Goal: Information Seeking & Learning: Learn about a topic

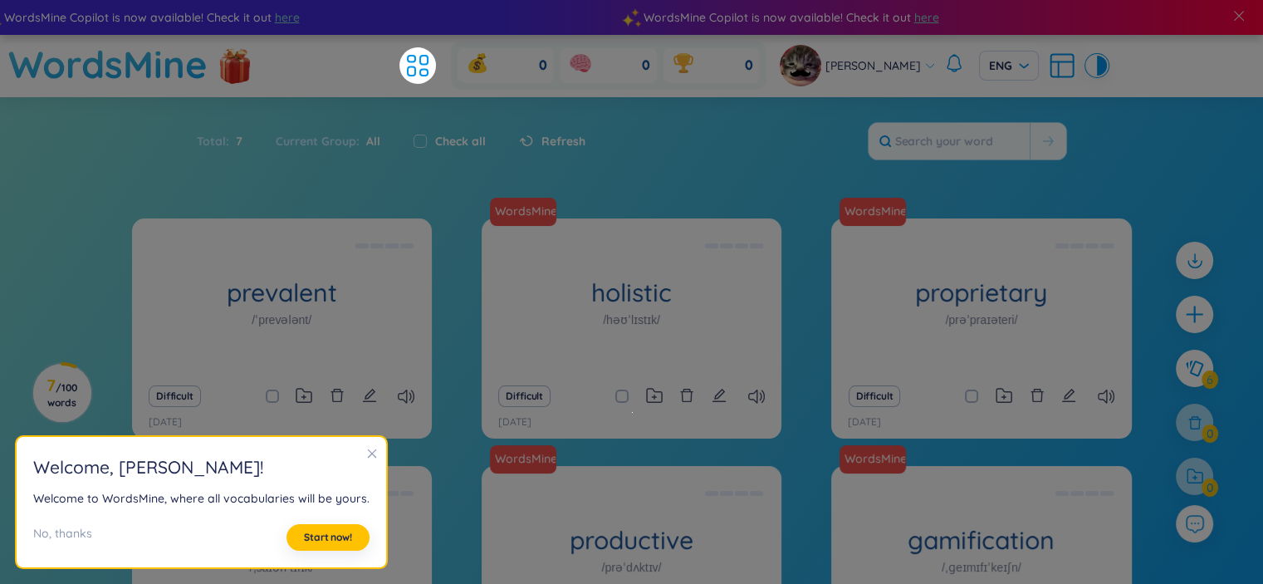
click at [1222, 145] on section "Sort Alphabet Ascending Alphabet Descending Time-based Ascending Time-based Des…" at bounding box center [631, 444] width 1263 height 694
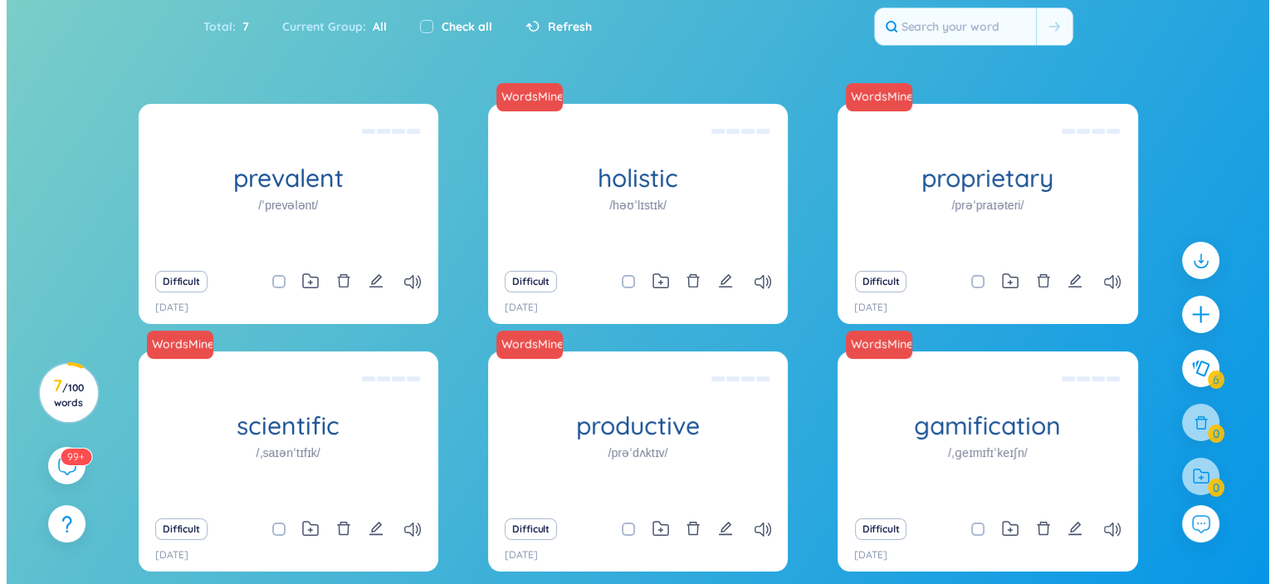
scroll to position [115, 0]
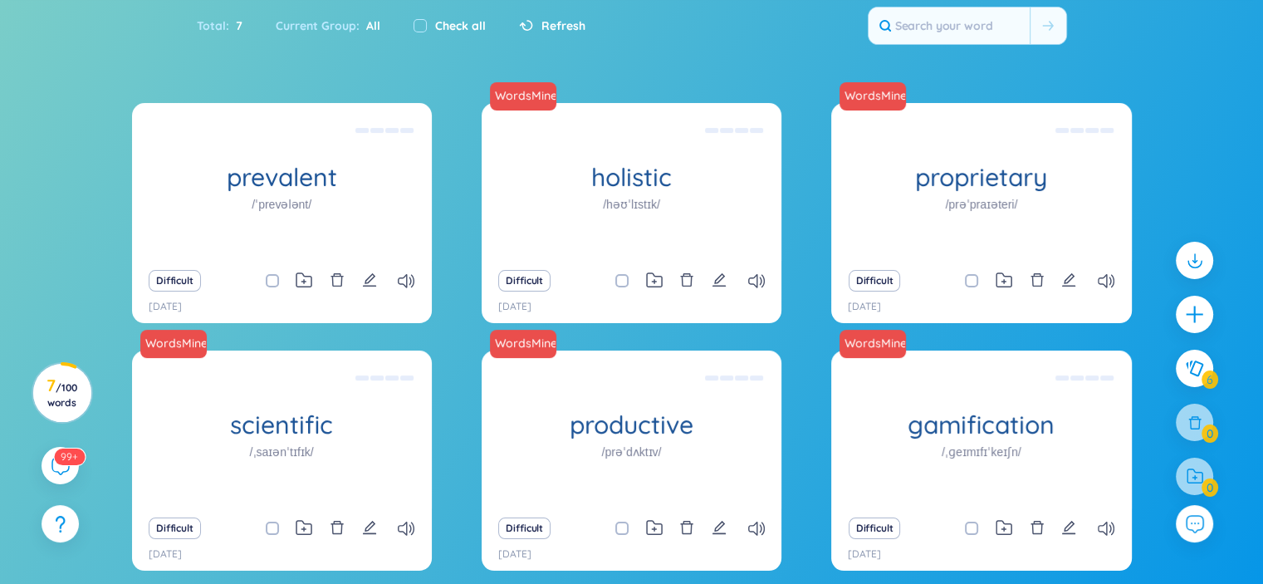
click at [983, 179] on h1 "proprietary" at bounding box center [981, 177] width 300 height 29
click at [1077, 179] on div "Độc quyền Eg: The company developed a proprietary software solution that gives …" at bounding box center [980, 181] width 283 height 149
click at [953, 194] on div "Độc quyền Eg: The company developed a proprietary software solution that gives …" at bounding box center [980, 181] width 283 height 149
click at [1008, 153] on div "Độc quyền Eg: The company developed a proprietary software solution that gives …" at bounding box center [980, 181] width 283 height 149
click at [727, 221] on div "holistic /həʊˈlɪstɪk/" at bounding box center [631, 182] width 300 height 158
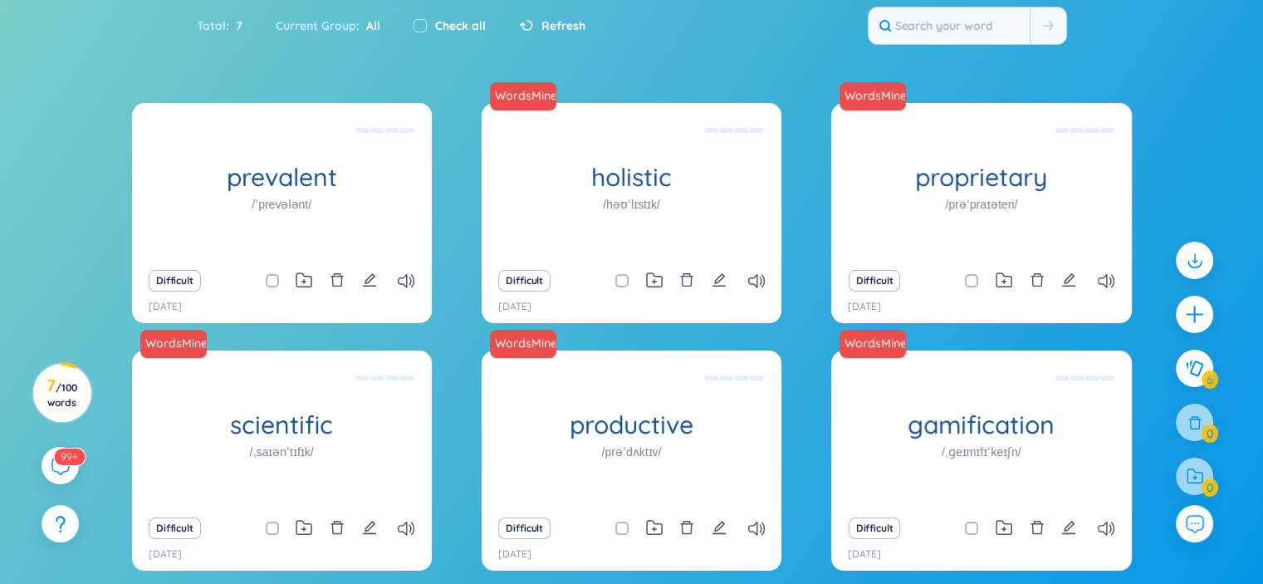
click at [744, 198] on div "Toàn diện Eg: The holistic approach to healthcare takes into account the physic…" at bounding box center [631, 181] width 283 height 149
click at [356, 183] on h1 "prevalent" at bounding box center [282, 177] width 300 height 29
click at [274, 190] on div "(Definition is empty)" at bounding box center [281, 181] width 283 height 149
click at [374, 279] on icon "edit" at bounding box center [369, 279] width 15 height 15
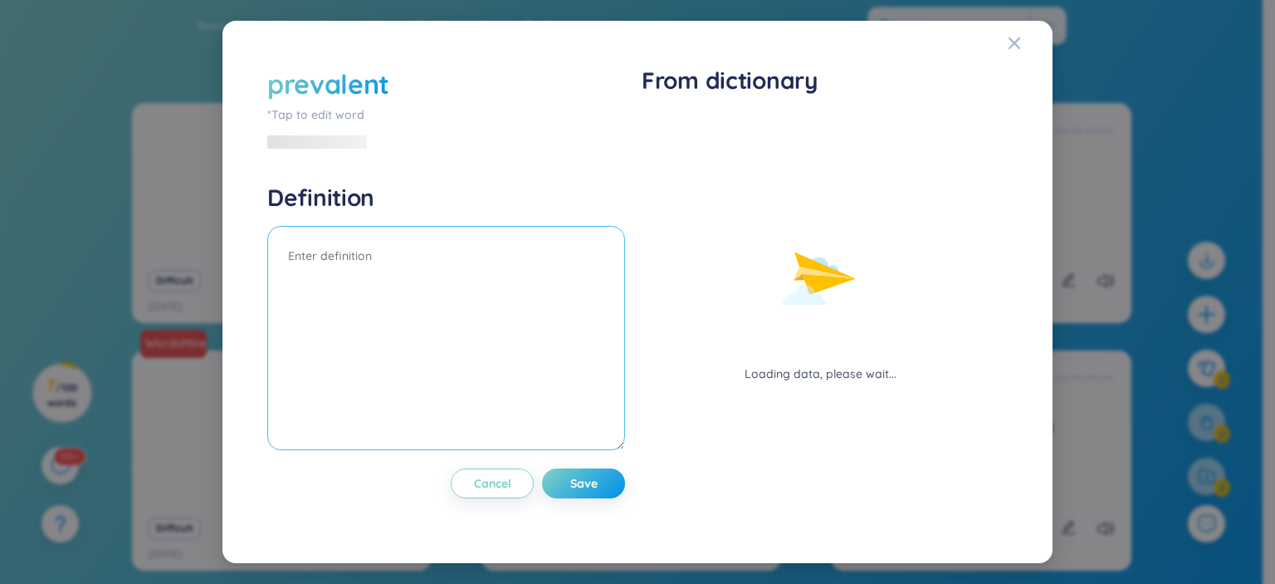
click at [442, 261] on textarea at bounding box center [446, 338] width 358 height 224
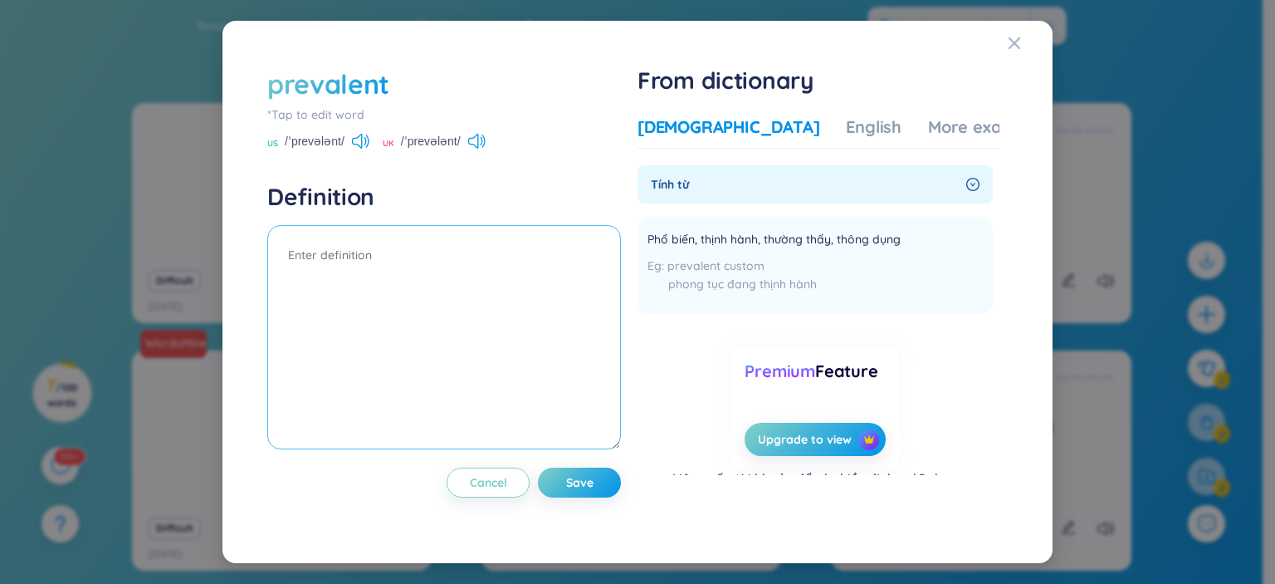
click at [428, 249] on textarea at bounding box center [444, 337] width 354 height 224
type textarea "p"
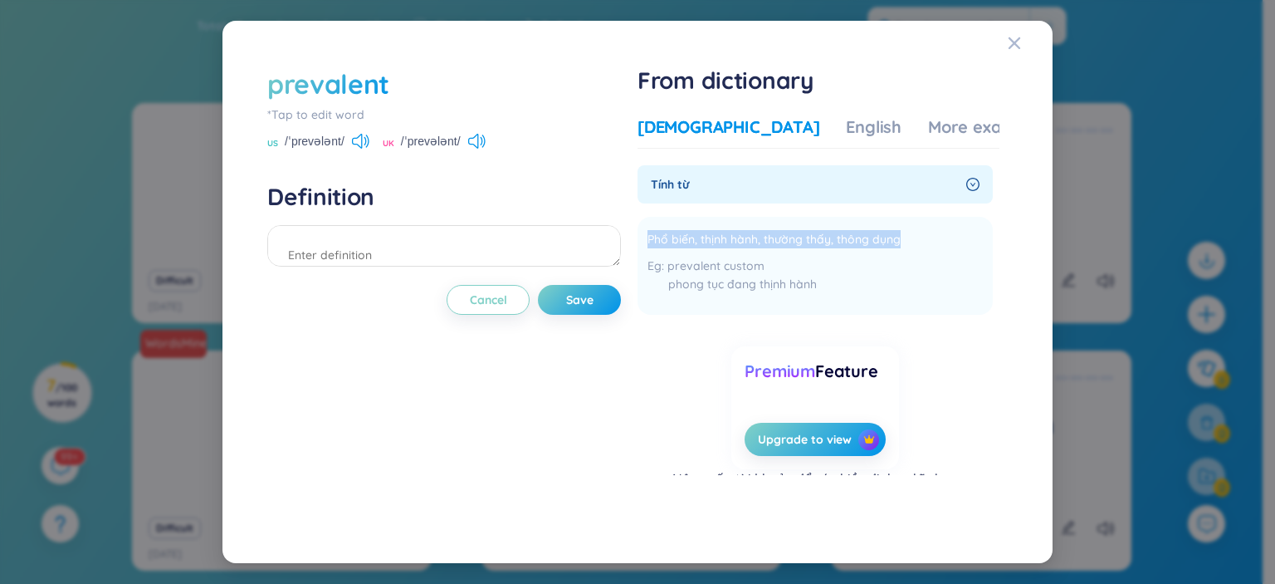
copy div "Phổ biến, thịnh hành, thường thấy, thông dụng"
click at [496, 226] on textarea at bounding box center [444, 246] width 354 height 42
paste textarea "Phổ biến, thịnh hành, thường thấy, thông dụng"
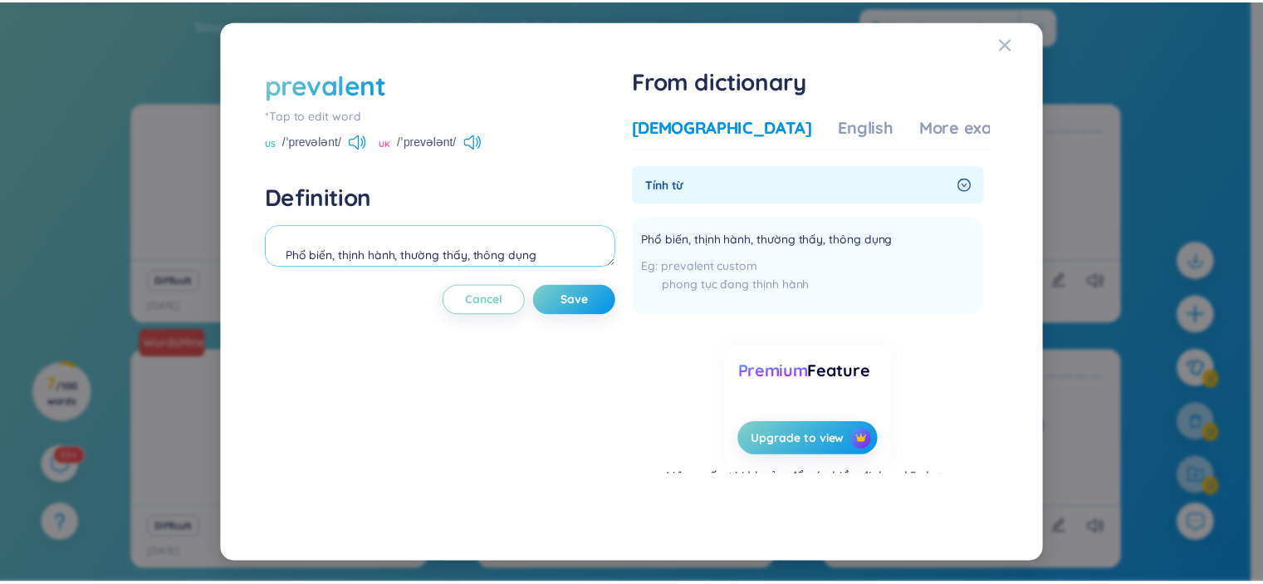
scroll to position [33, 0]
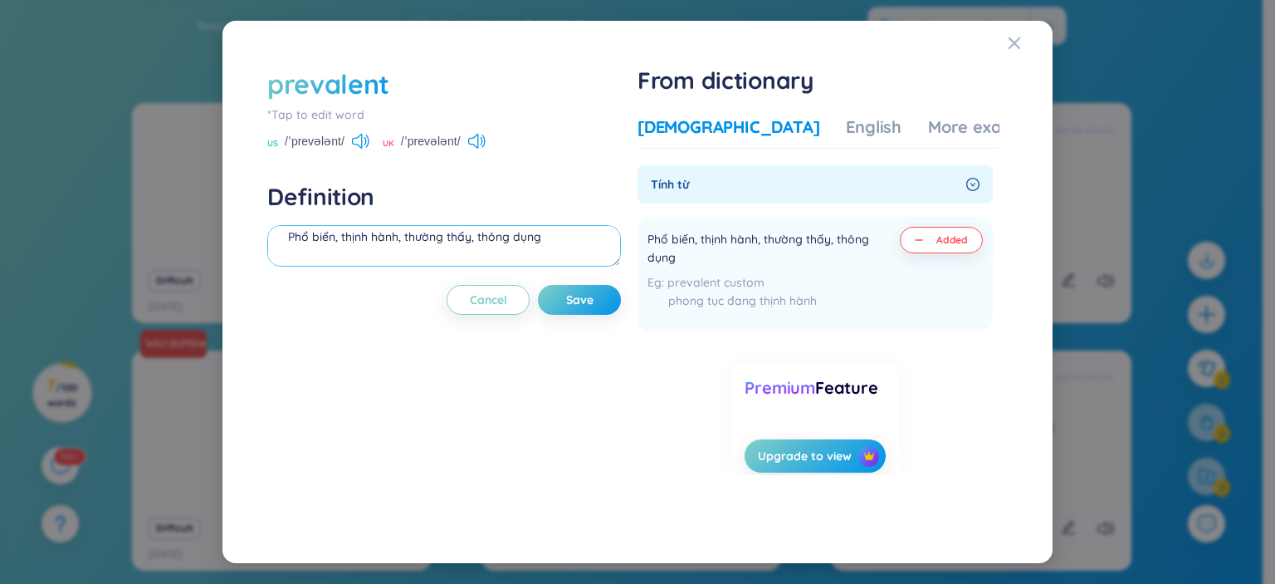
type textarea "Phổ biến, thịnh hành, thường thấy, thông dụng"
click at [594, 294] on span "Save" at bounding box center [579, 299] width 27 height 17
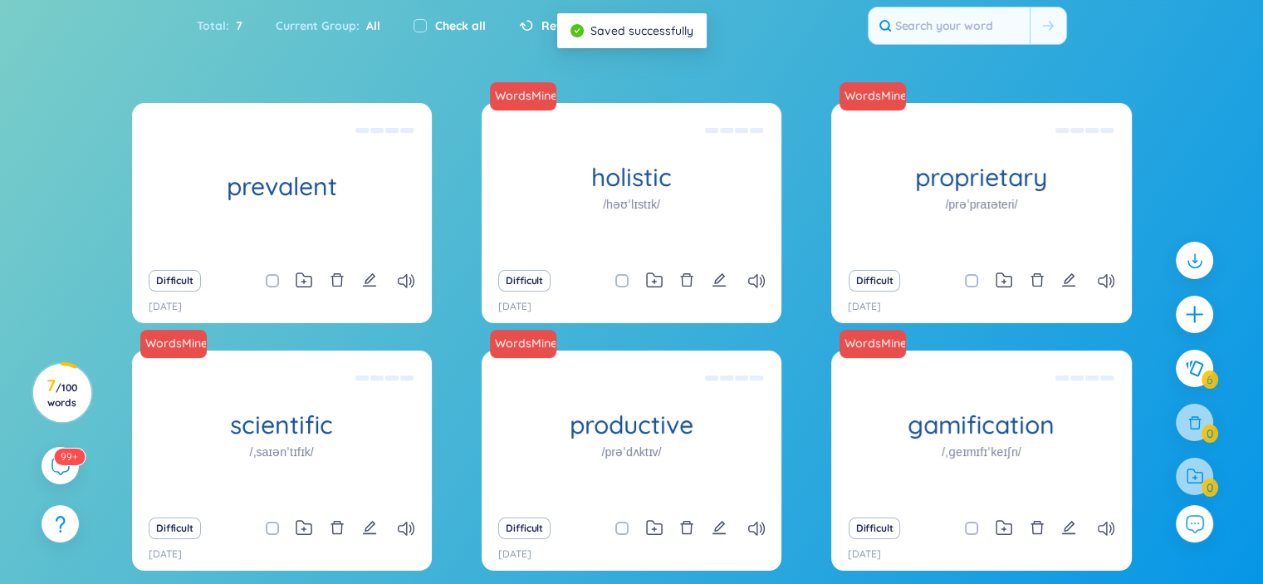
click at [353, 183] on h1 "prevalent" at bounding box center [282, 186] width 300 height 29
click at [387, 182] on div "Phổ biến, thịnh hành, thường thấy, thông dụng" at bounding box center [281, 181] width 283 height 149
click at [652, 170] on h1 "holistic" at bounding box center [631, 177] width 300 height 29
click at [733, 149] on div "Toàn diện Eg: The holistic approach to healthcare takes into account the physic…" at bounding box center [631, 181] width 283 height 149
click at [750, 207] on div "Toàn diện Eg: The holistic approach to healthcare takes into account the physic…" at bounding box center [631, 181] width 283 height 149
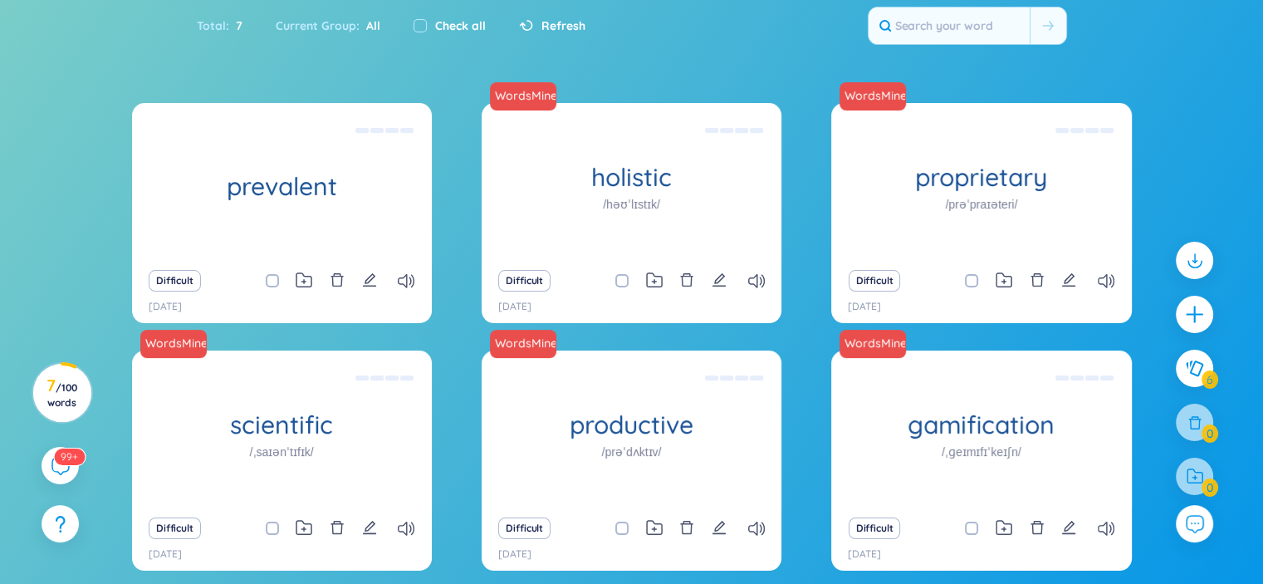
click at [727, 203] on div "Toàn diện Eg: The holistic approach to healthcare takes into account the physic…" at bounding box center [631, 181] width 283 height 149
click at [709, 219] on div "Toàn diện Eg: The holistic approach to healthcare takes into account the physic…" at bounding box center [631, 181] width 283 height 149
click at [520, 166] on div "Toàn diện Eg: The holistic approach to healthcare takes into account the physic…" at bounding box center [631, 181] width 283 height 149
click at [907, 193] on div "proprietary /prəˈpraɪəteri/" at bounding box center [981, 182] width 300 height 158
click at [711, 206] on div "holistic /həʊˈlɪstɪk/" at bounding box center [631, 182] width 300 height 158
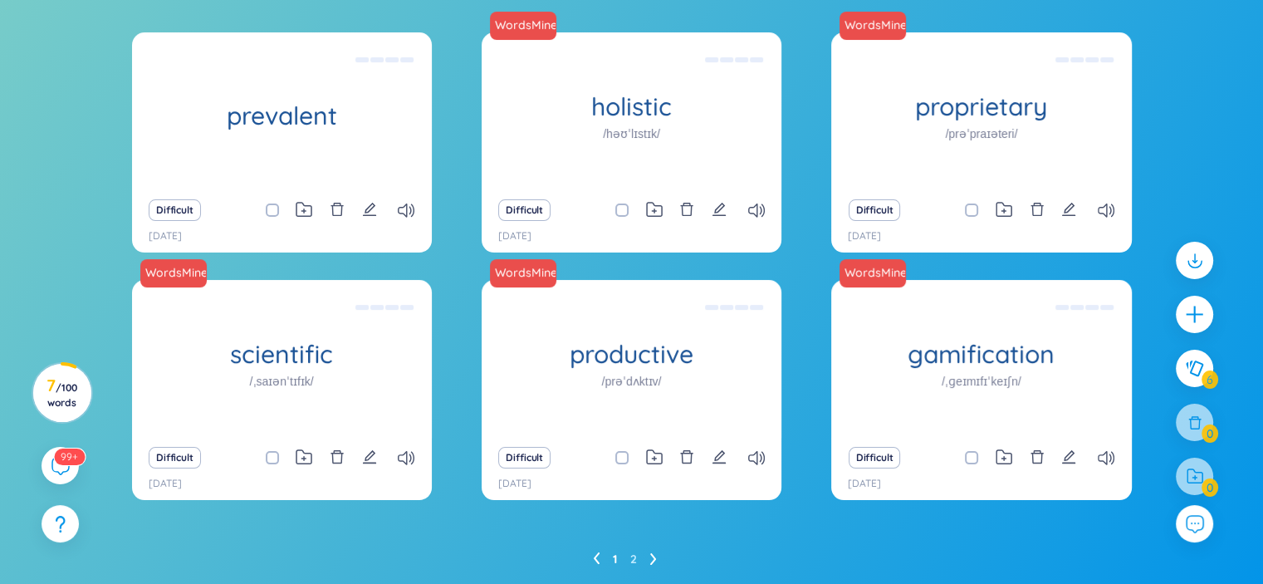
scroll to position [155, 0]
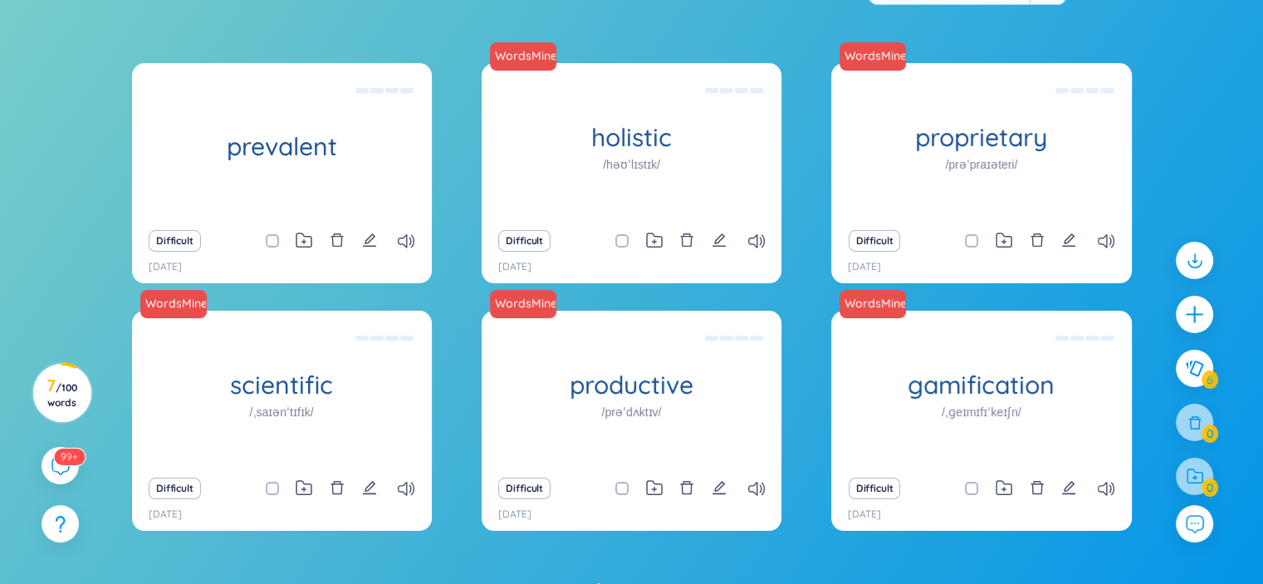
click at [1203, 365] on button at bounding box center [1193, 367] width 37 height 37
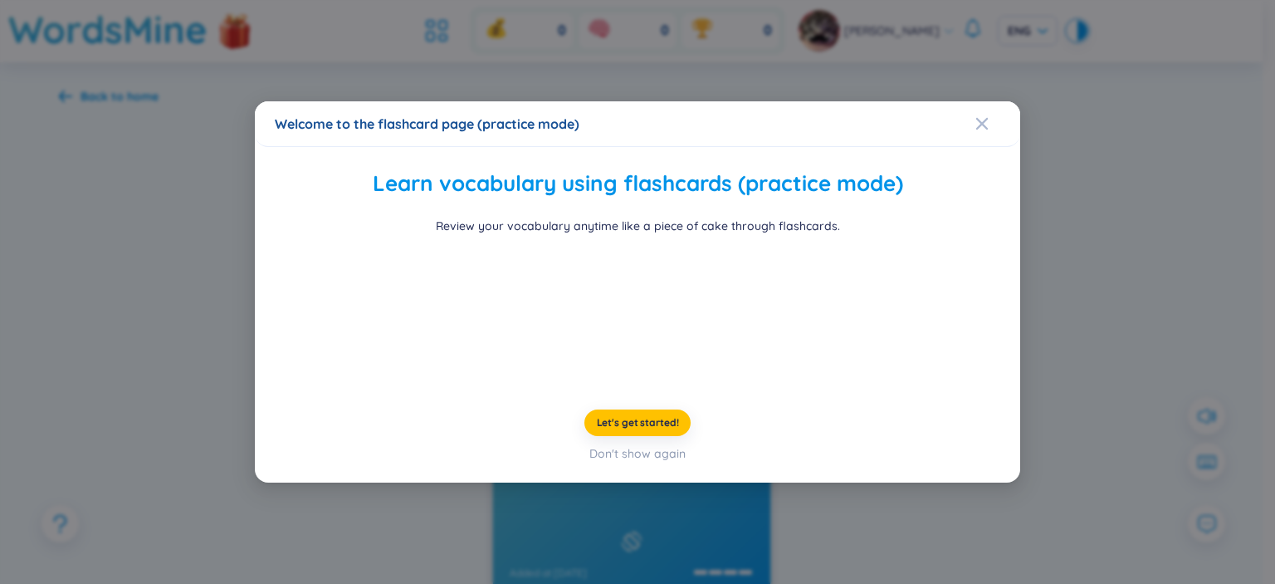
click at [1137, 51] on div "Welcome to the flashcard page (practice mode) Learn vocabulary using flashcards…" at bounding box center [637, 292] width 1275 height 584
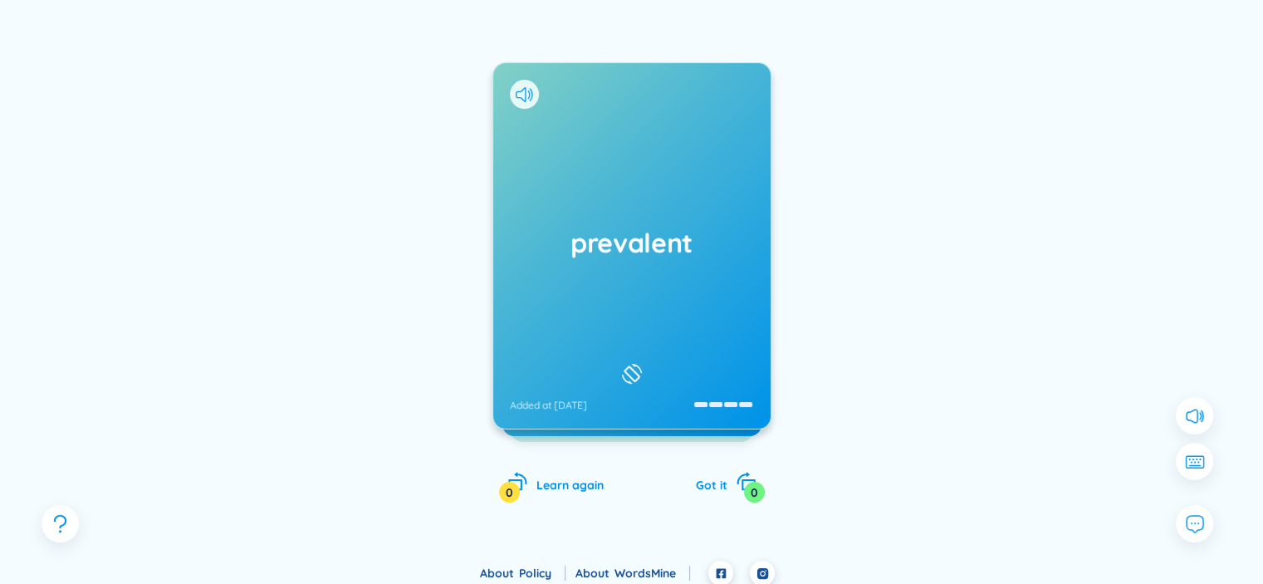
scroll to position [169, 0]
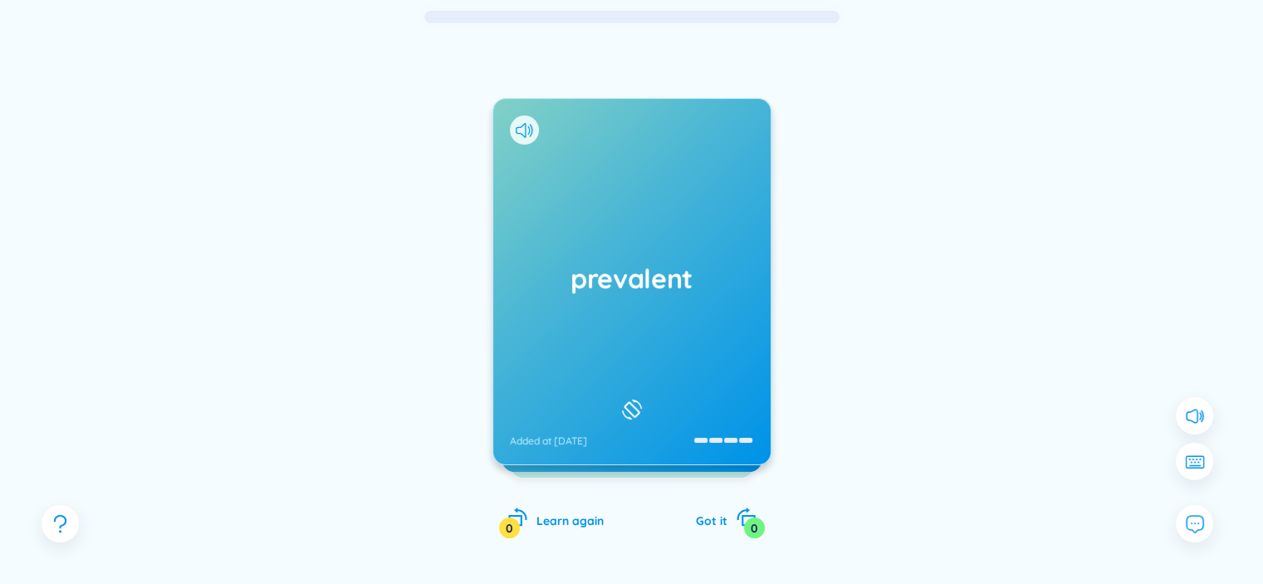
scroll to position [177, 0]
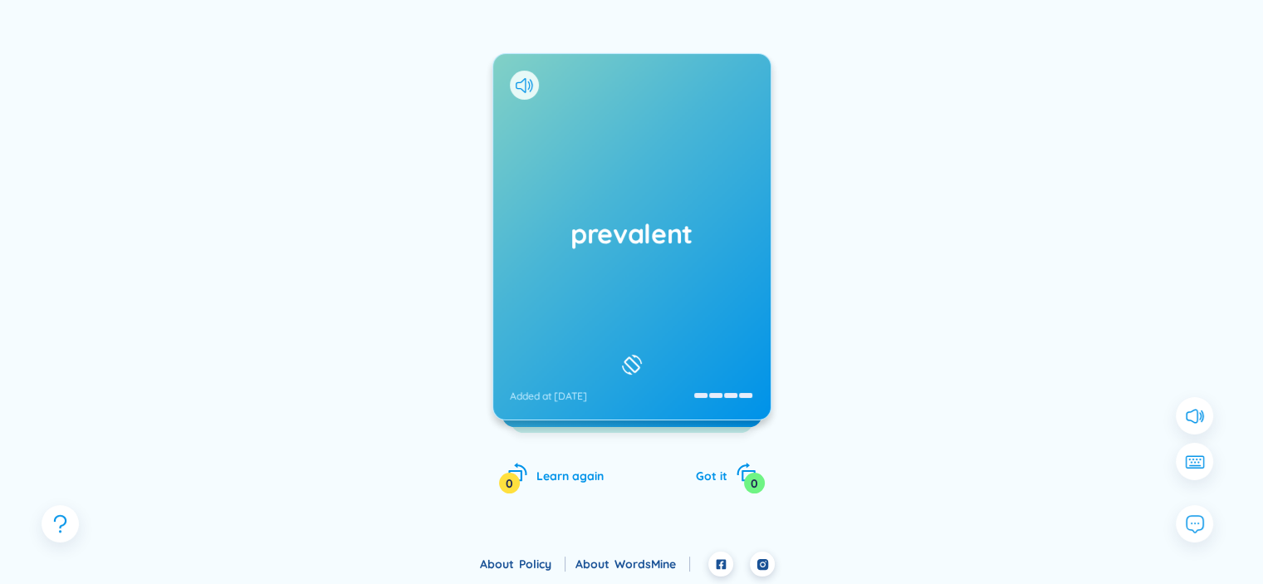
click at [674, 183] on div "prevalent Added at 17/9/2025" at bounding box center [631, 236] width 277 height 365
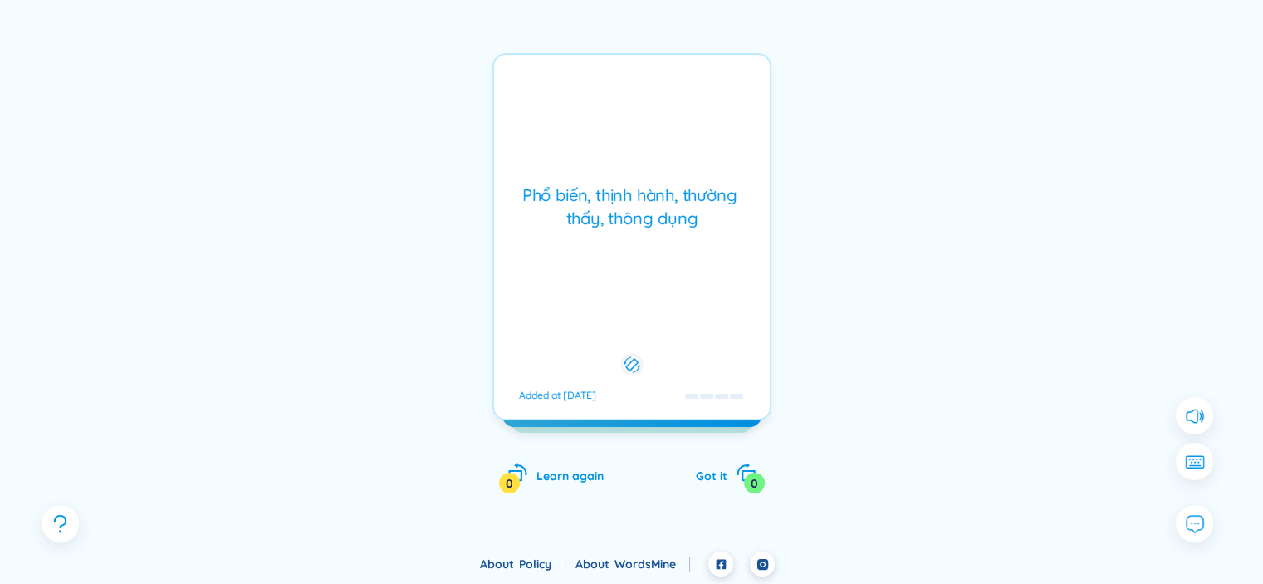
click at [723, 183] on div "Phổ biến, thịnh hành, thường thấy, thông dụng" at bounding box center [631, 206] width 259 height 46
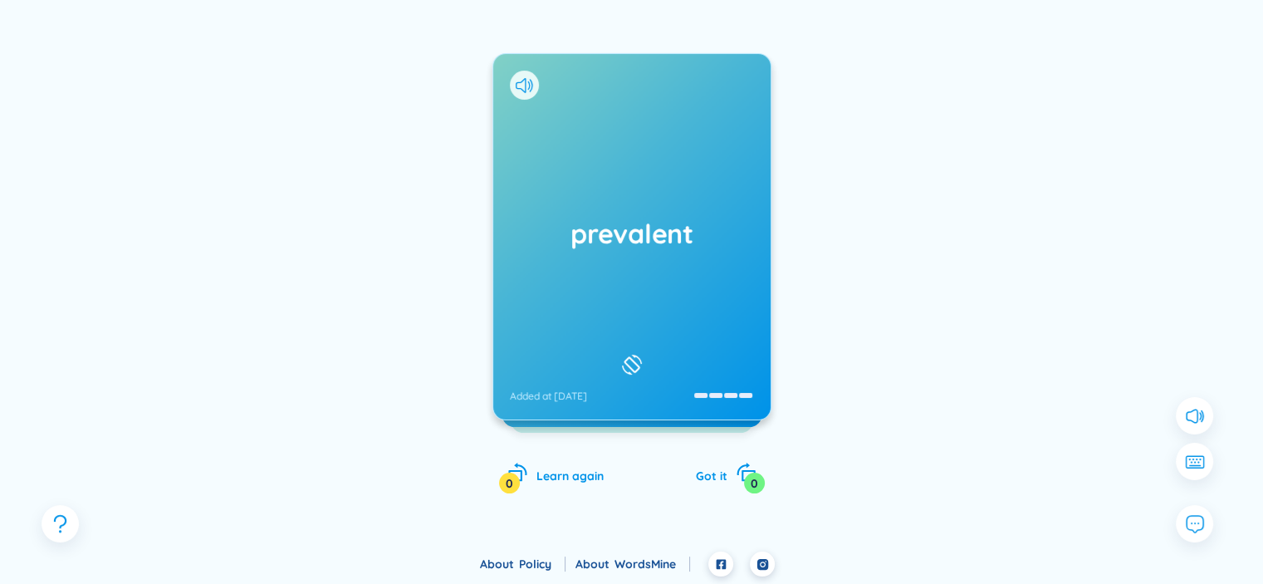
click at [724, 169] on div "prevalent Added at 17/9/2025" at bounding box center [631, 236] width 277 height 365
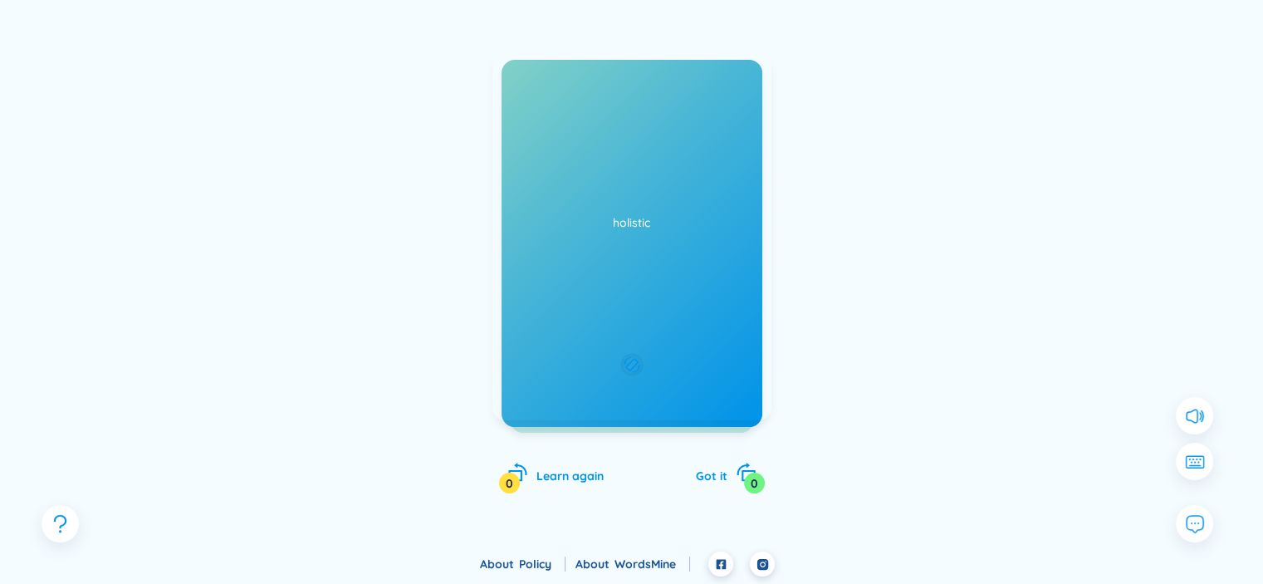
click at [717, 183] on div "Phổ biến, thịnh hành, thường thấy, thông dụng" at bounding box center [631, 206] width 259 height 46
click at [760, 476] on div "0" at bounding box center [754, 482] width 21 height 21
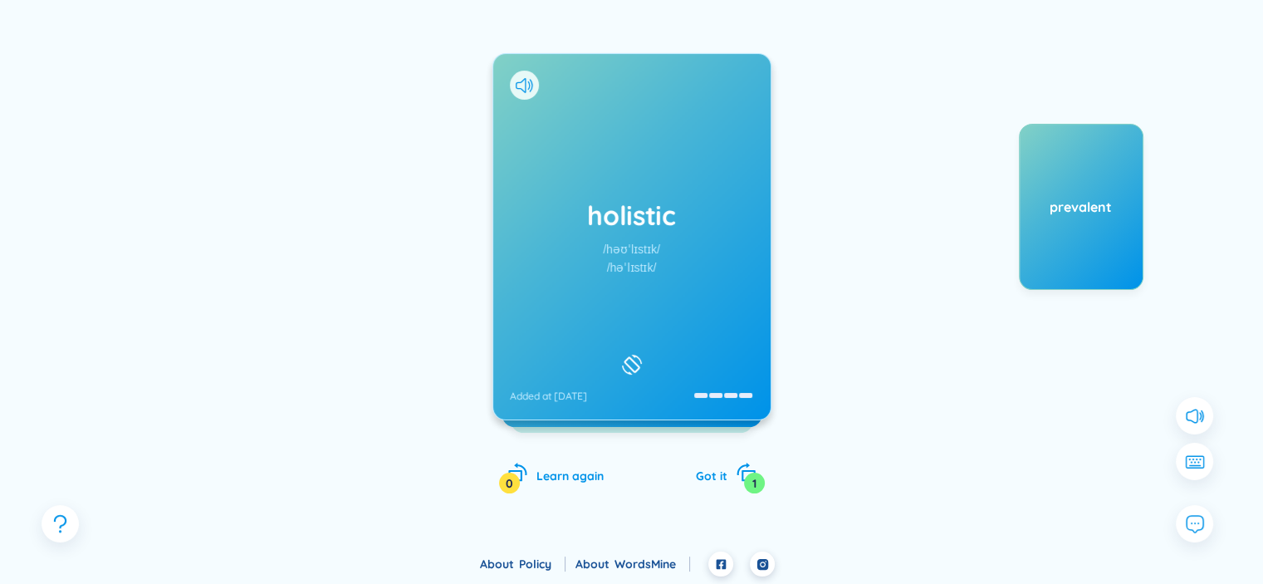
click at [637, 269] on div "/həˈlɪstɪk/" at bounding box center [632, 267] width 50 height 18
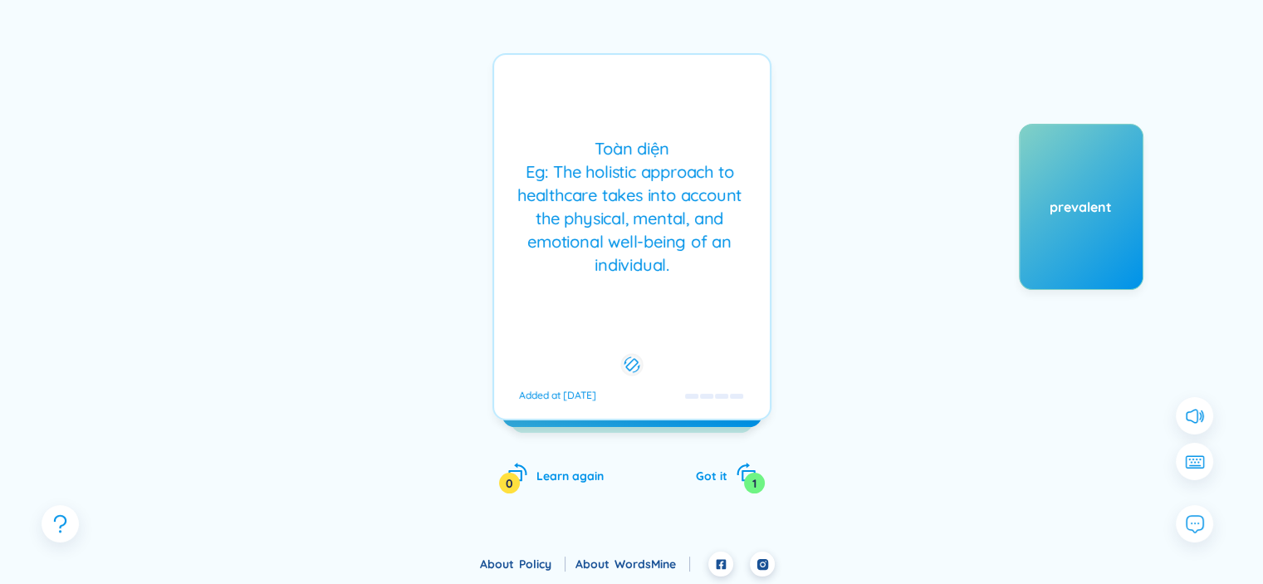
click at [726, 269] on div "Toàn diện Eg: The holistic approach to healthcare takes into account the physic…" at bounding box center [631, 206] width 259 height 139
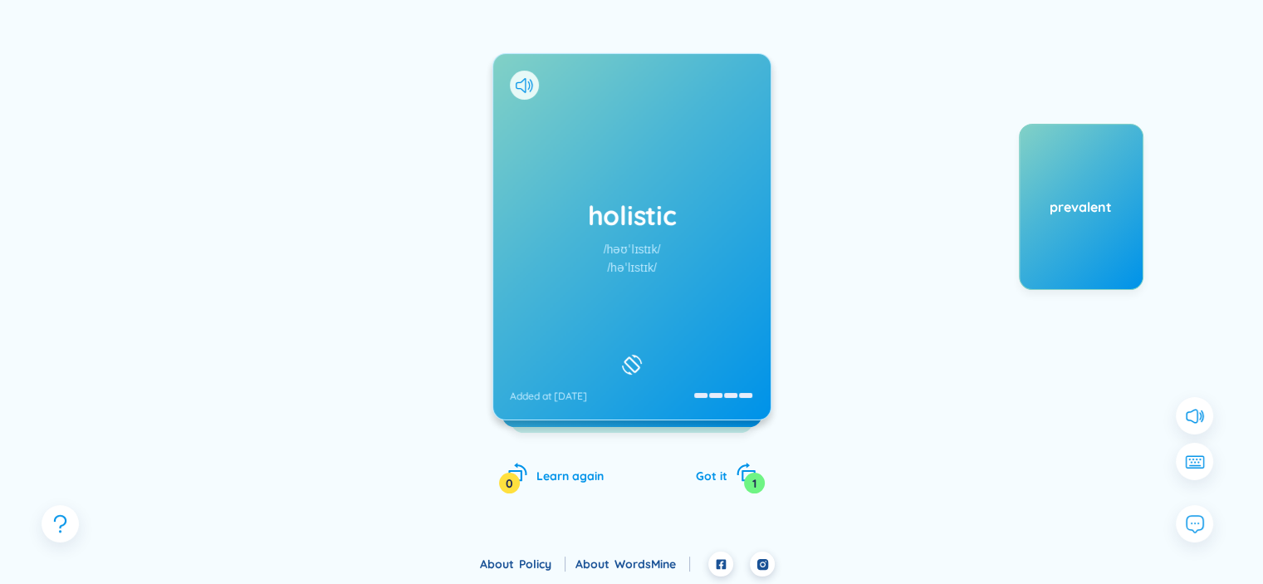
click at [701, 209] on h1 "holistic" at bounding box center [632, 215] width 244 height 37
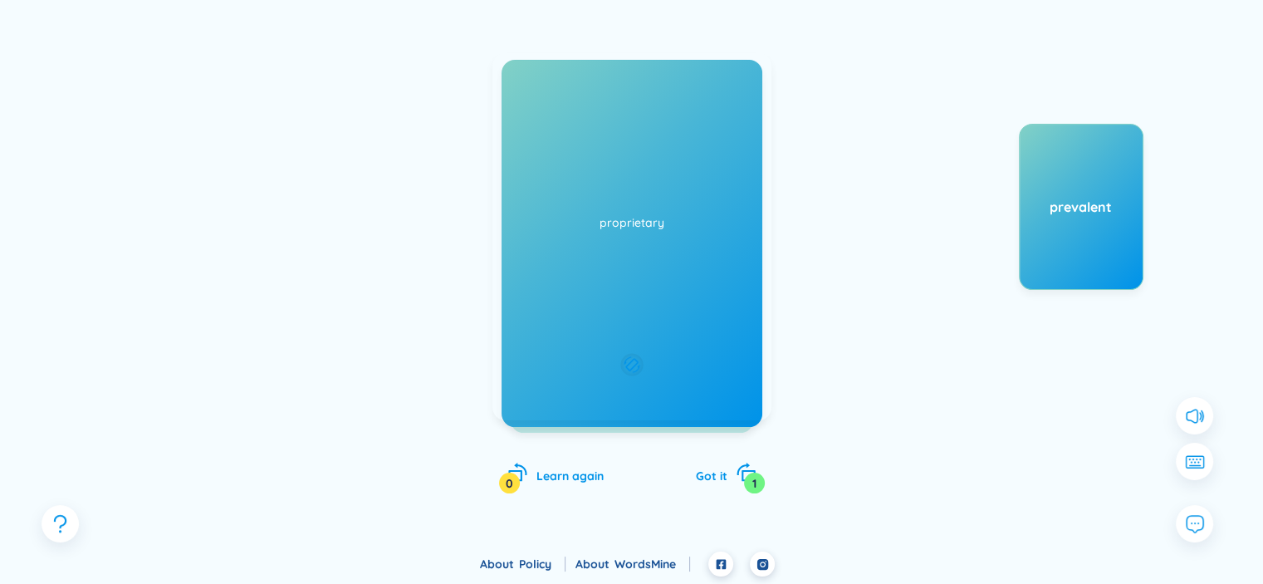
click at [662, 132] on div "Toàn diện Eg: The holistic approach to healthcare takes into account the physic…" at bounding box center [631, 236] width 279 height 367
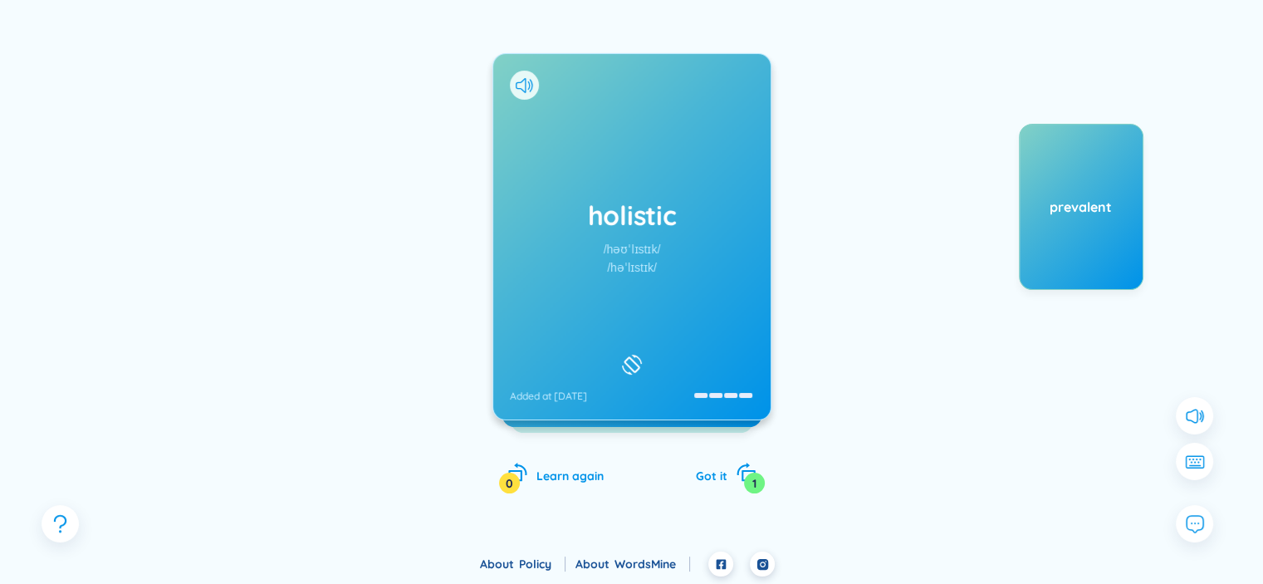
click at [691, 143] on div "holistic /həʊˈlɪstɪk/ /həˈlɪstɪk/ Added at 17/9/2025" at bounding box center [631, 236] width 277 height 365
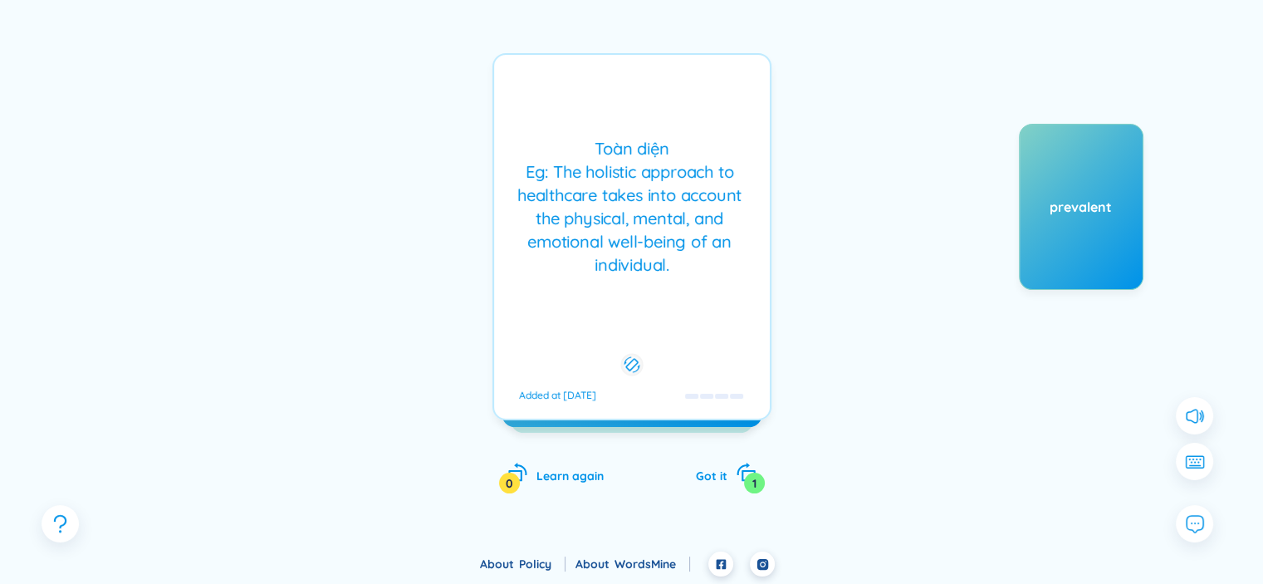
click at [707, 173] on div "Toàn diện Eg: The holistic approach to healthcare takes into account the physic…" at bounding box center [631, 206] width 259 height 139
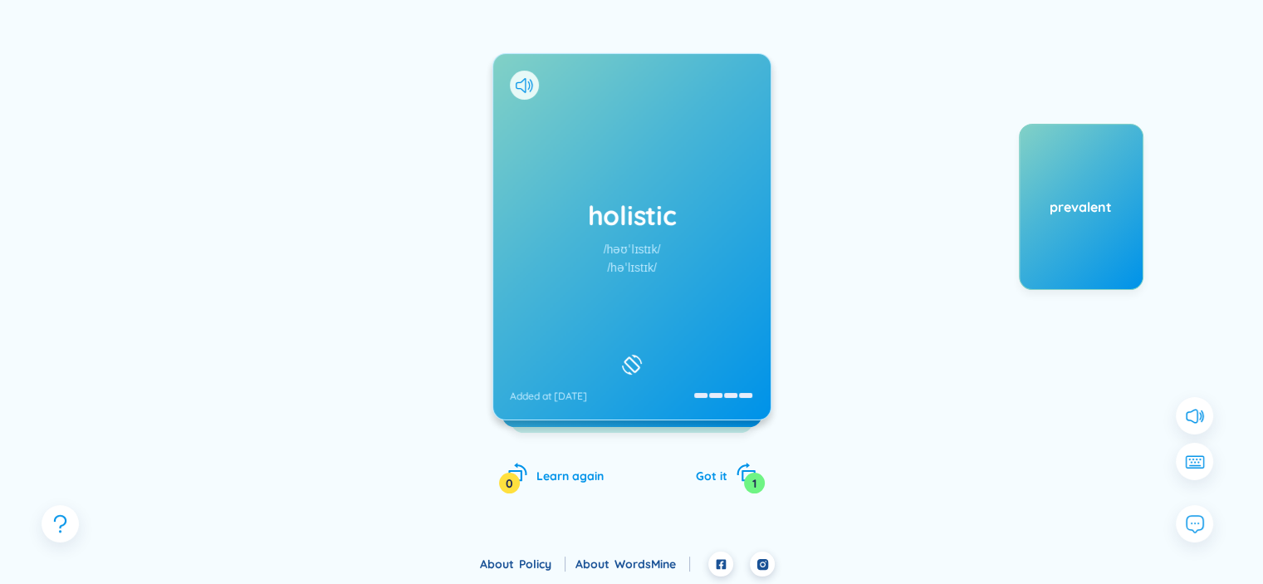
click at [744, 485] on div "1" at bounding box center [754, 482] width 21 height 21
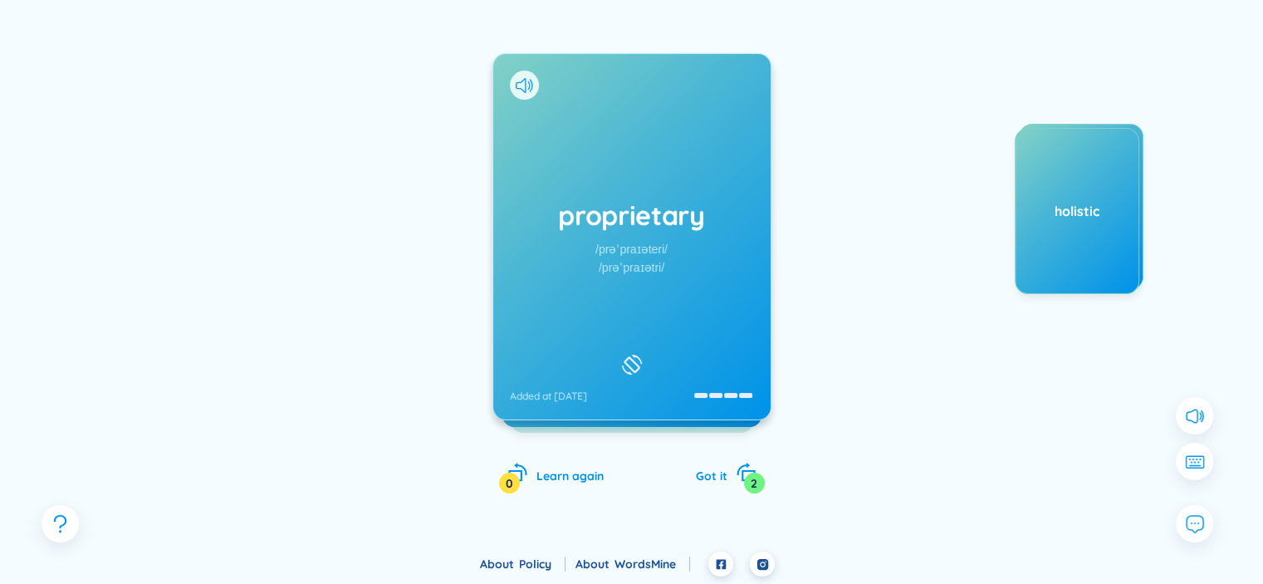
click at [634, 222] on h1 "proprietary" at bounding box center [632, 215] width 244 height 37
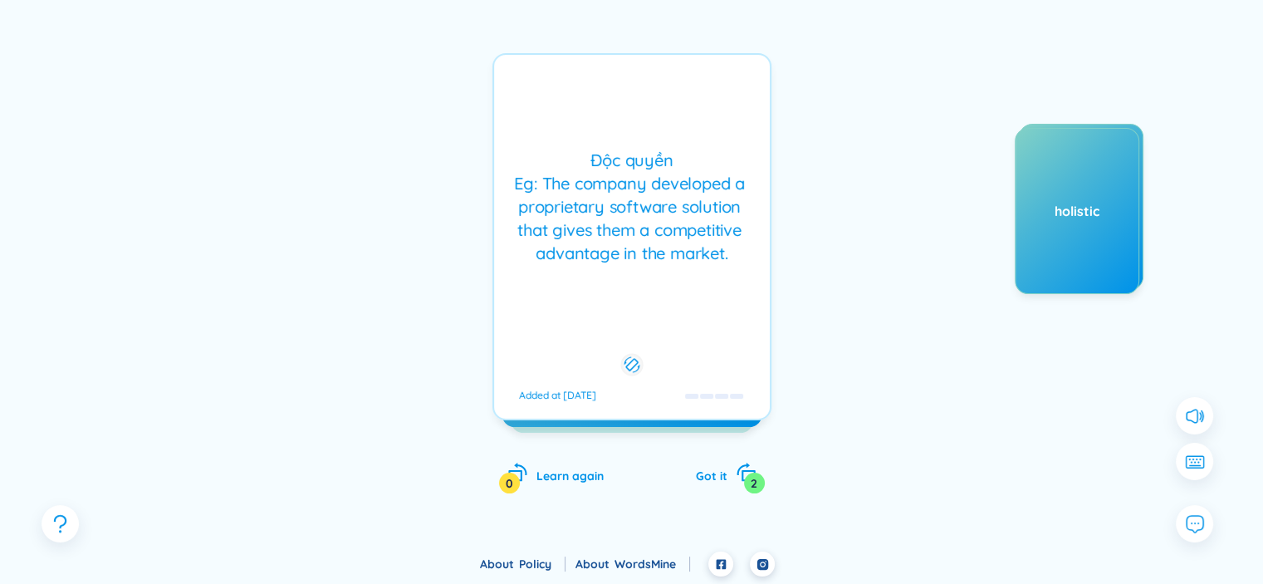
click at [730, 139] on div "Độc quyền Eg: The company developed a proprietary software solution that gives …" at bounding box center [631, 236] width 279 height 367
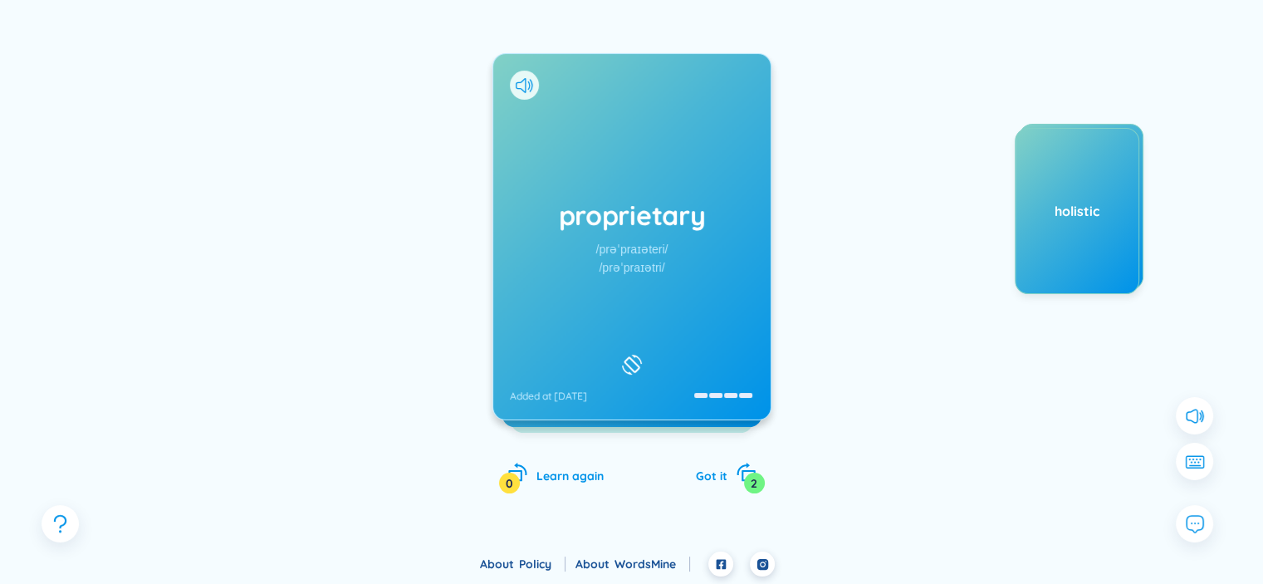
click at [752, 481] on div "2" at bounding box center [754, 482] width 21 height 21
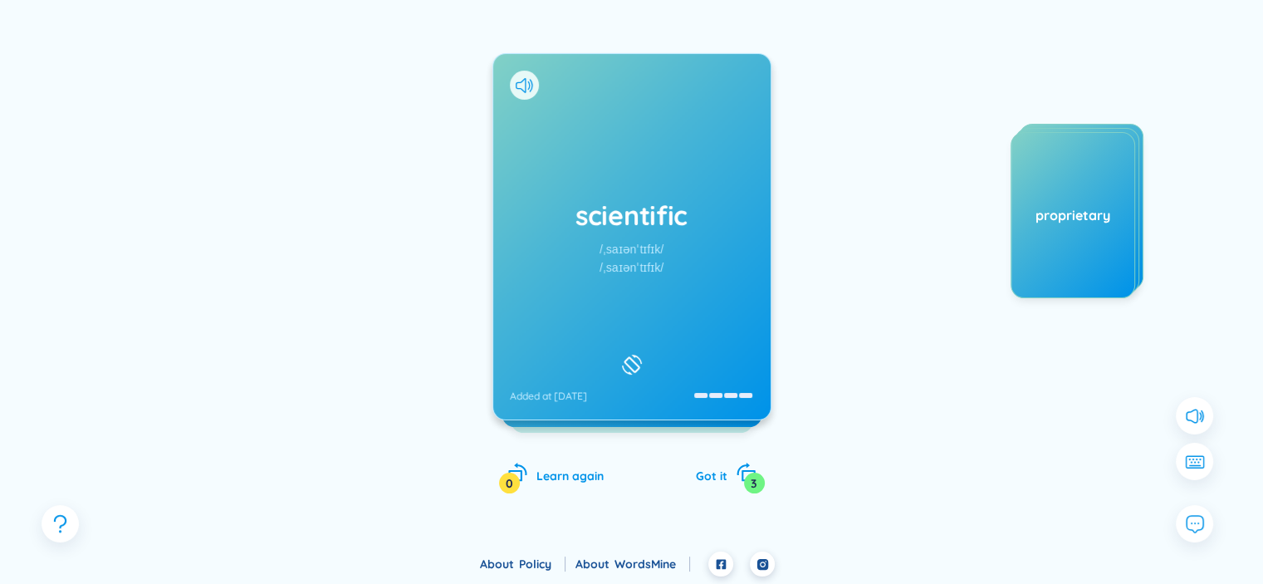
click at [714, 211] on h1 "scientific" at bounding box center [632, 215] width 244 height 37
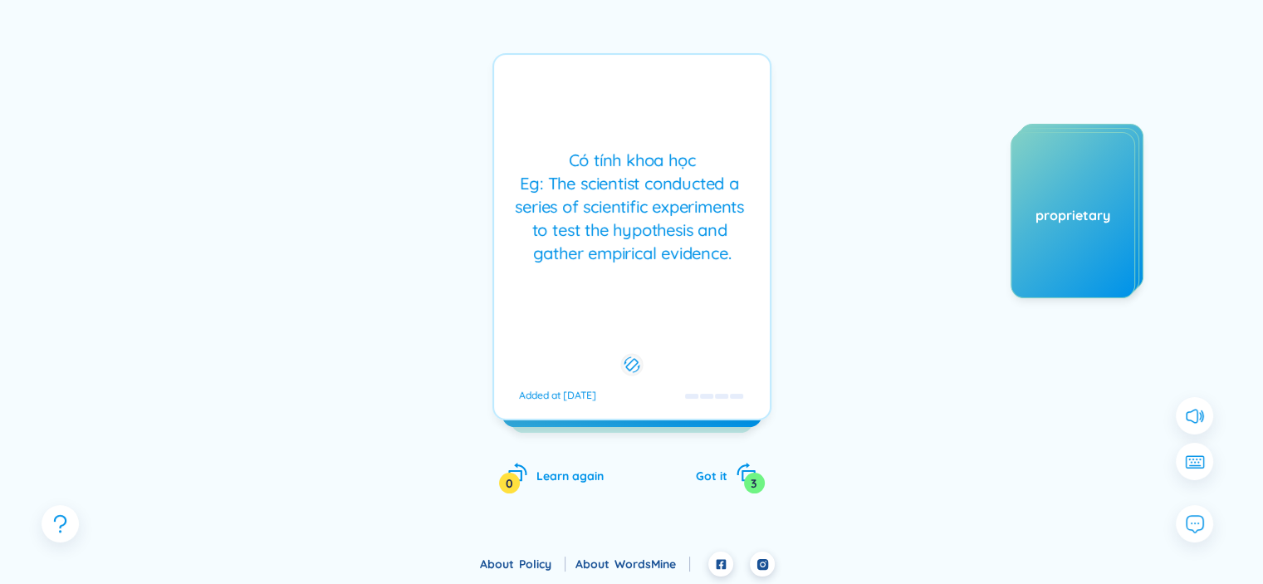
click at [740, 481] on icon "rotate-right" at bounding box center [746, 472] width 21 height 21
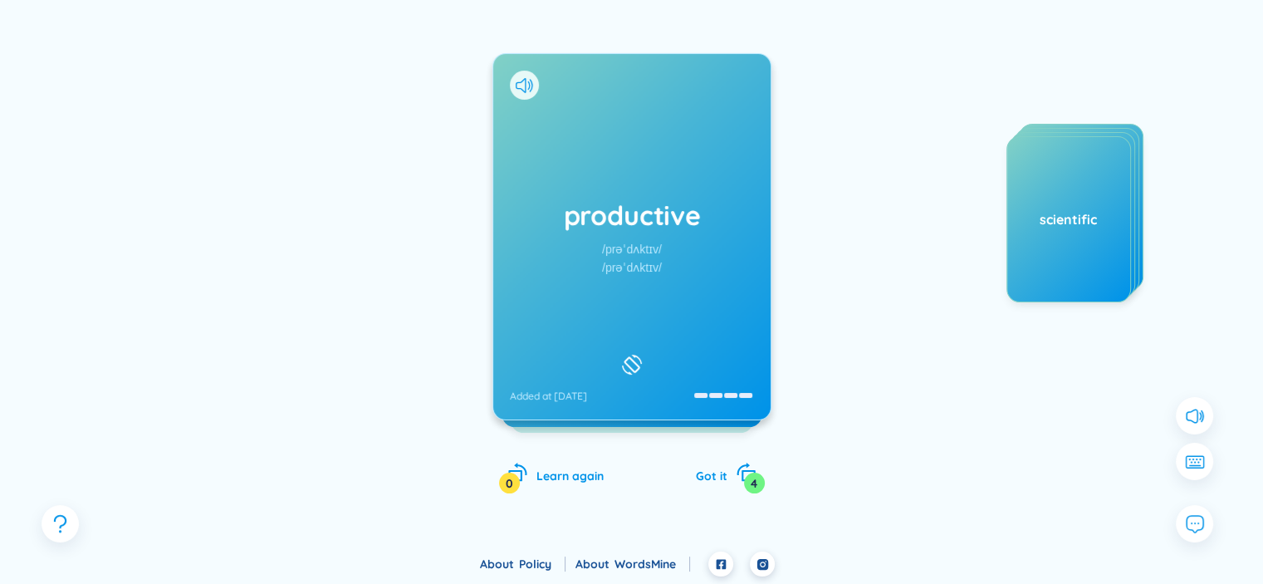
click at [707, 223] on h1 "productive" at bounding box center [632, 215] width 244 height 37
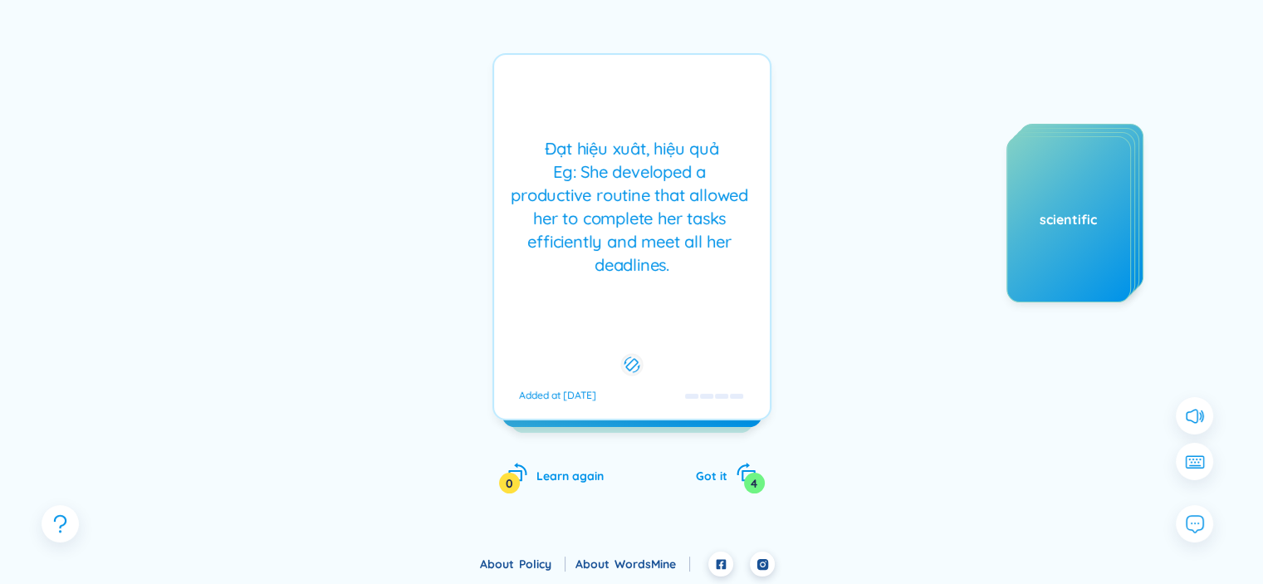
click at [714, 203] on div "Đạt hiệu xuât, hiệu quả Eg: She developed a productive routine that allowed her…" at bounding box center [631, 206] width 259 height 139
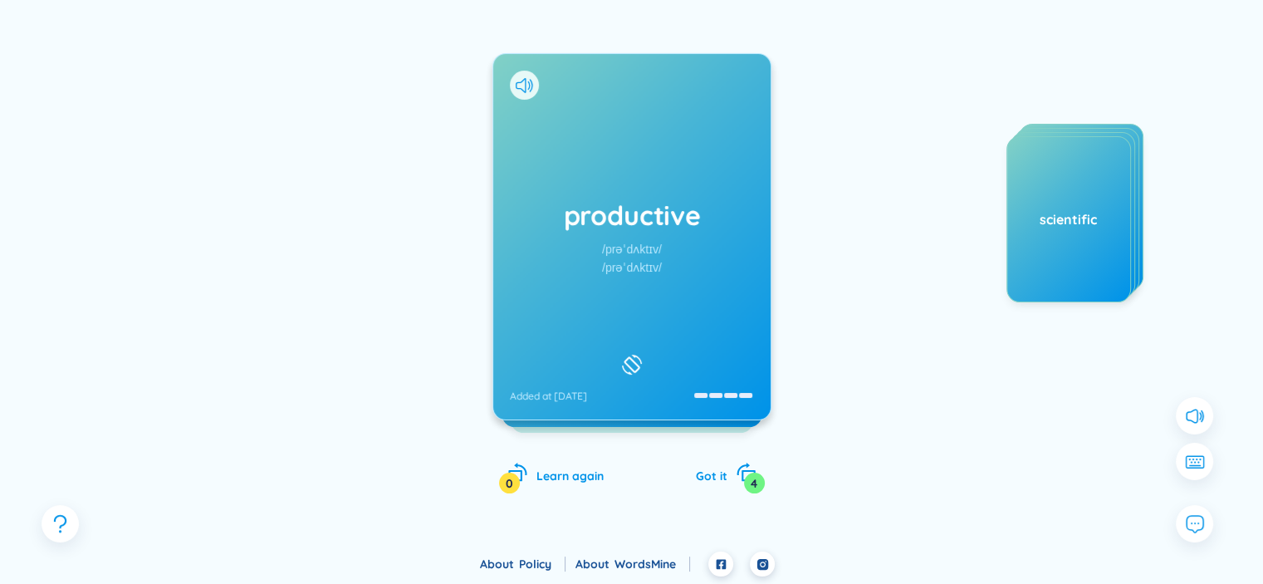
click at [748, 467] on icon "rotate-right" at bounding box center [746, 472] width 21 height 21
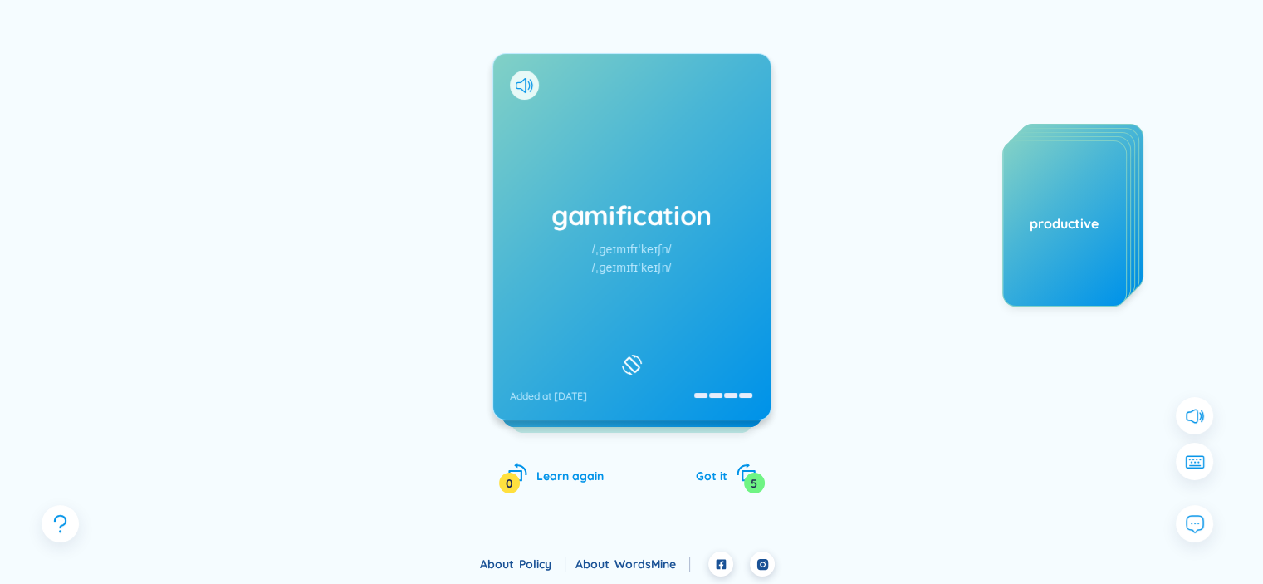
click at [694, 214] on h1 "gamification" at bounding box center [632, 215] width 244 height 37
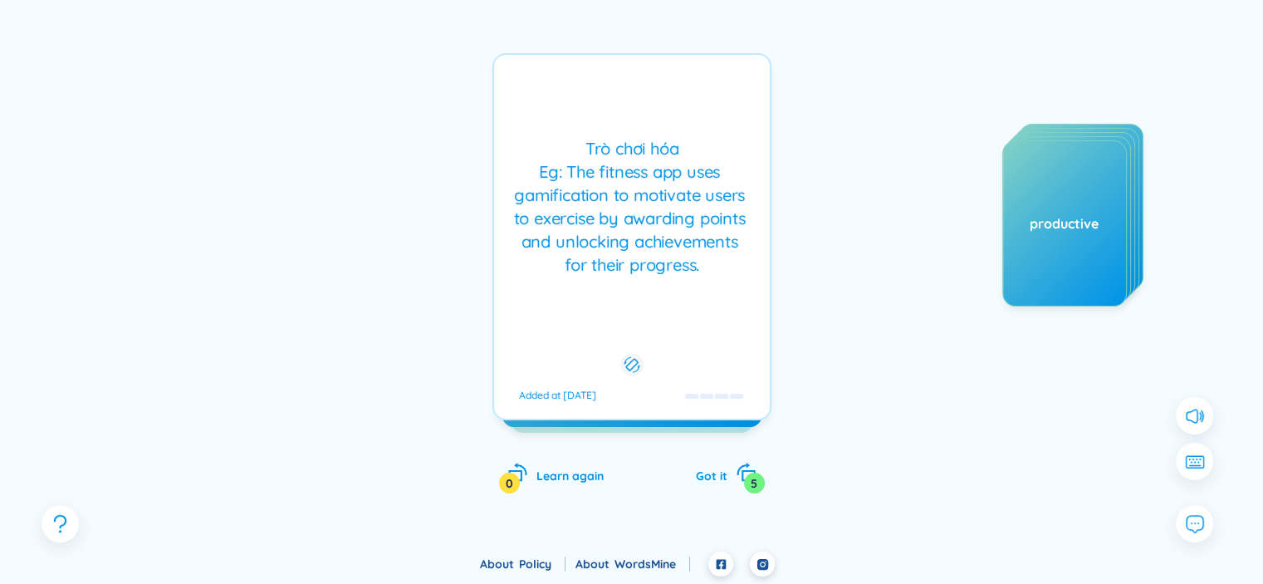
click at [744, 303] on div "Trò chơi hóa Eg: The fitness app uses gamification to motivate users to exercis…" at bounding box center [631, 236] width 279 height 367
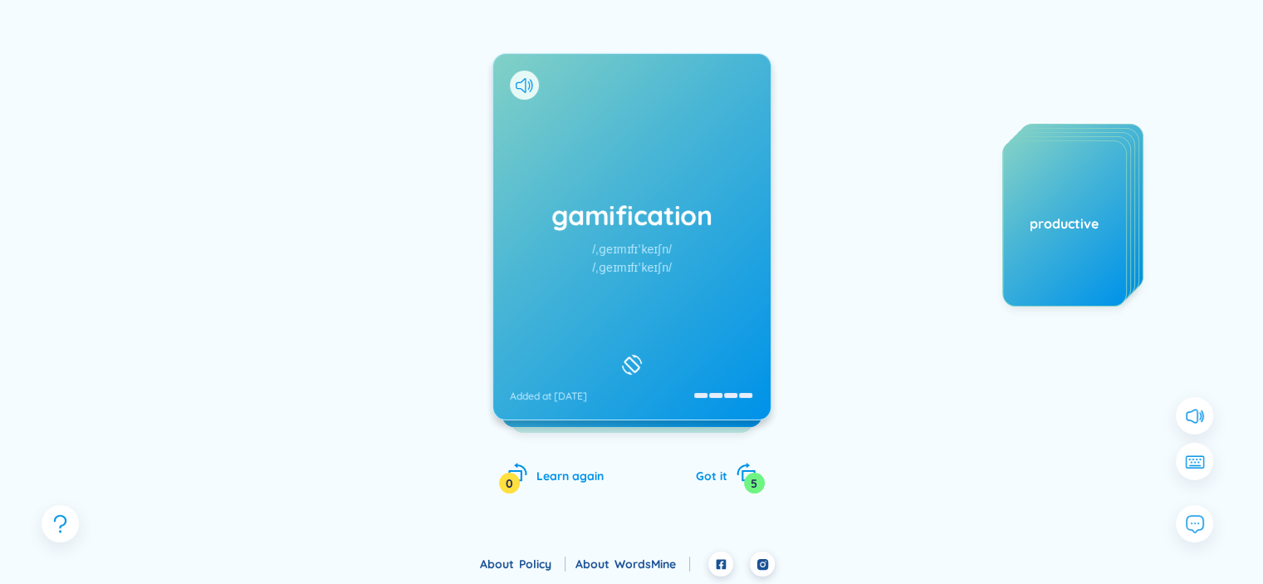
click at [729, 286] on div "gamification /ˌɡeɪmɪfɪˈkeɪʃn/ /ˌɡeɪmɪfɪˈkeɪʃn/ Added at 17/9/2025" at bounding box center [631, 236] width 277 height 365
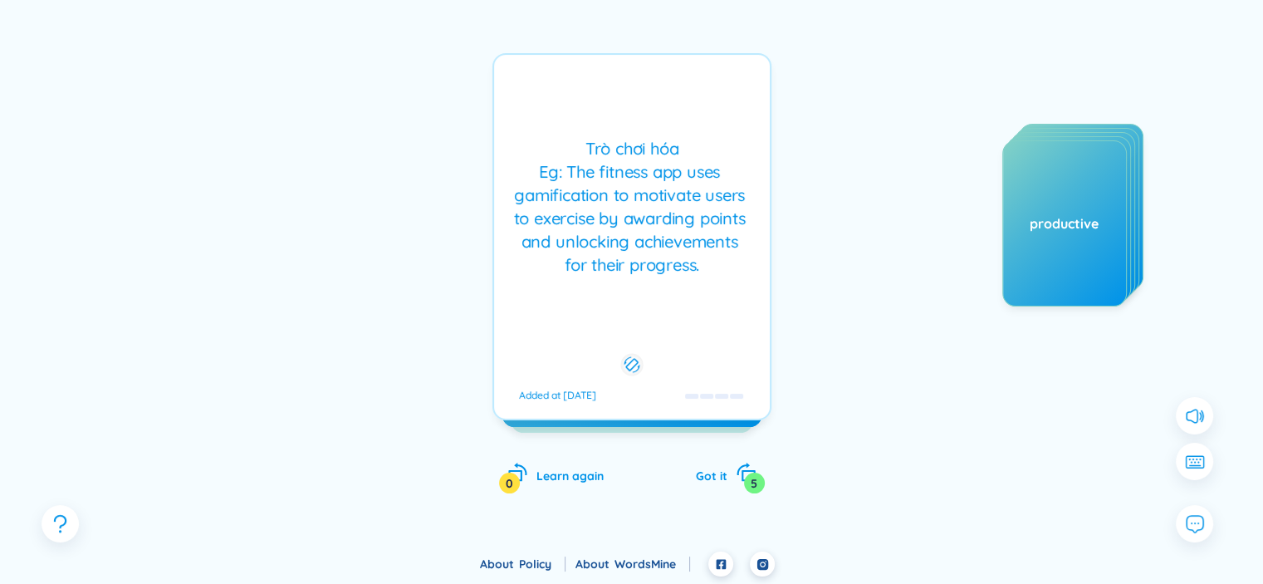
click at [677, 232] on div "Trò chơi hóa Eg: The fitness app uses gamification to motivate users to exercis…" at bounding box center [631, 206] width 259 height 139
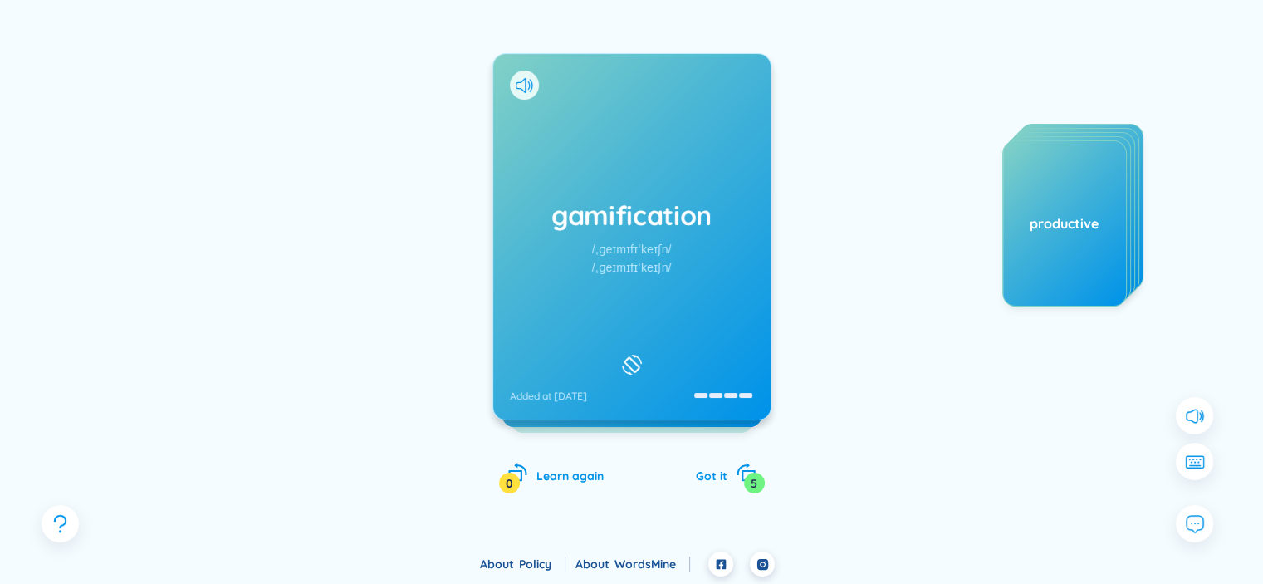
click at [560, 482] on div "Learn again 0" at bounding box center [555, 473] width 96 height 23
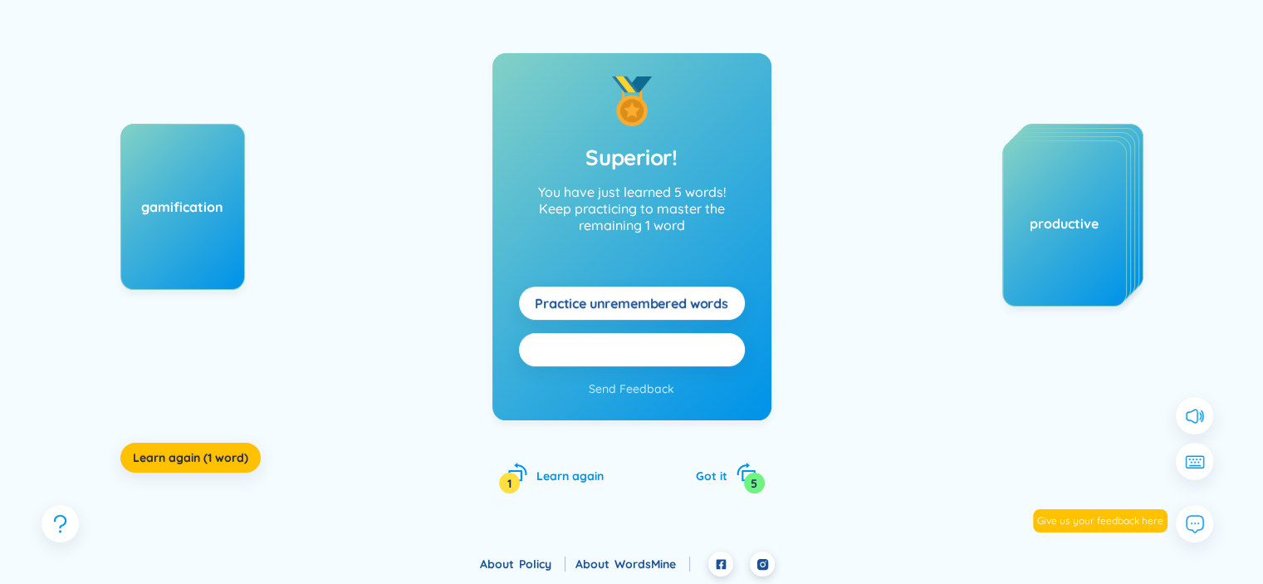
click at [719, 359] on button "Practice all here" at bounding box center [632, 349] width 226 height 33
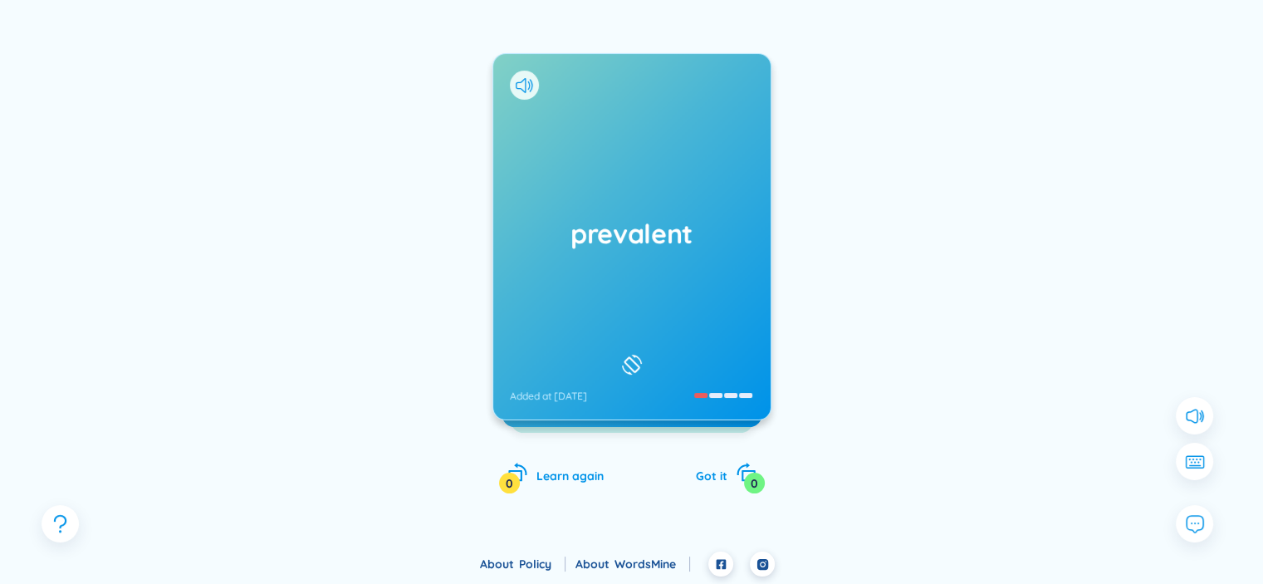
click at [735, 266] on div "prevalent Added at 17/9/2025" at bounding box center [631, 236] width 277 height 365
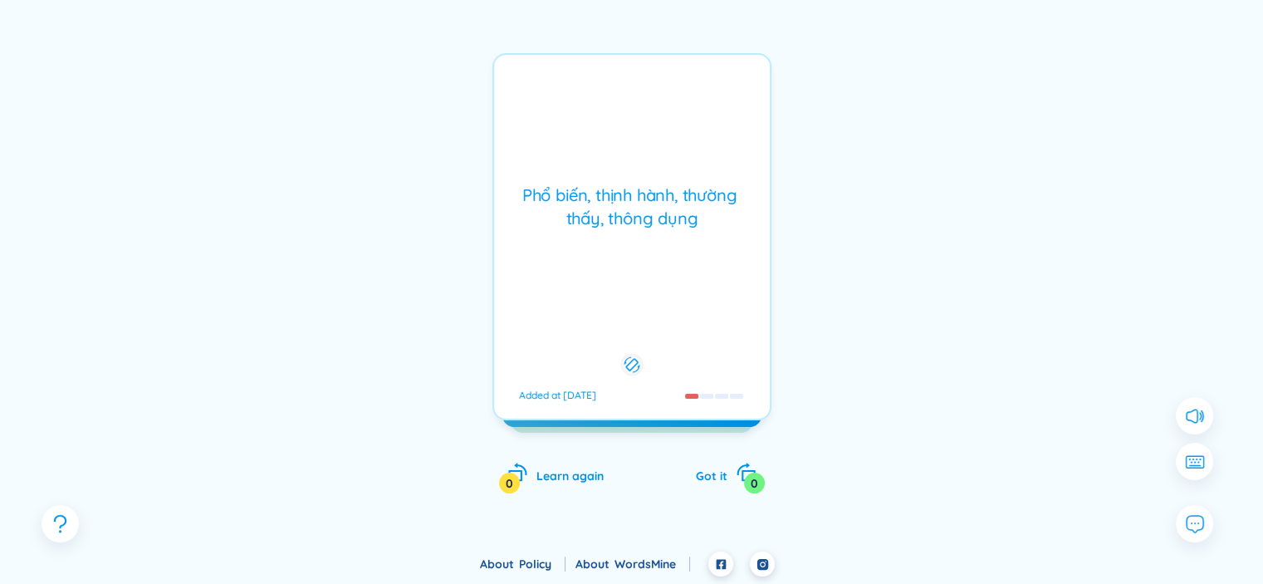
click at [661, 230] on div "Phổ biến, thịnh hành, thường thấy, thông dụng" at bounding box center [631, 206] width 259 height 46
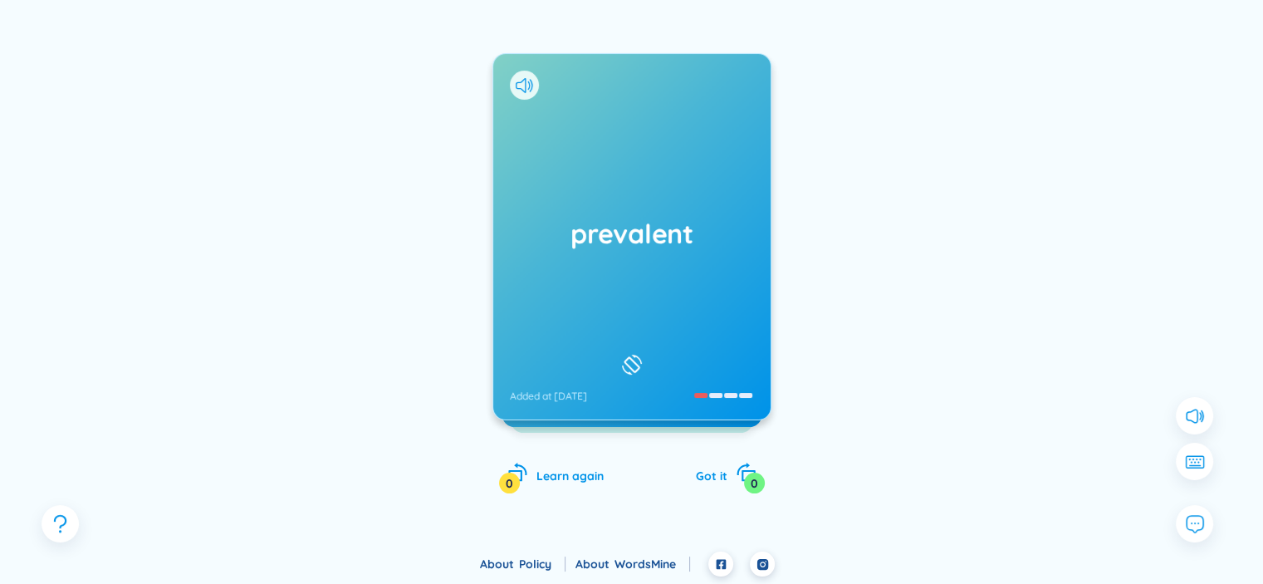
click at [643, 213] on div "prevalent Added at 17/9/2025" at bounding box center [631, 236] width 277 height 365
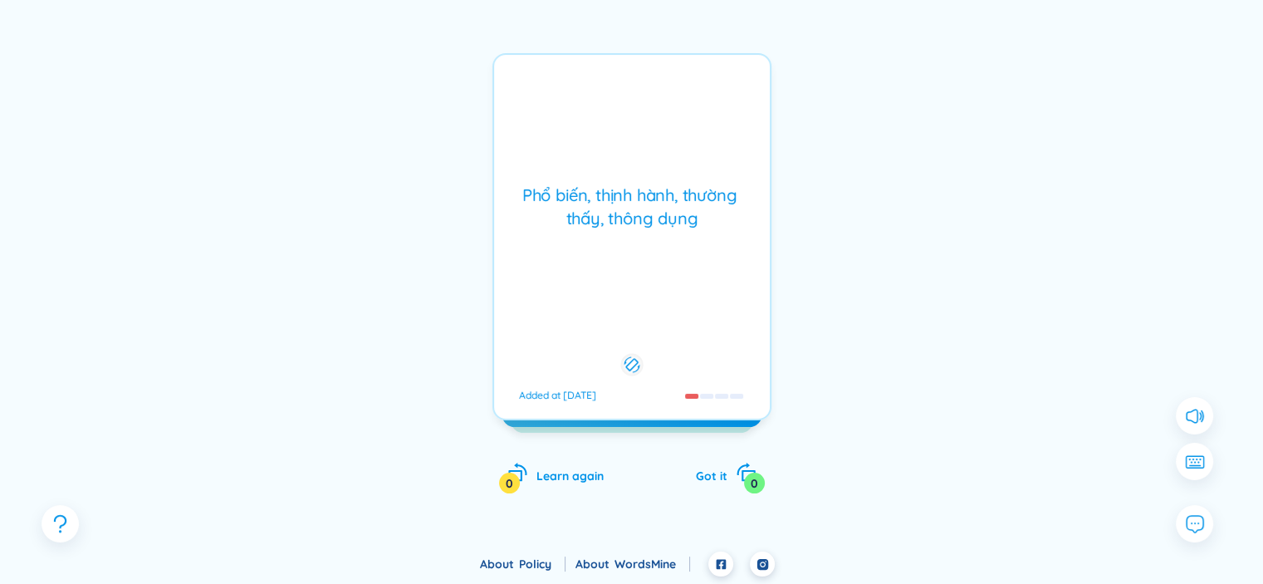
click at [661, 199] on div "Phổ biến, thịnh hành, thường thấy, thông dụng" at bounding box center [631, 206] width 259 height 46
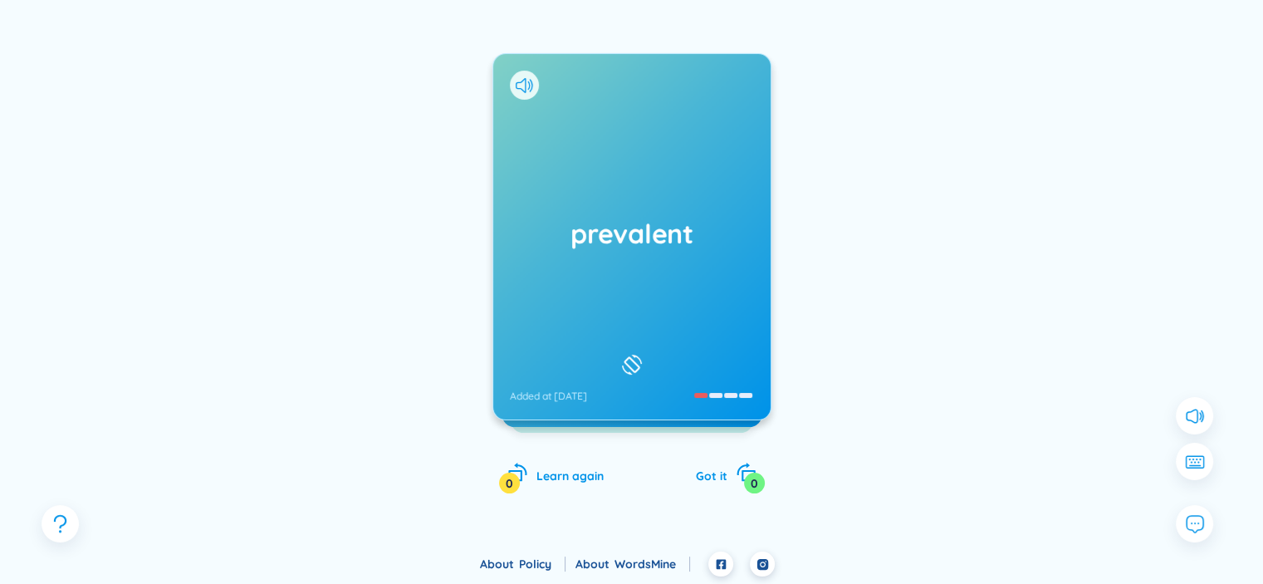
click at [755, 478] on div "0" at bounding box center [754, 482] width 21 height 21
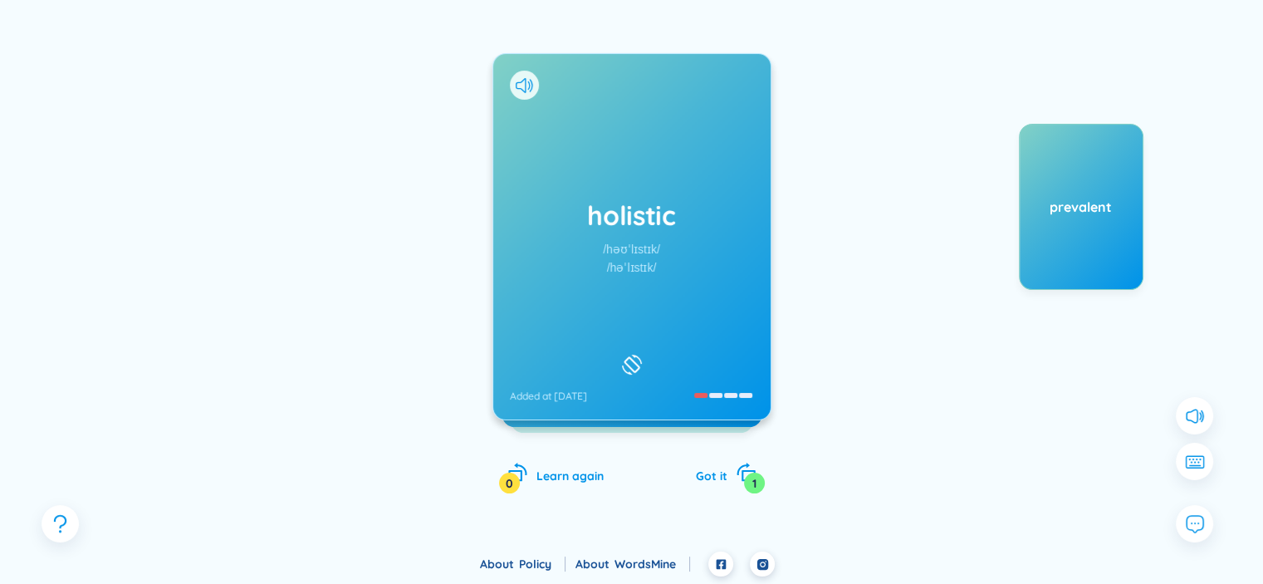
click at [746, 486] on div "1" at bounding box center [754, 482] width 21 height 21
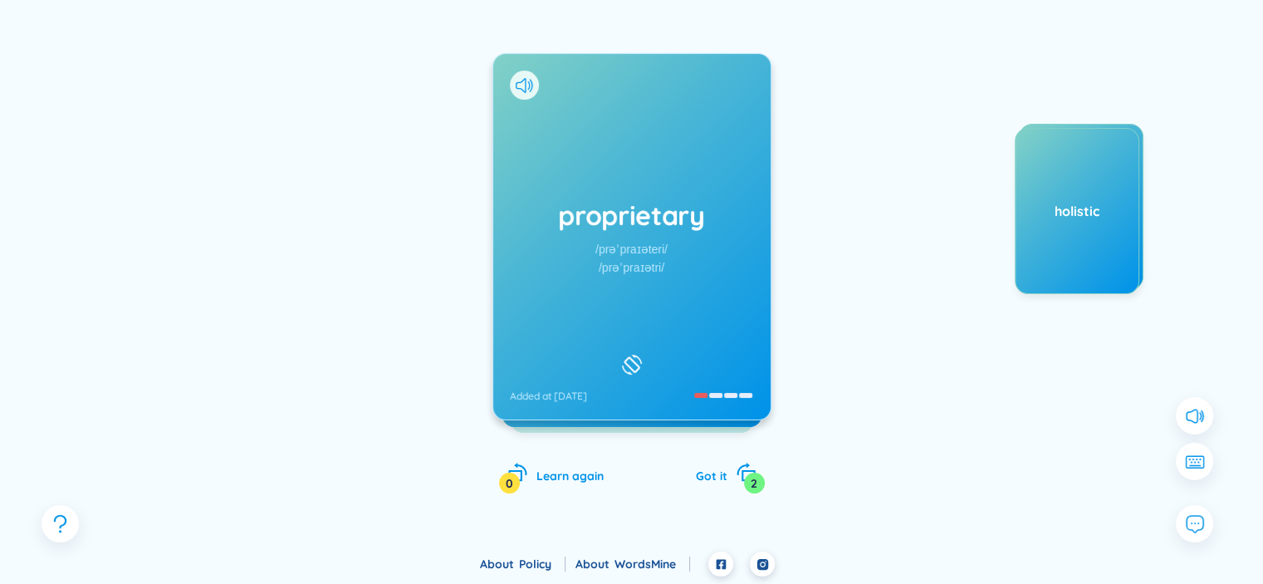
click at [747, 490] on div "2" at bounding box center [754, 482] width 21 height 21
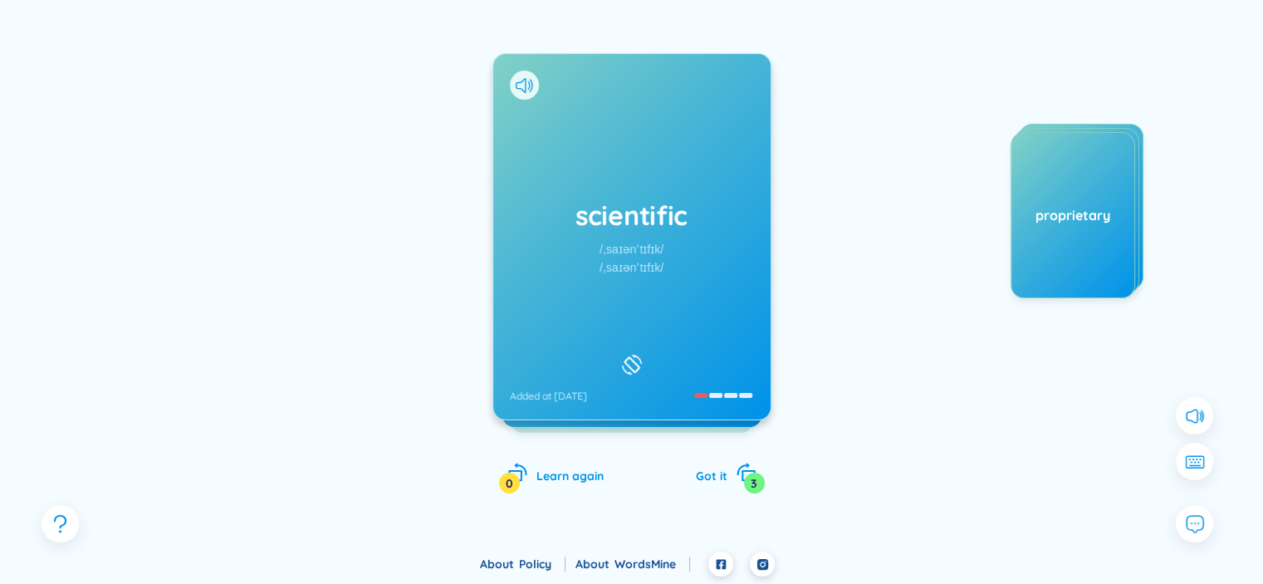
click at [745, 480] on div "3" at bounding box center [754, 482] width 21 height 21
click at [729, 479] on div "Got it 4" at bounding box center [726, 473] width 61 height 23
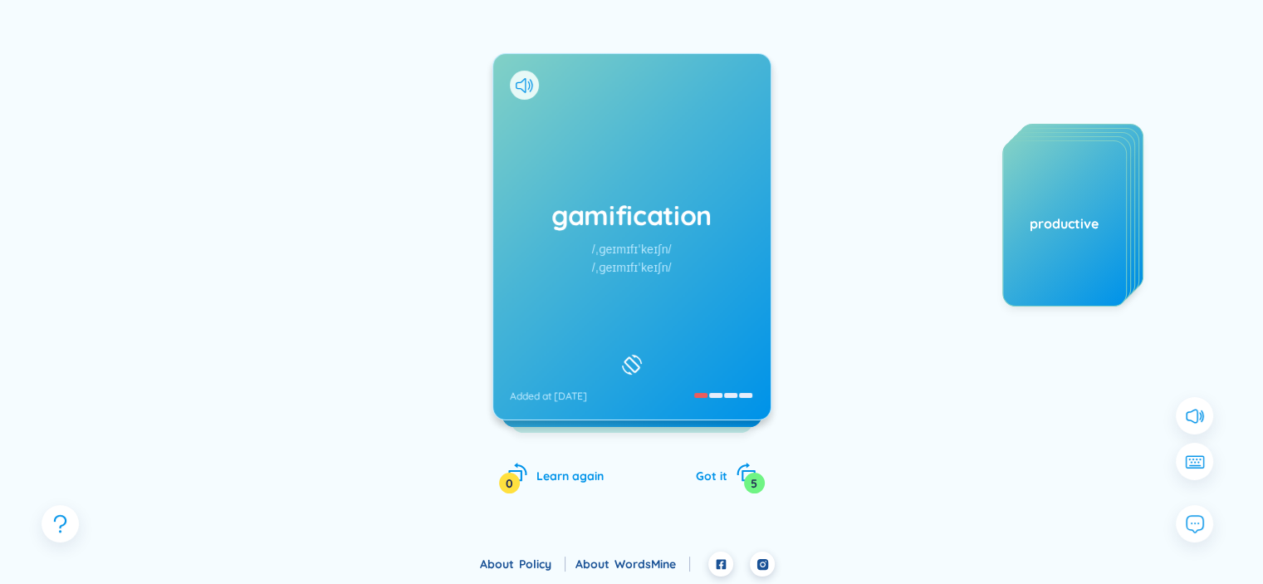
click at [740, 478] on icon "rotate-right" at bounding box center [746, 472] width 21 height 21
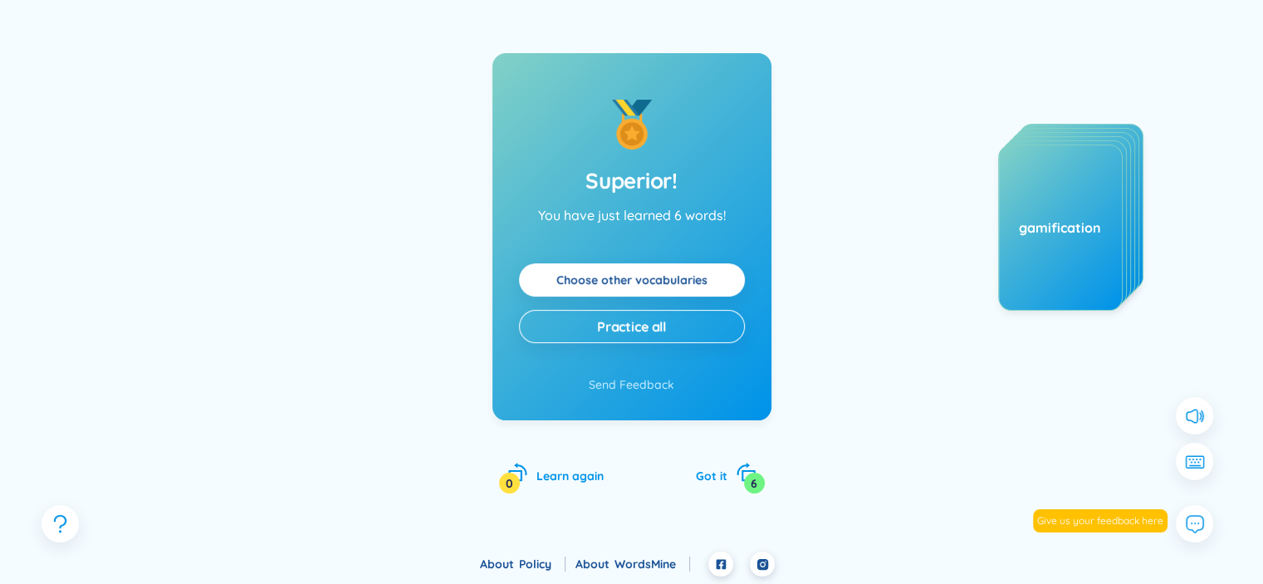
click at [699, 286] on link "Choose other vocabularies" at bounding box center [631, 280] width 151 height 18
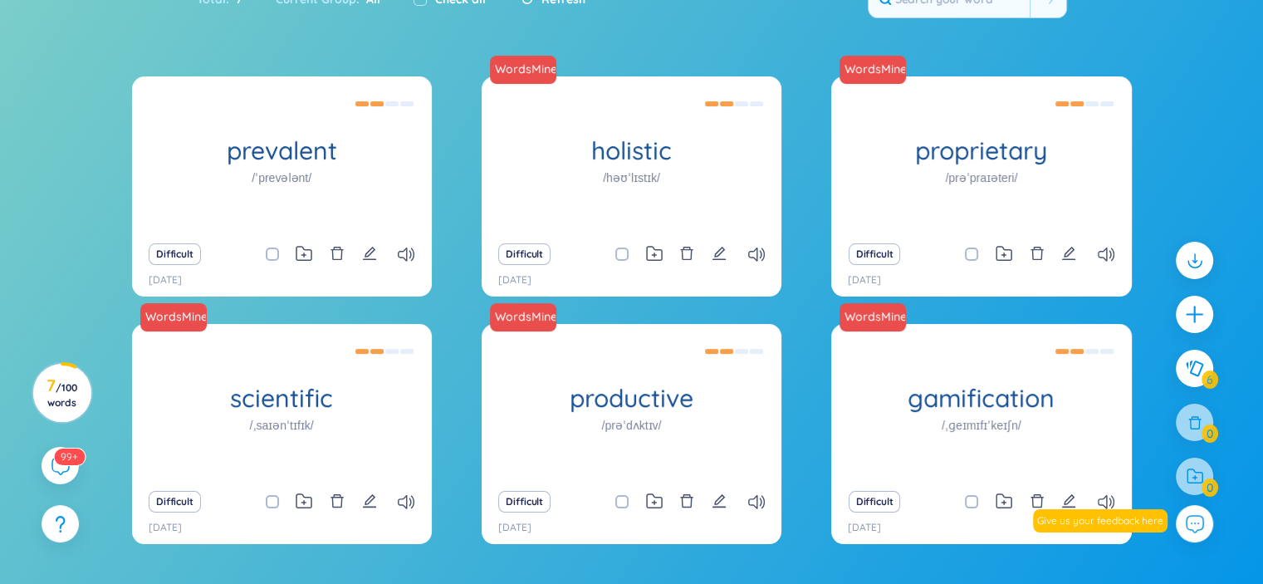
scroll to position [148, 0]
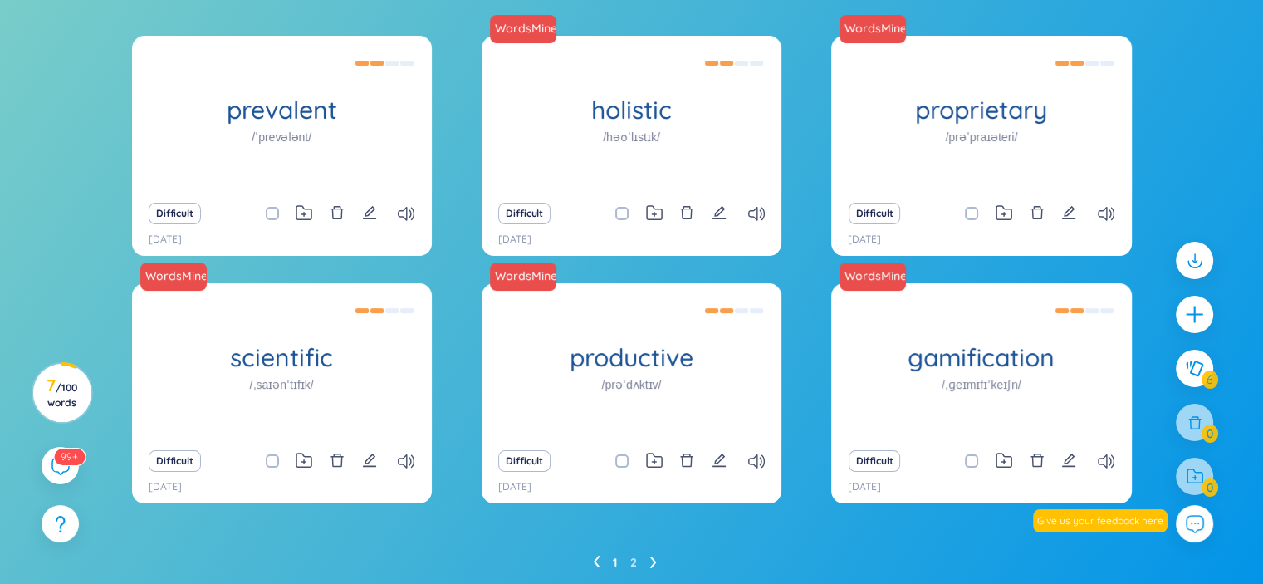
click at [67, 452] on sup "99+" at bounding box center [69, 456] width 31 height 17
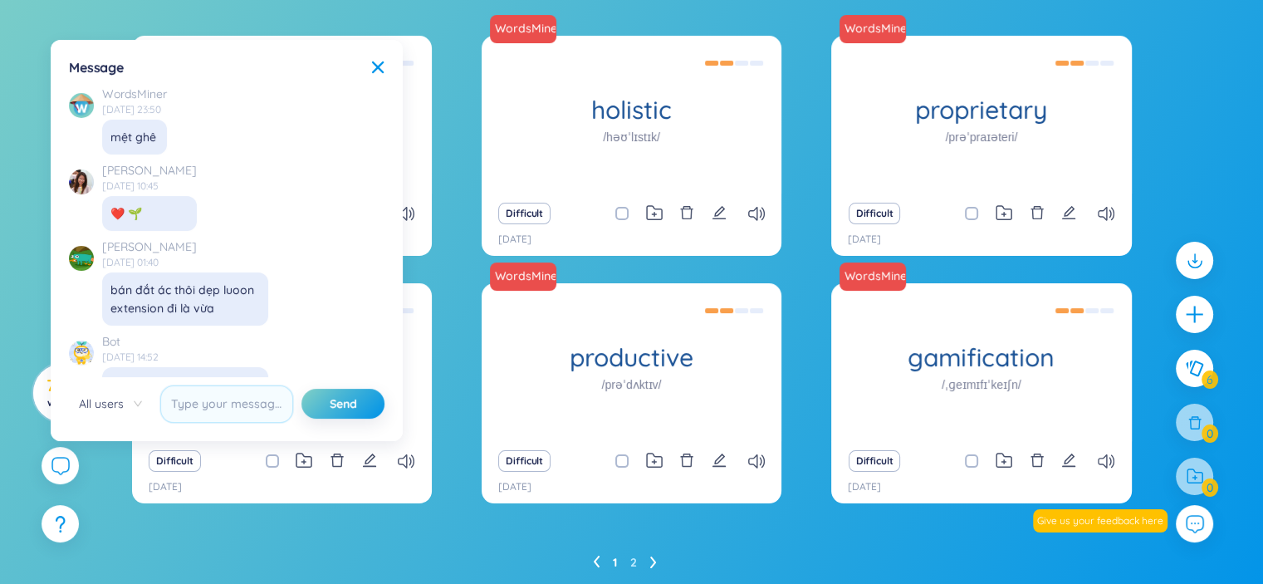
scroll to position [19128, 0]
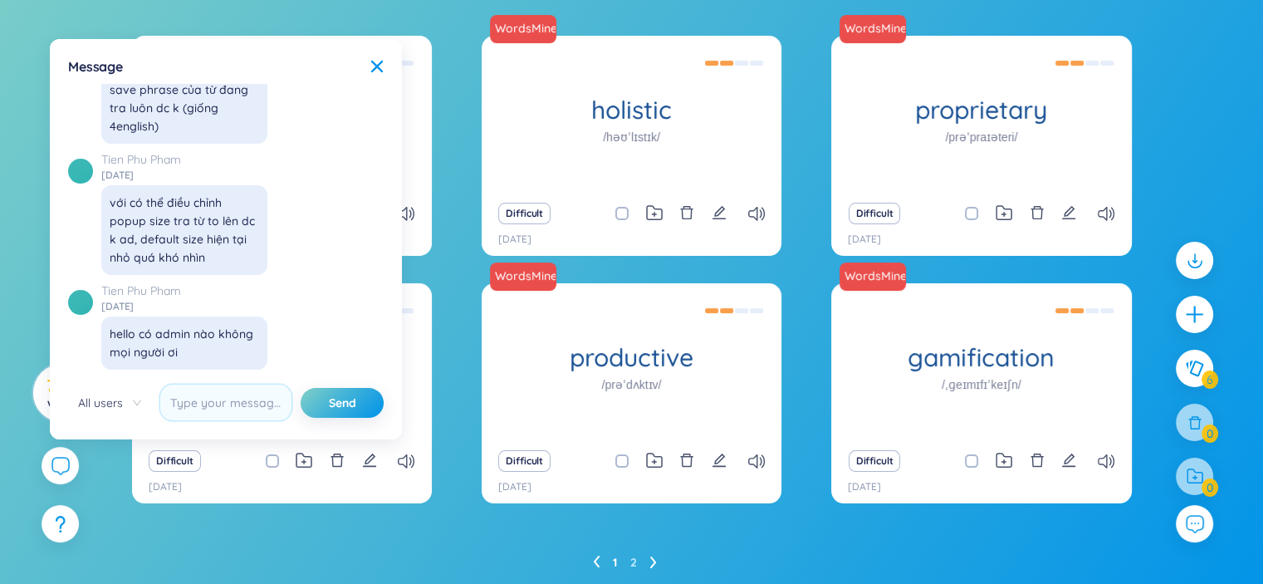
click at [63, 463] on icon at bounding box center [60, 466] width 18 height 18
click at [7, 93] on div "prevalent /ˈprevələnt/ Phổ biến, thịnh hành, thường thấy, thông dụng Difficult …" at bounding box center [631, 322] width 1263 height 573
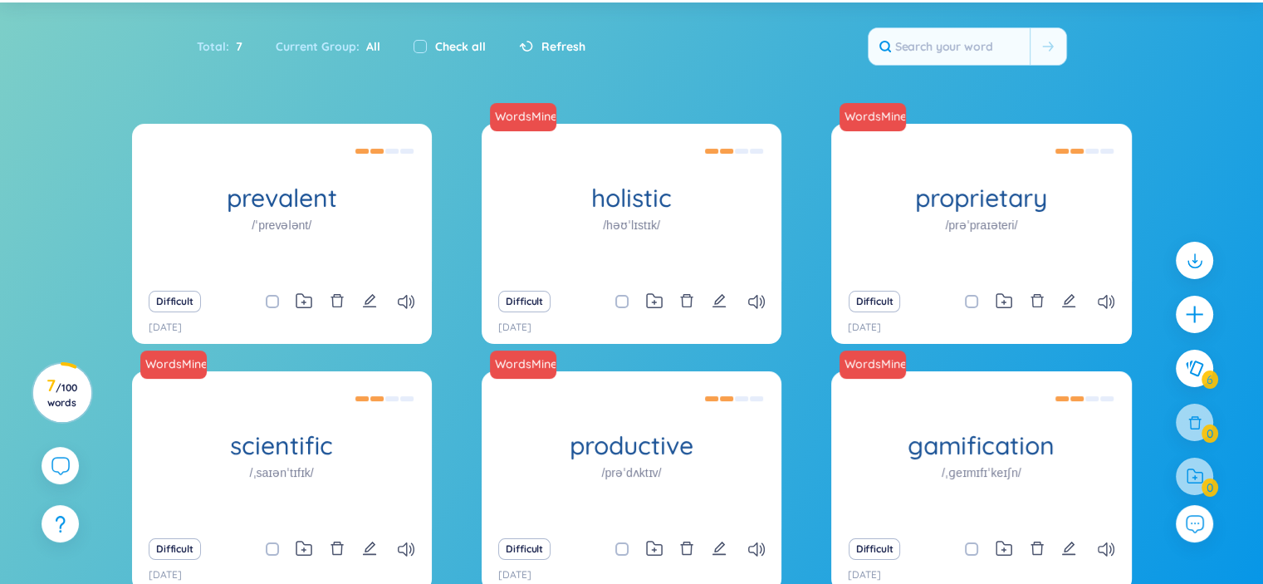
scroll to position [0, 0]
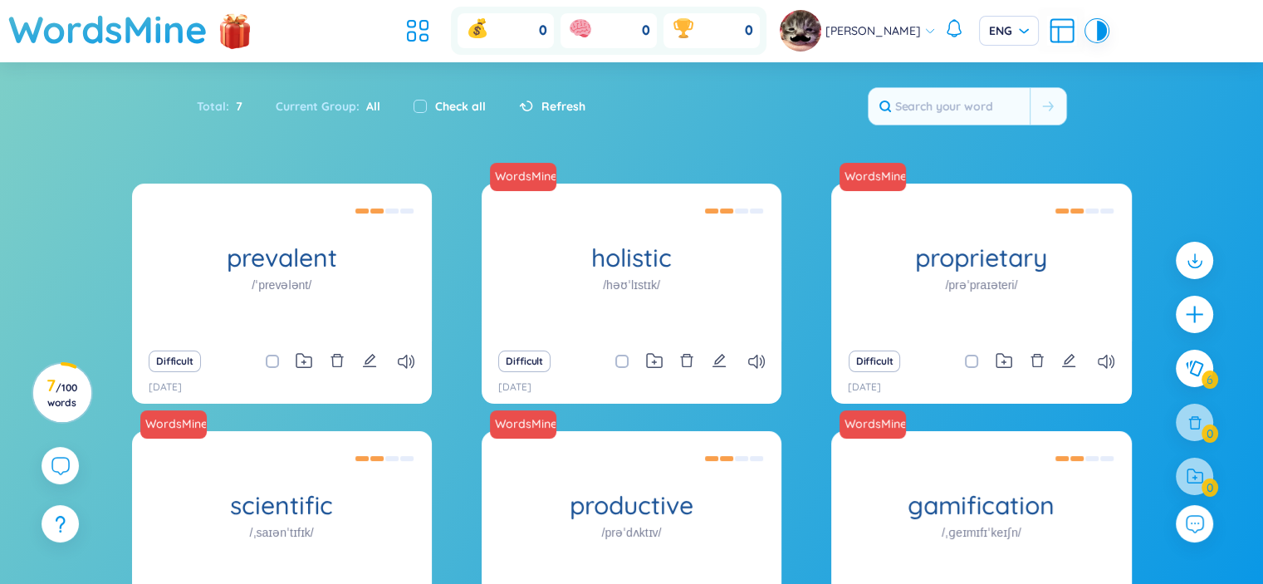
click at [216, 90] on div "Total : 7" at bounding box center [228, 106] width 62 height 35
click at [213, 93] on div "Total : 7" at bounding box center [228, 106] width 62 height 35
click at [310, 110] on div "Current Group : All" at bounding box center [328, 106] width 138 height 35
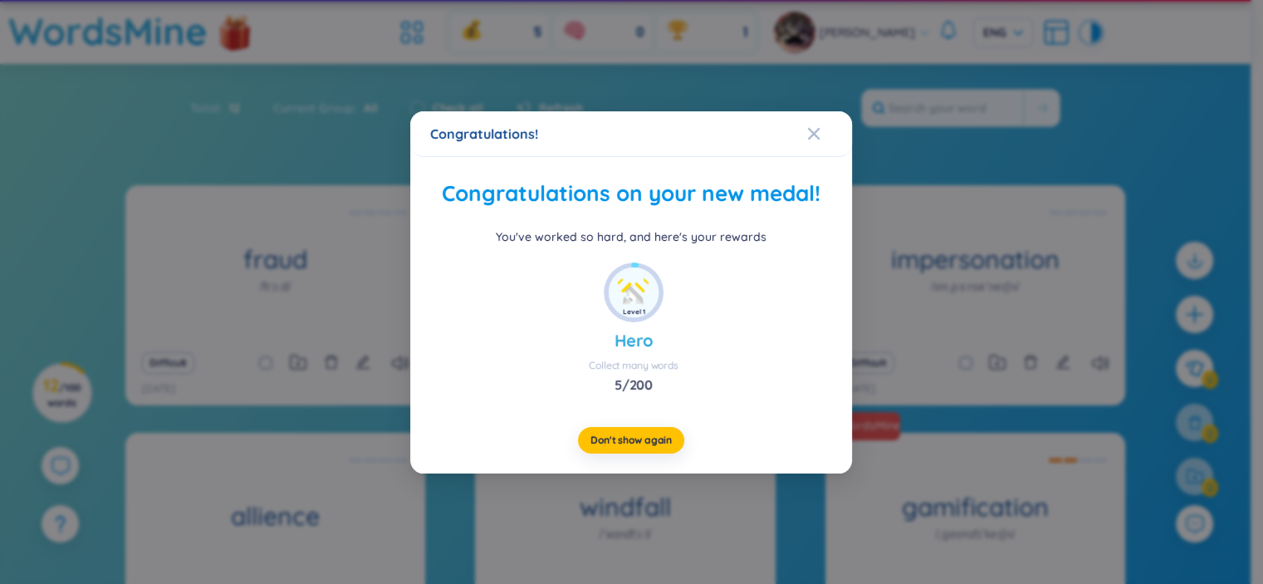
scroll to position [81, 0]
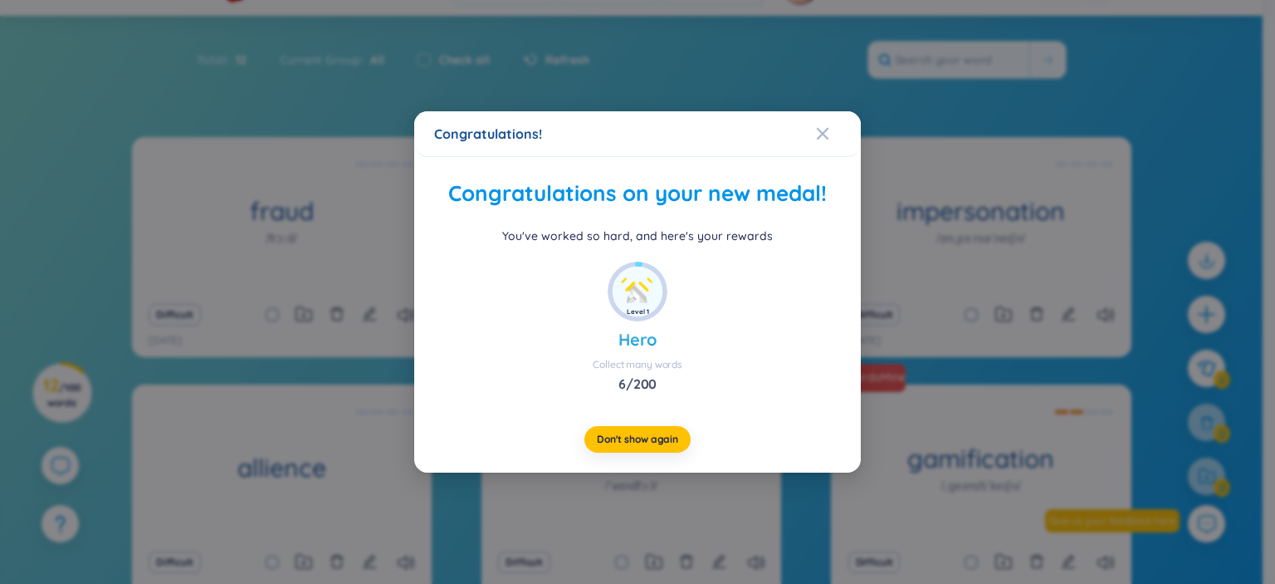
click at [830, 123] on span "Close" at bounding box center [838, 133] width 45 height 45
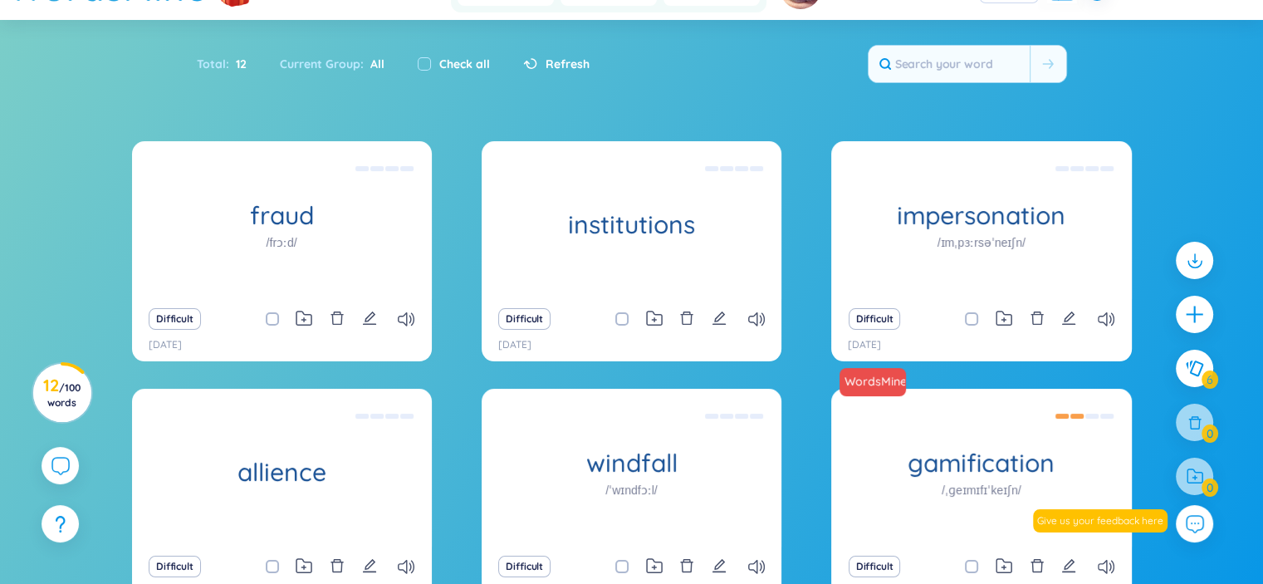
scroll to position [0, 0]
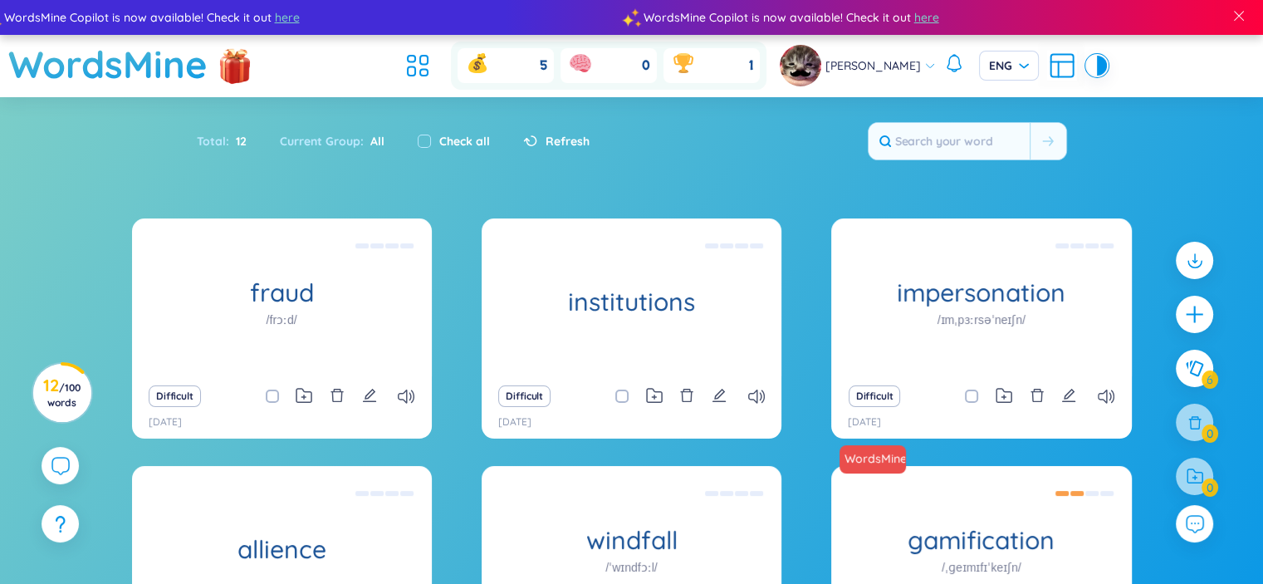
click at [523, 76] on div "5" at bounding box center [505, 65] width 96 height 35
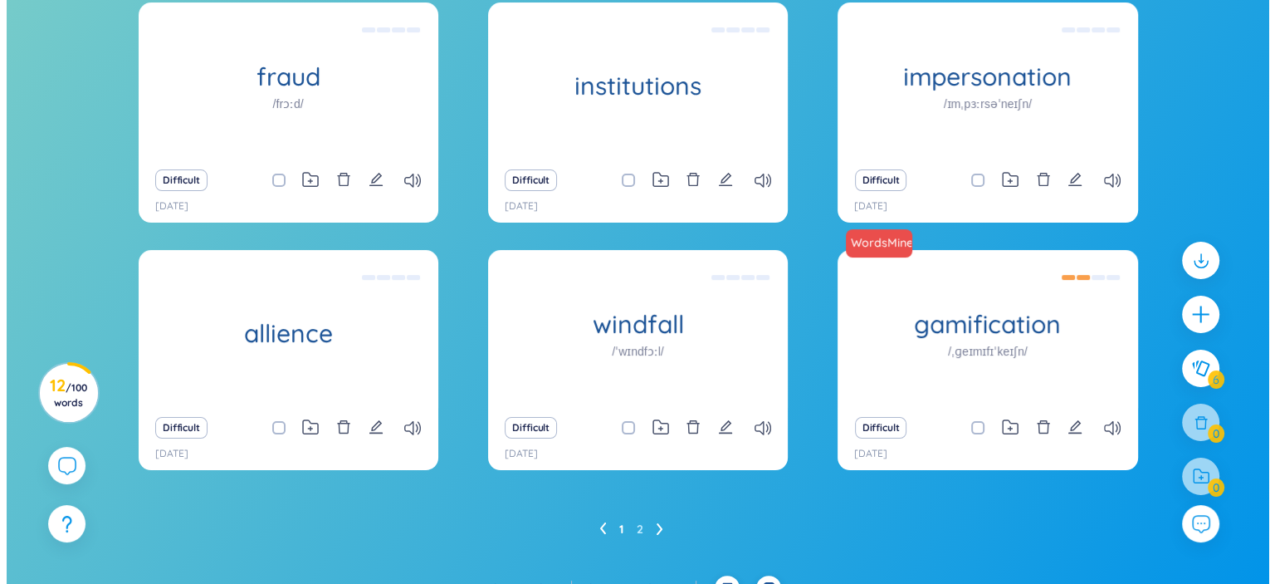
scroll to position [234, 0]
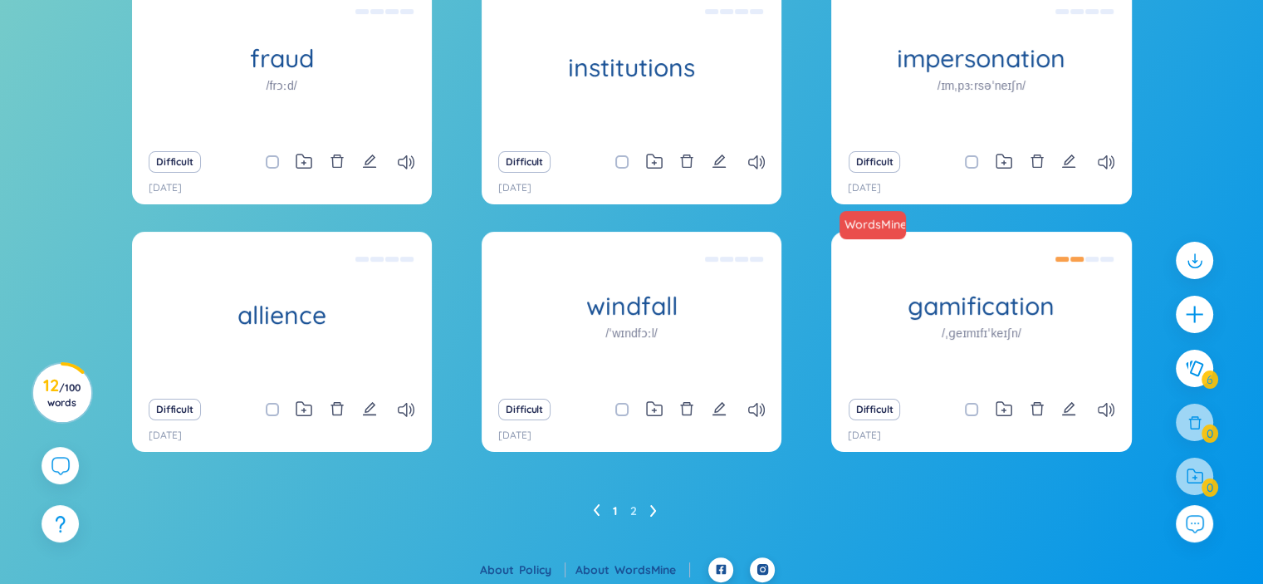
click at [716, 412] on icon "edit" at bounding box center [718, 408] width 13 height 13
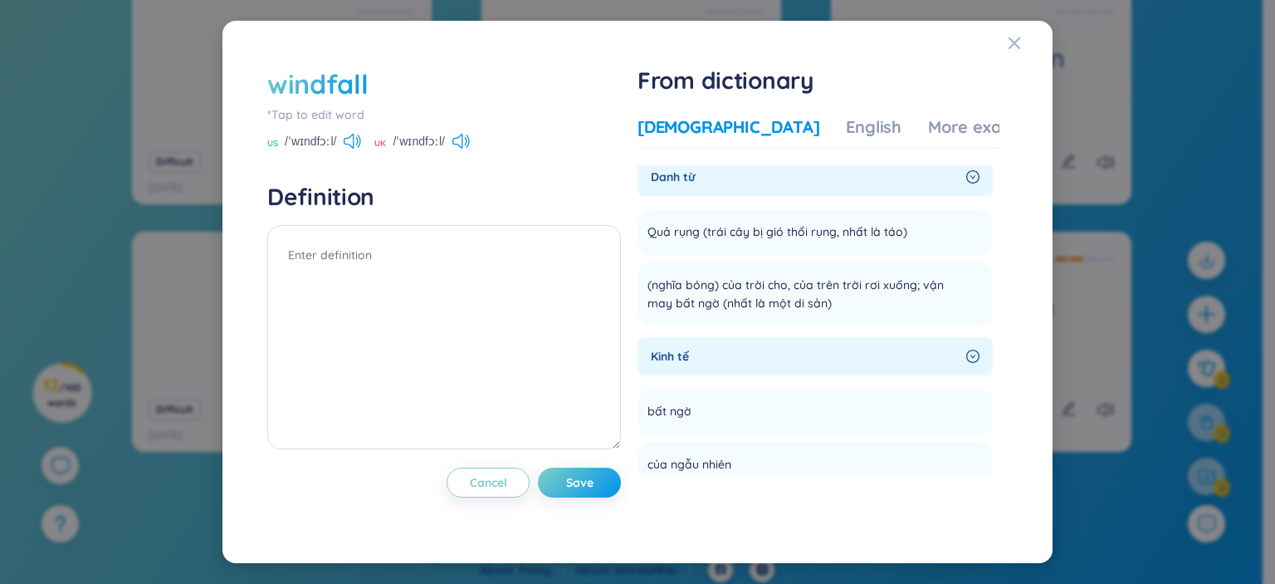
scroll to position [0, 0]
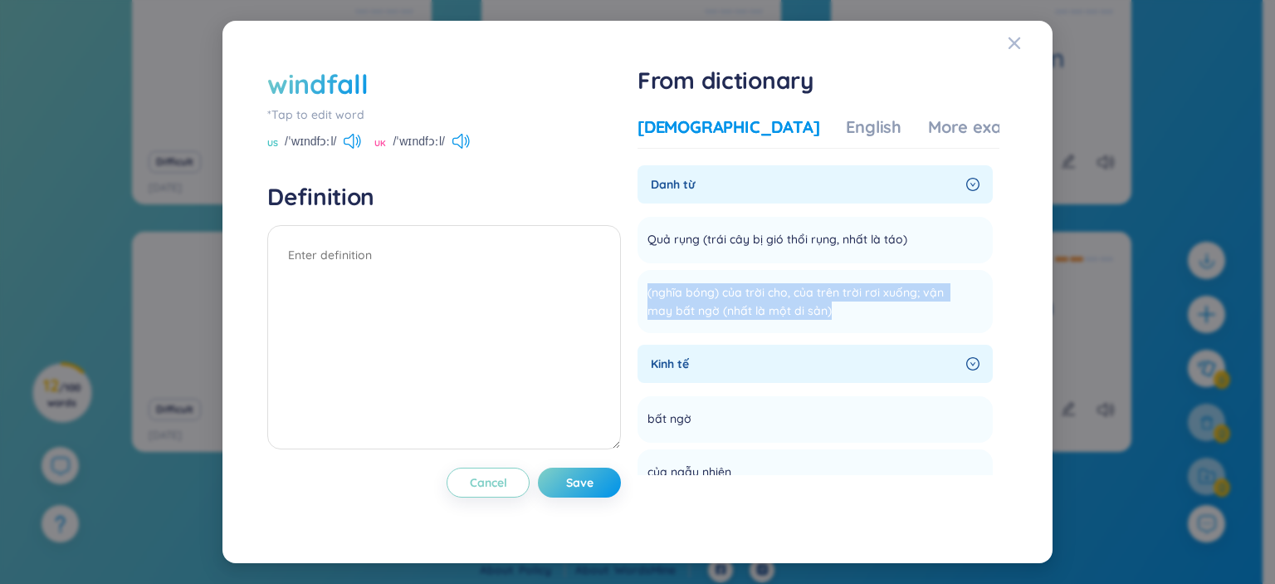
copy span "(nghĩa bóng) của trời cho, của trên trời rơi xuống; vận may bất ngờ (nhất là mộ…"
click at [457, 274] on textarea at bounding box center [444, 337] width 354 height 224
paste textarea "(nghĩa bóng) của trời cho, của trên trời rơi xuống; vận may bất ngờ (nhất là mộ…"
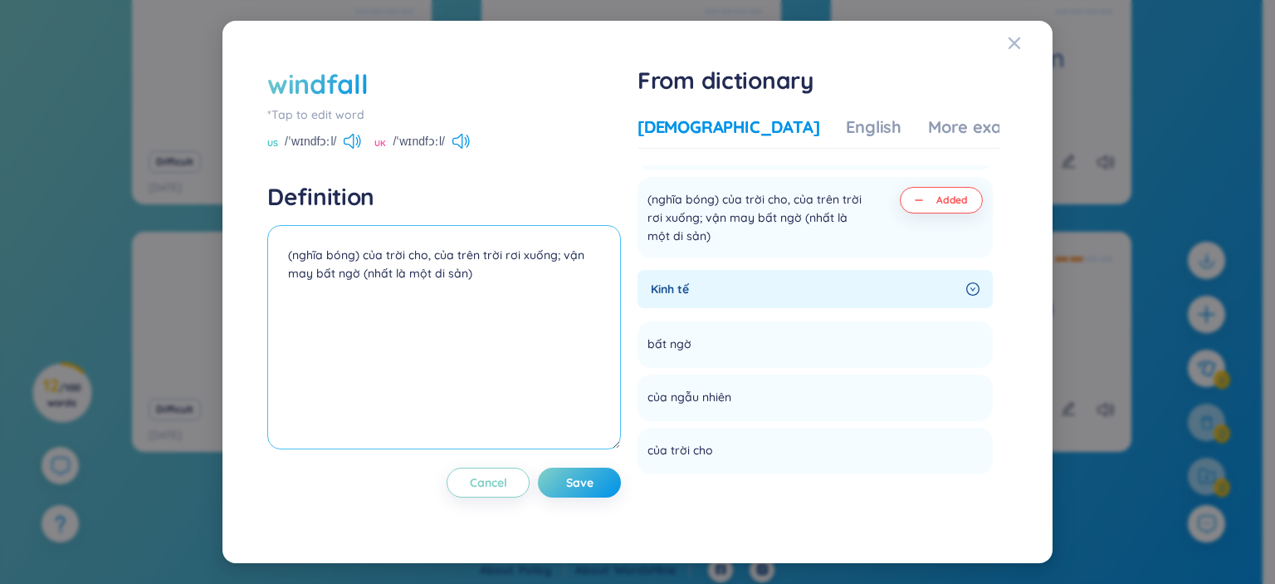
scroll to position [91, 0]
type textarea "(nghĩa bóng) của trời cho, của trên trời rơi xuống; vận may bất ngờ (nhất là mộ…"
click at [948, 198] on span "Added" at bounding box center [952, 201] width 32 height 13
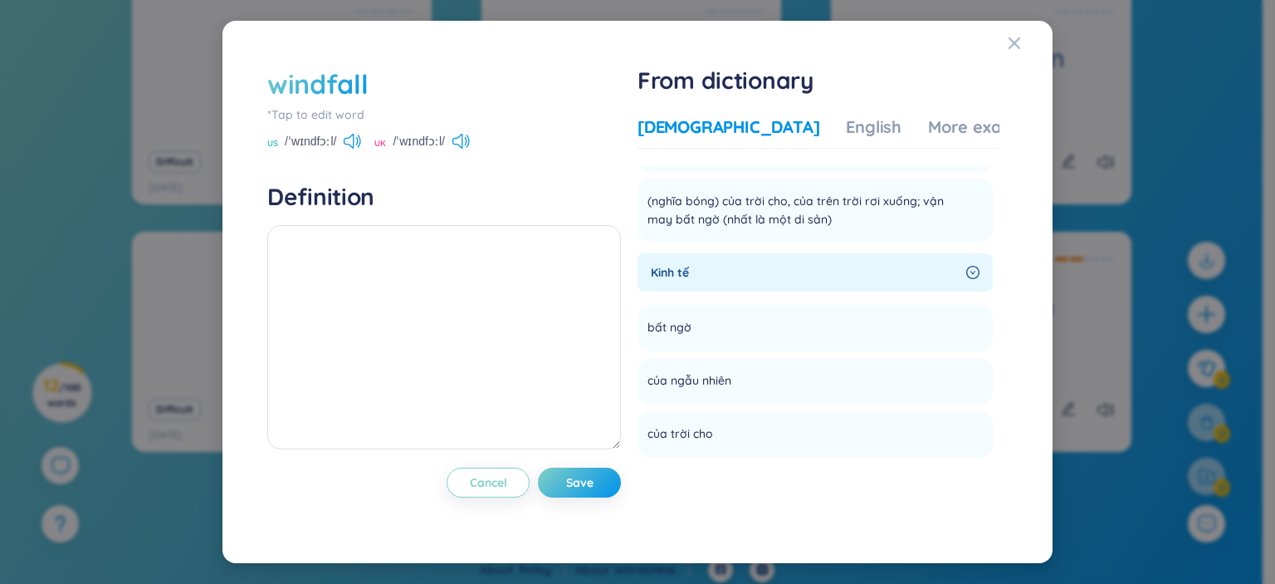
click at [955, 203] on span "(nghĩa bóng) của trời cho, của trên trời rơi xuống; vận may bất ngờ (nhất là mộ…" at bounding box center [805, 210] width 314 height 37
click at [975, 199] on icon at bounding box center [975, 199] width 0 height 0
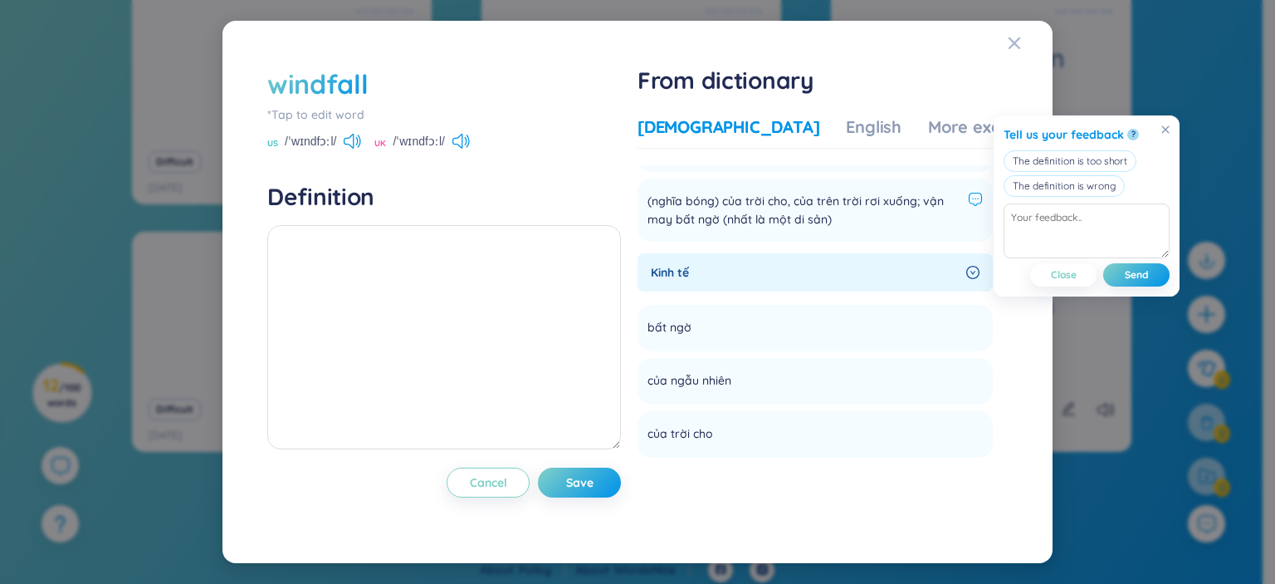
click at [1141, 272] on span "Send" at bounding box center [1137, 274] width 24 height 13
click at [894, 200] on span "(nghĩa bóng) của trời cho, của trên trời rơi xuống; vận may bất ngờ (nhất là mộ…" at bounding box center [805, 210] width 314 height 37
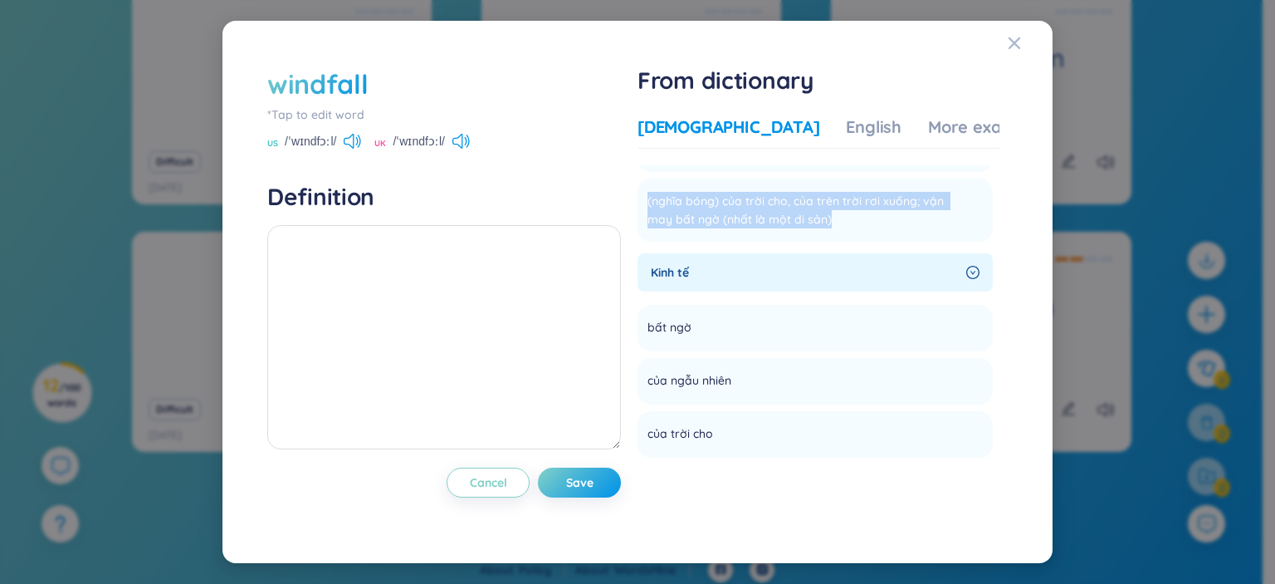
copy span "(nghĩa bóng) của trời cho, của trên trời rơi xuống; vận may bất ngờ (nhất là mộ…"
click at [501, 250] on textarea at bounding box center [444, 337] width 354 height 224
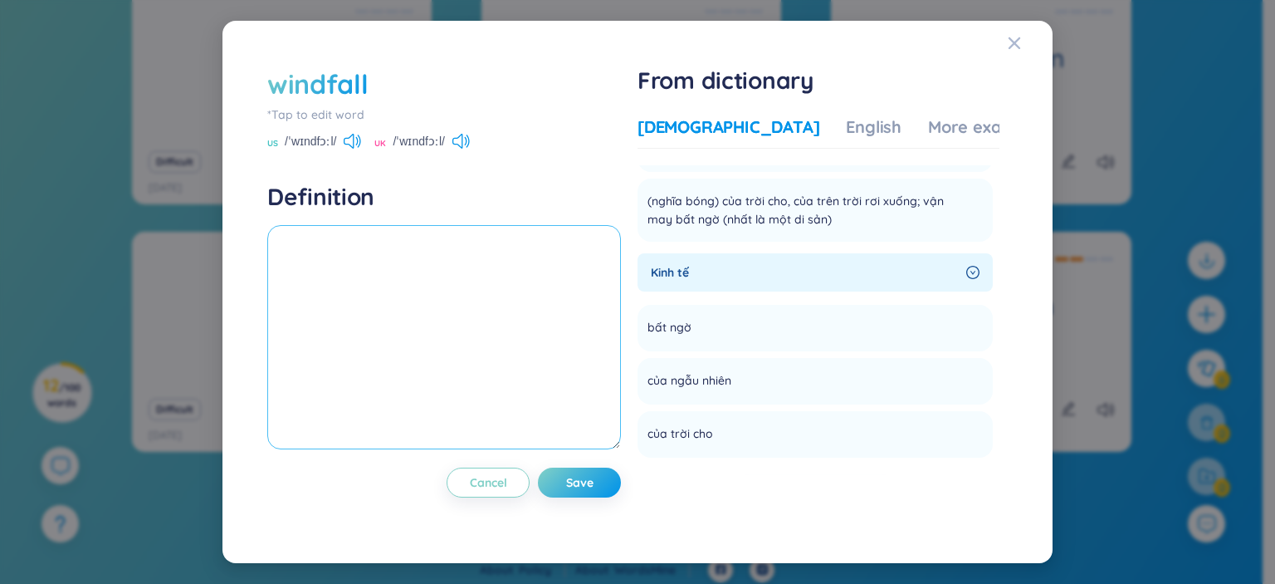
paste textarea "(nghĩa bóng) của trời cho, của trên trời rơi xuống; vận may bất ngờ (nhất là mộ…"
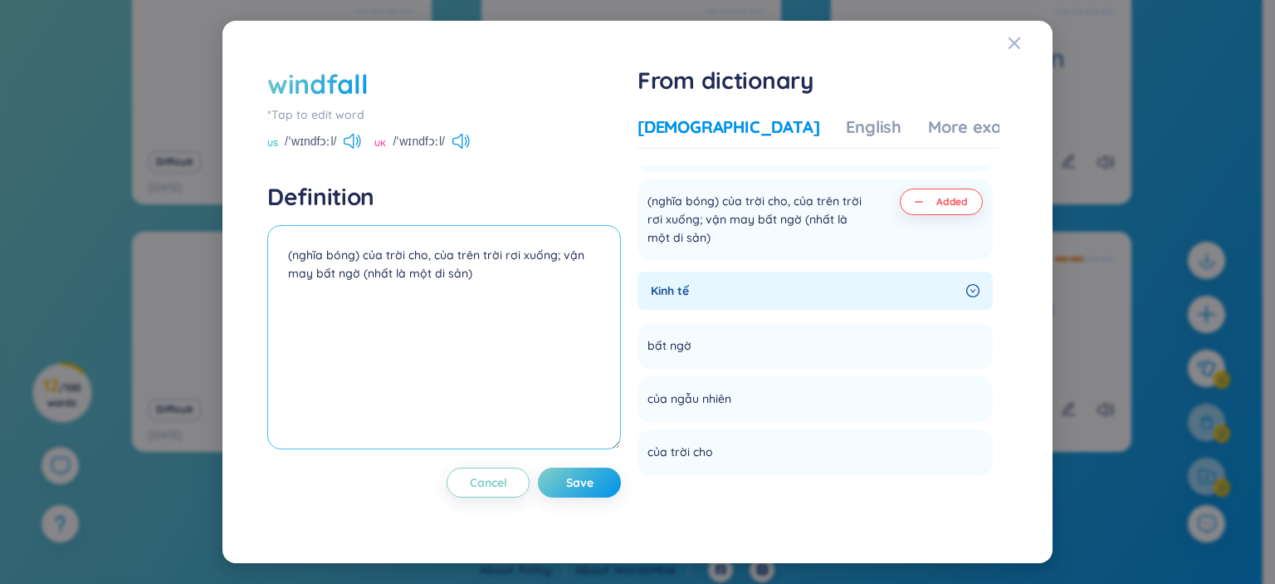
type textarea "(nghĩa bóng) của trời cho, của trên trời rơi xuống; vận may bất ngờ (nhất là mộ…"
click at [594, 476] on span "Save" at bounding box center [579, 482] width 27 height 17
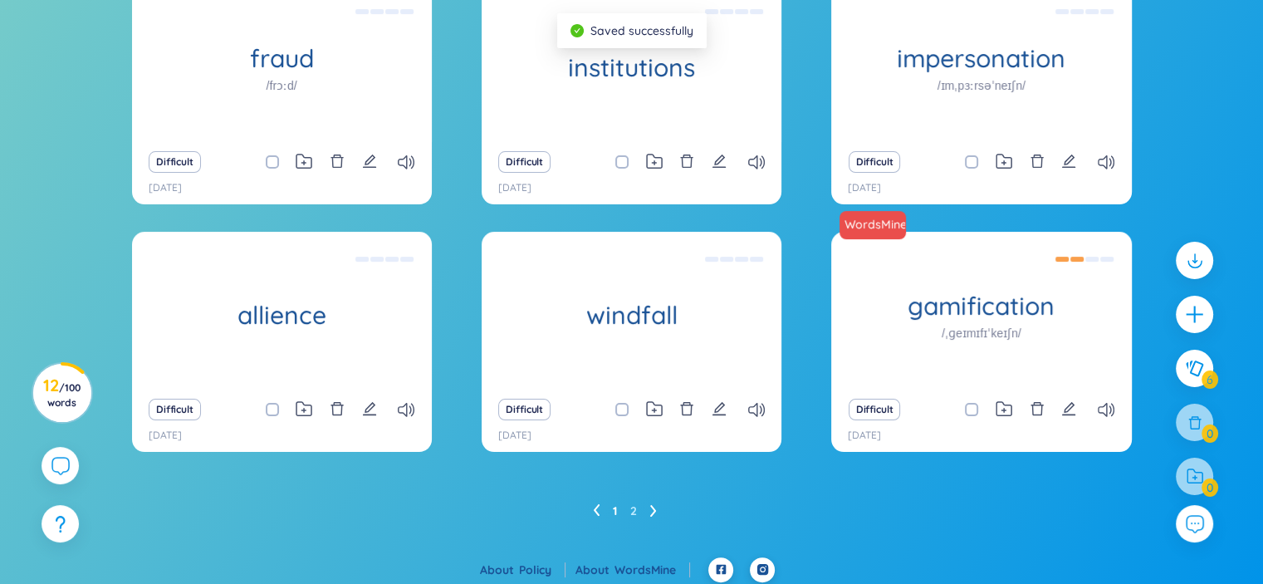
click at [353, 307] on h1 "allience" at bounding box center [282, 315] width 300 height 29
click at [374, 401] on icon "edit" at bounding box center [369, 408] width 15 height 15
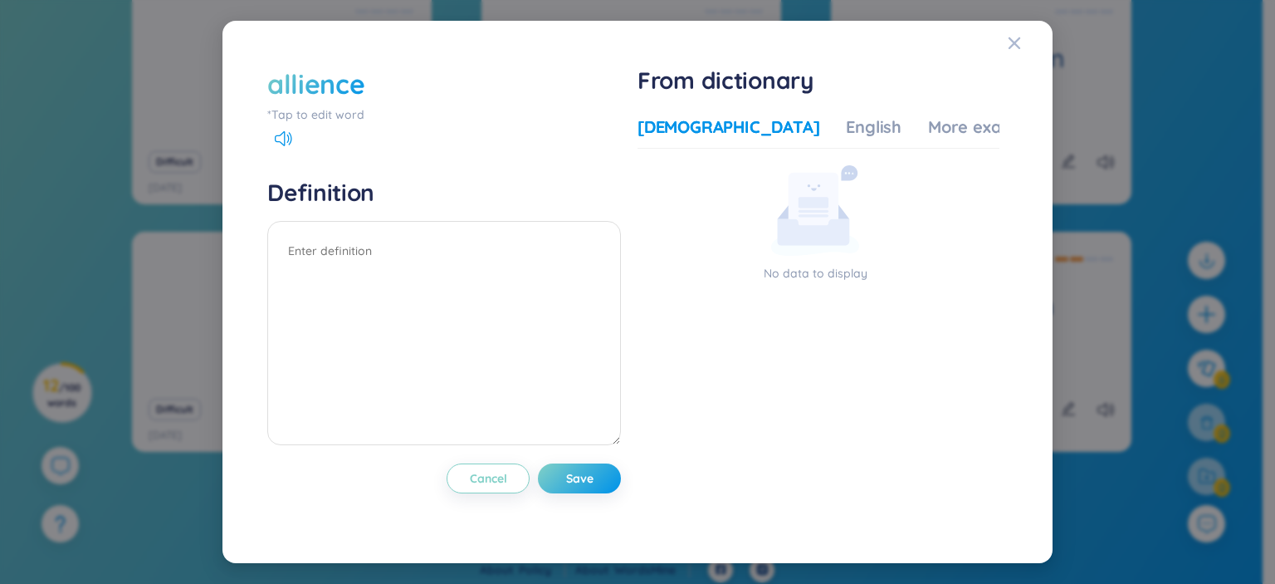
click at [332, 96] on div "allience" at bounding box center [315, 84] width 97 height 37
click at [359, 86] on div "allience" at bounding box center [315, 84] width 97 height 37
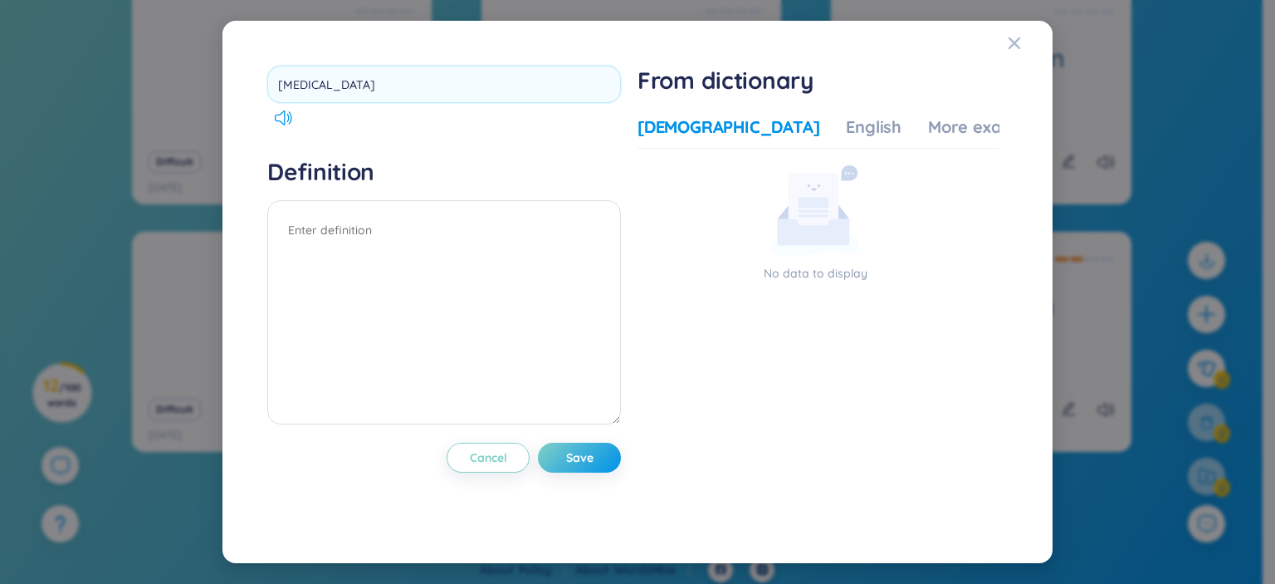
type input "alli"
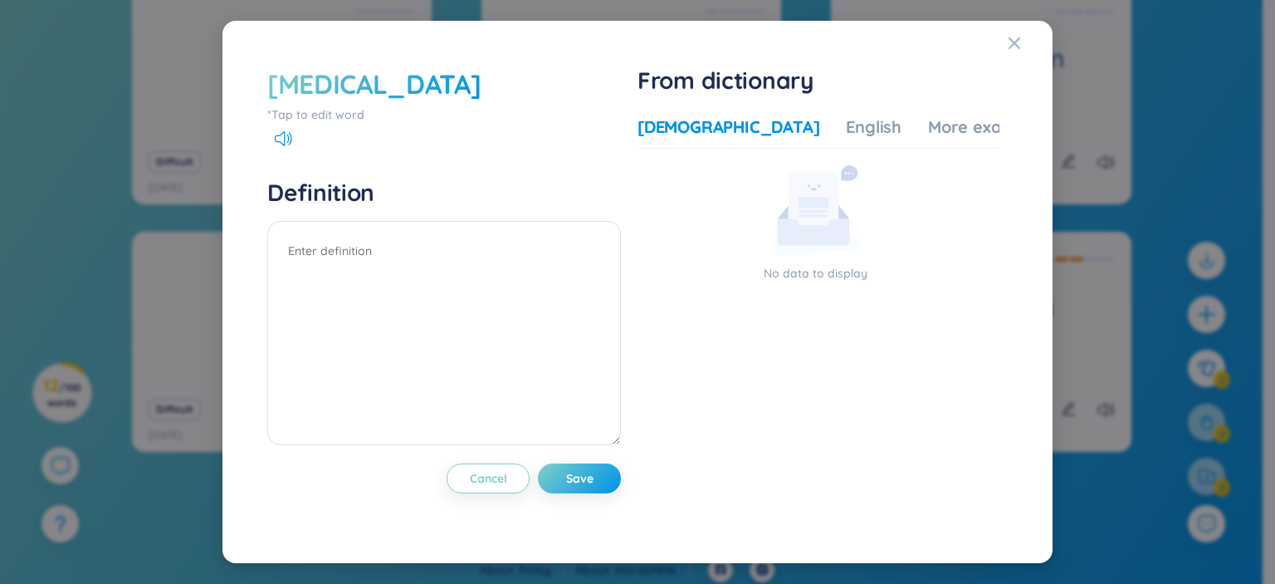
click at [371, 90] on div "alli" at bounding box center [444, 84] width 354 height 37
click at [326, 86] on div "alli" at bounding box center [444, 84] width 354 height 37
click at [283, 90] on div "alli" at bounding box center [374, 84] width 214 height 37
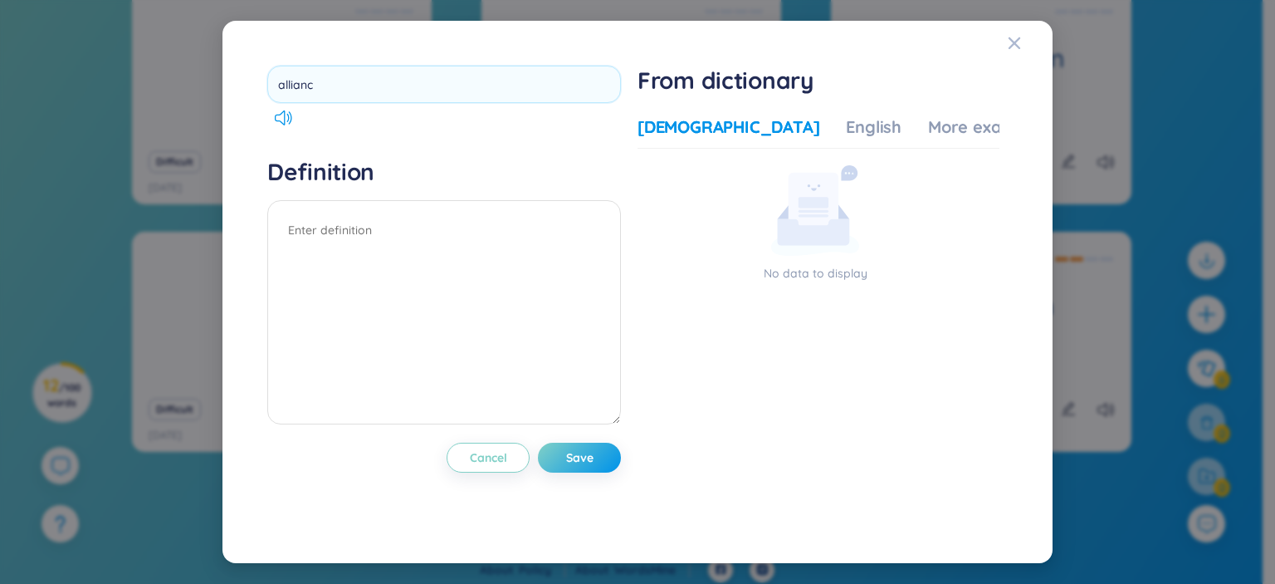
type input "alliance"
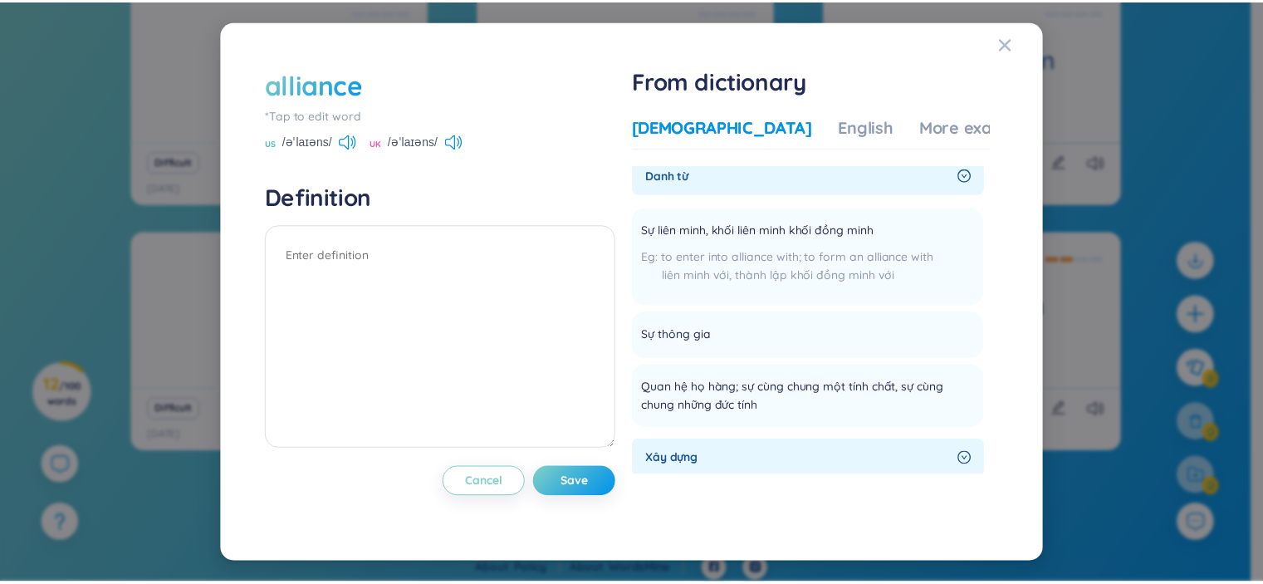
scroll to position [0, 0]
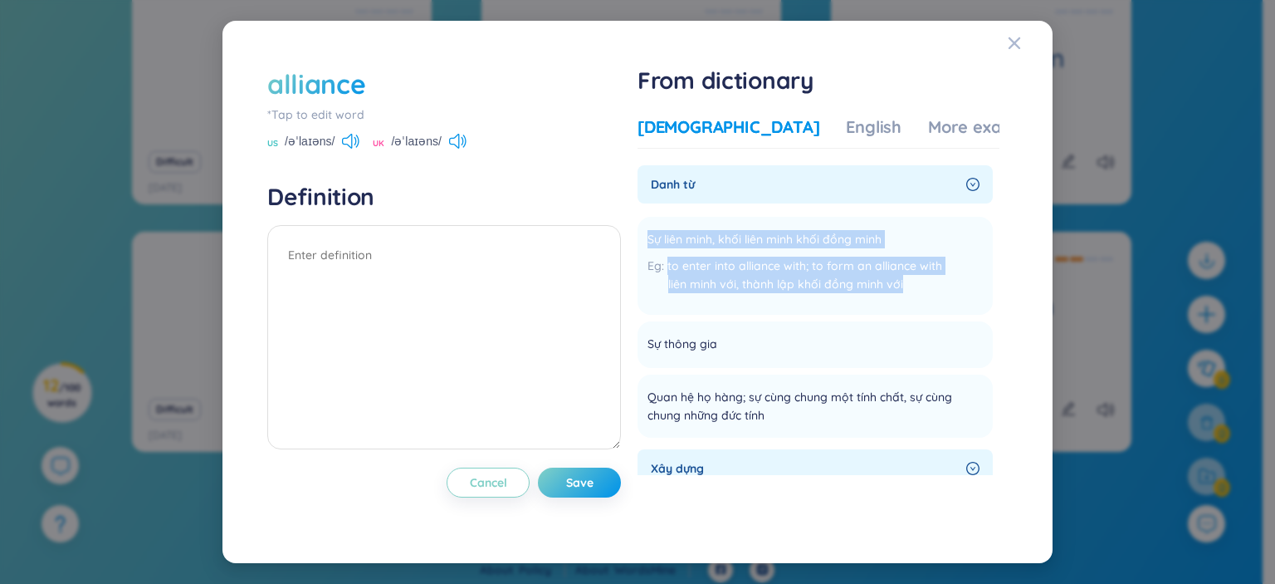
click at [945, 314] on li "Sự liên minh, khối liên minh khối đồng minh to enter into alliance with; to for…" at bounding box center [815, 266] width 355 height 98
copy div "Sự liên minh, khối liên minh khối đồng minh to enter into alliance with; to for…"
click at [491, 258] on textarea at bounding box center [444, 337] width 354 height 224
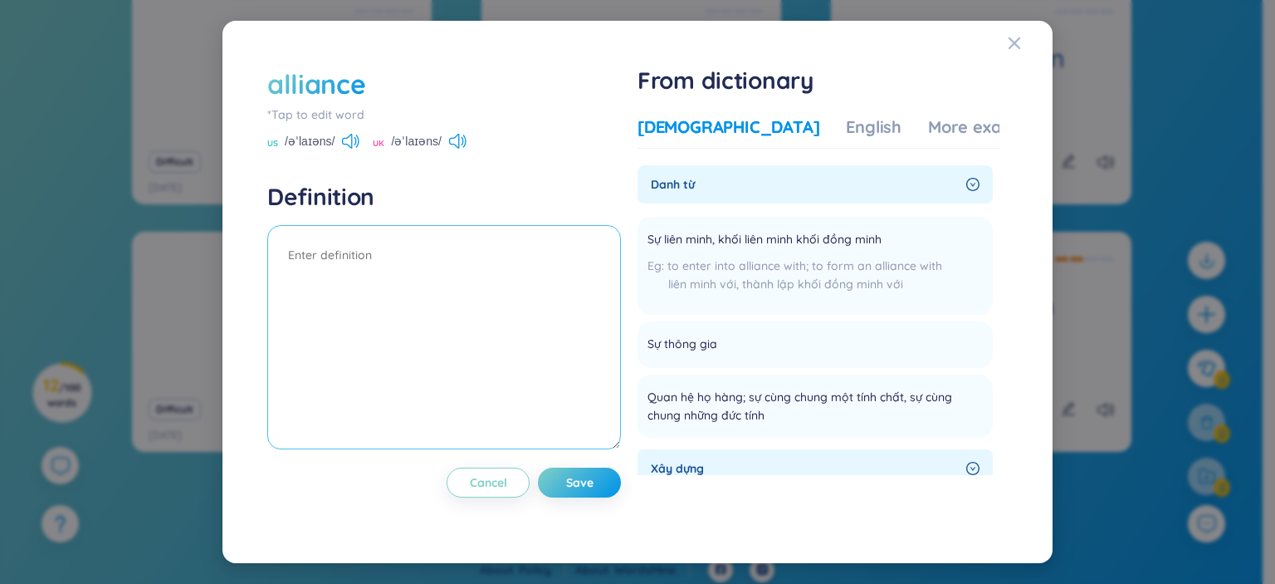
paste textarea "Sự liên minh, khối liên minh khối đồng minh to enter into alliance with; to for…"
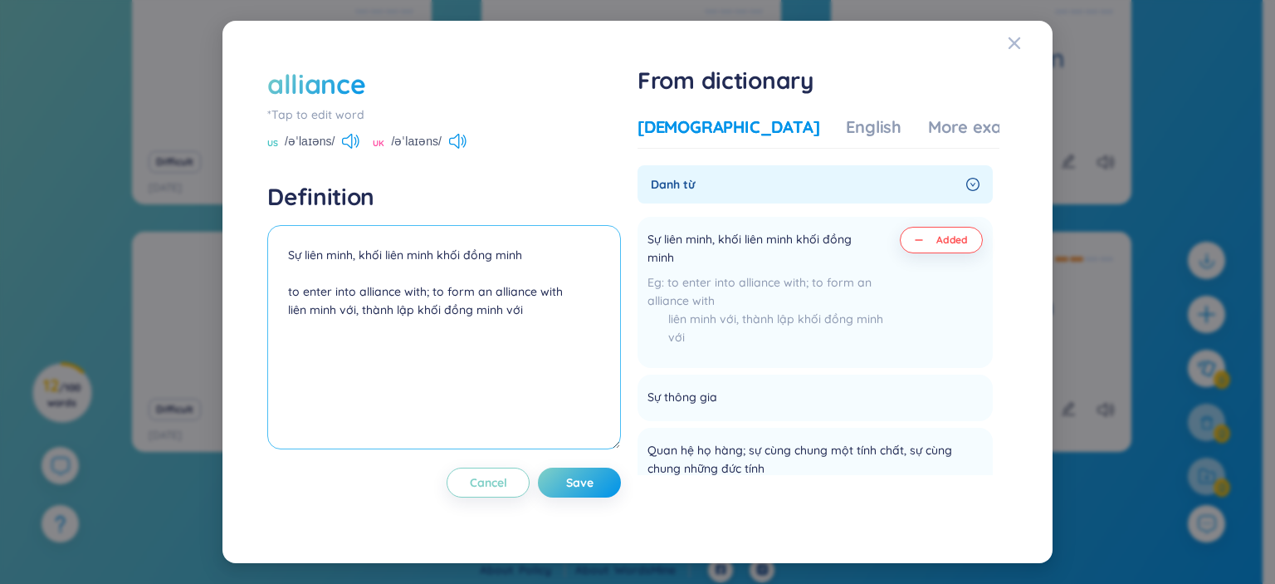
type textarea "Sự liên minh, khối liên minh khối đồng minh to enter into alliance with; to for…"
click at [593, 481] on span "Save" at bounding box center [579, 482] width 27 height 17
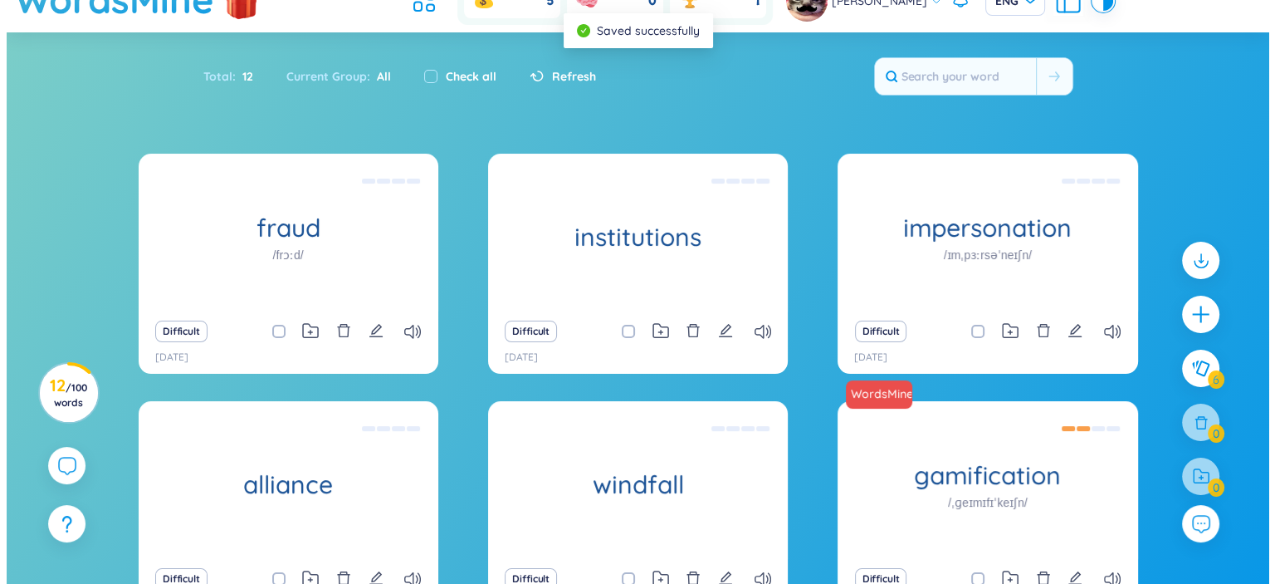
scroll to position [61, 0]
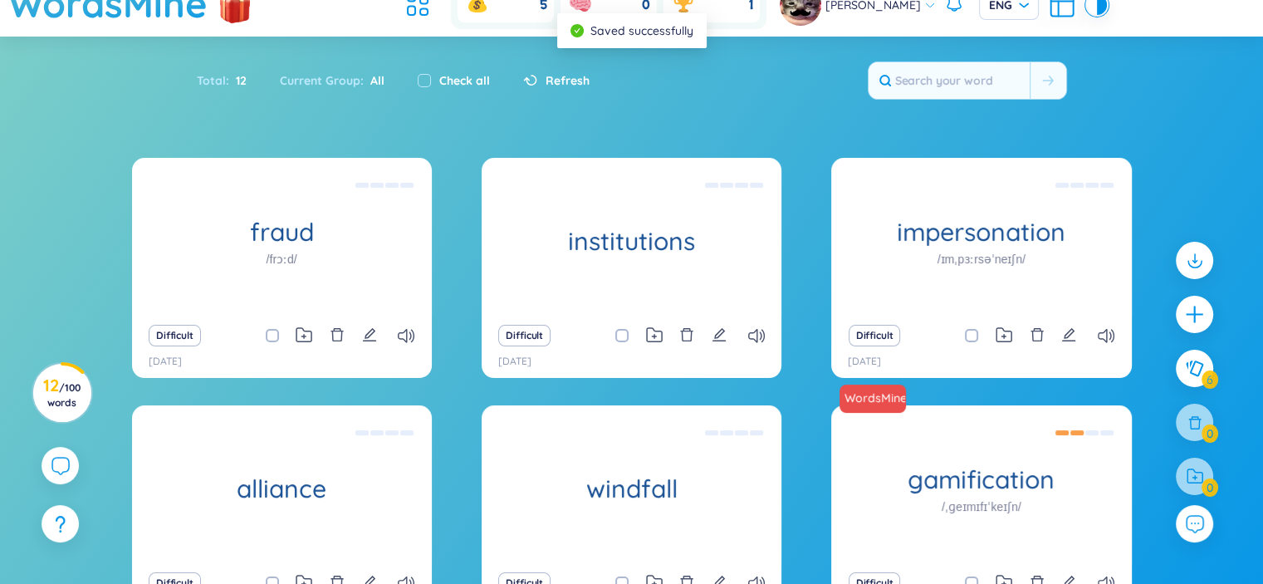
click at [1000, 237] on h1 "impersonation" at bounding box center [981, 231] width 300 height 29
click at [1073, 329] on icon "edit" at bounding box center [1068, 334] width 15 height 15
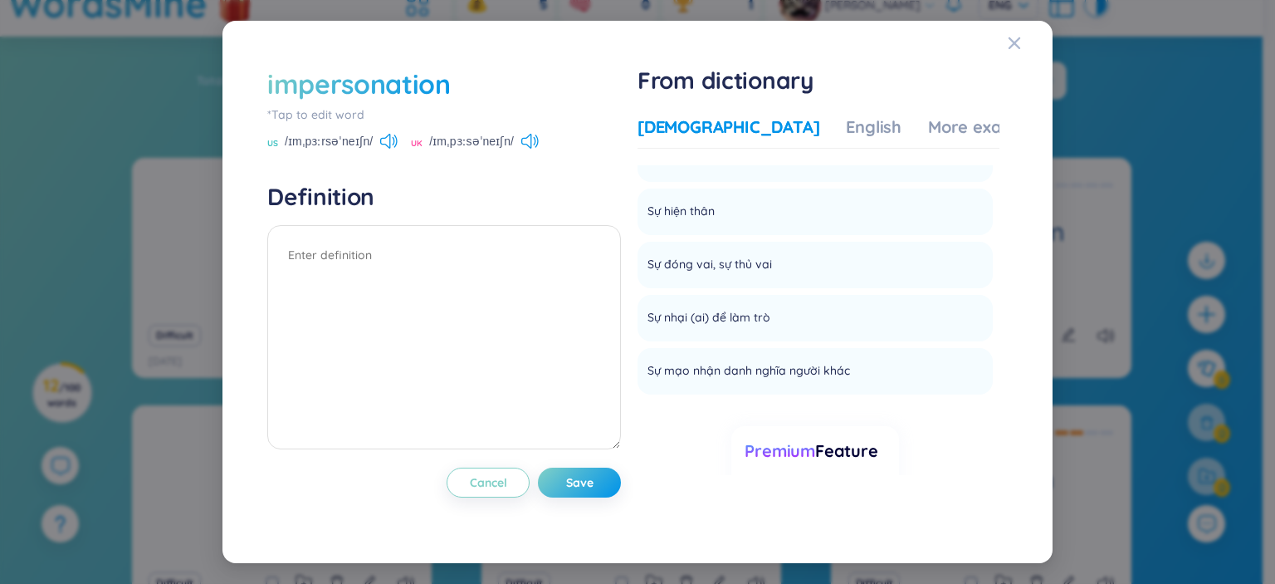
scroll to position [116, 0]
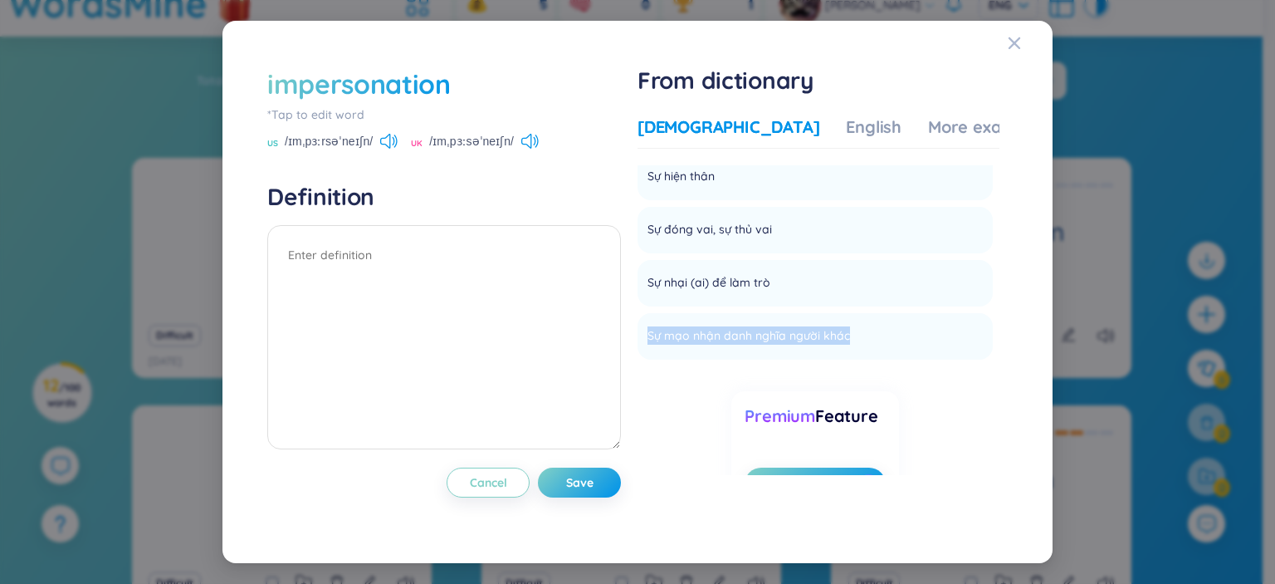
copy span "Sự mạo nhận danh nghĩa người khác"
click at [478, 256] on textarea at bounding box center [444, 337] width 354 height 224
paste textarea "Sự mạo nhận danh nghĩa người khác"
type textarea "Sự mạo nhận danh nghĩa người khác"
click at [599, 473] on button "Save" at bounding box center [579, 482] width 83 height 30
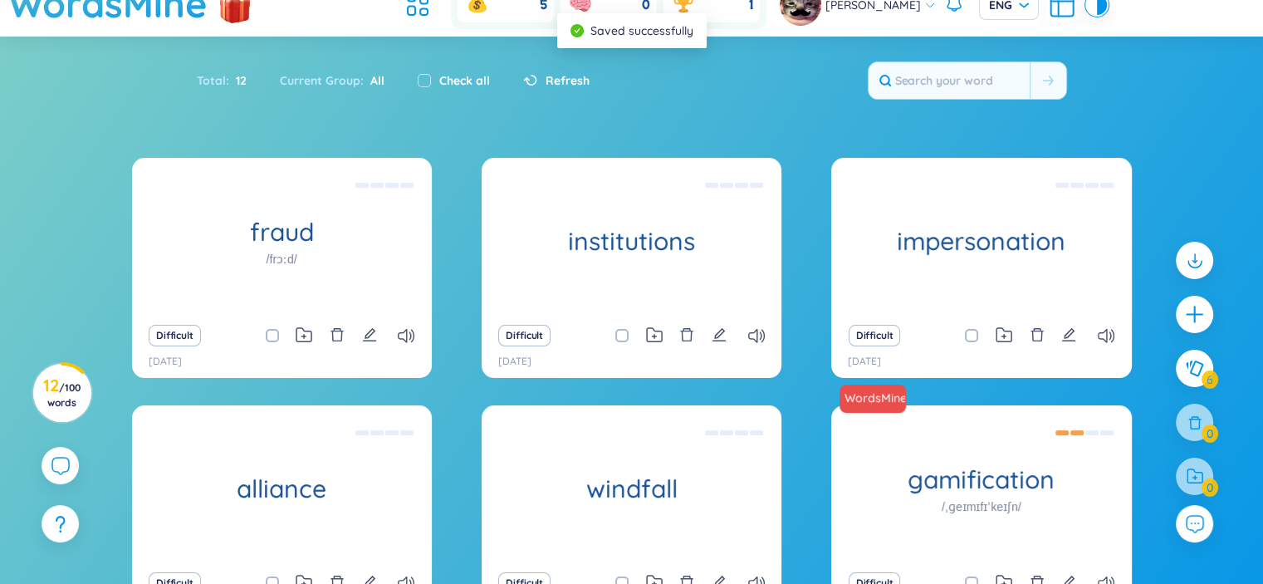
click at [692, 273] on div "institutions" at bounding box center [631, 237] width 300 height 158
click at [721, 339] on icon "edit" at bounding box center [718, 334] width 15 height 15
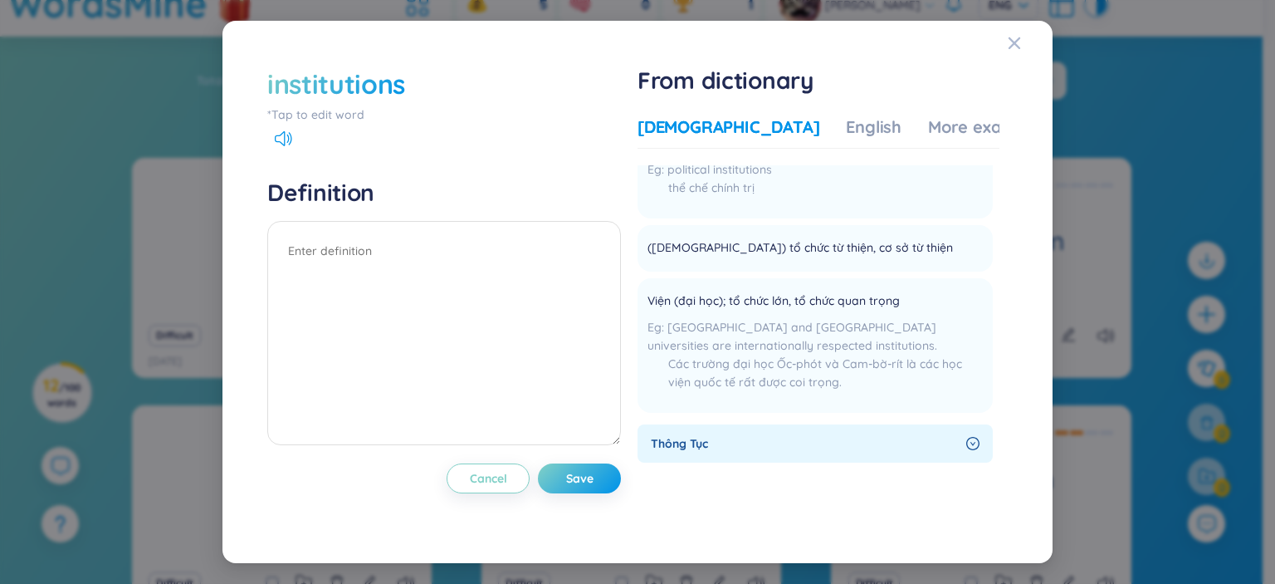
scroll to position [275, 0]
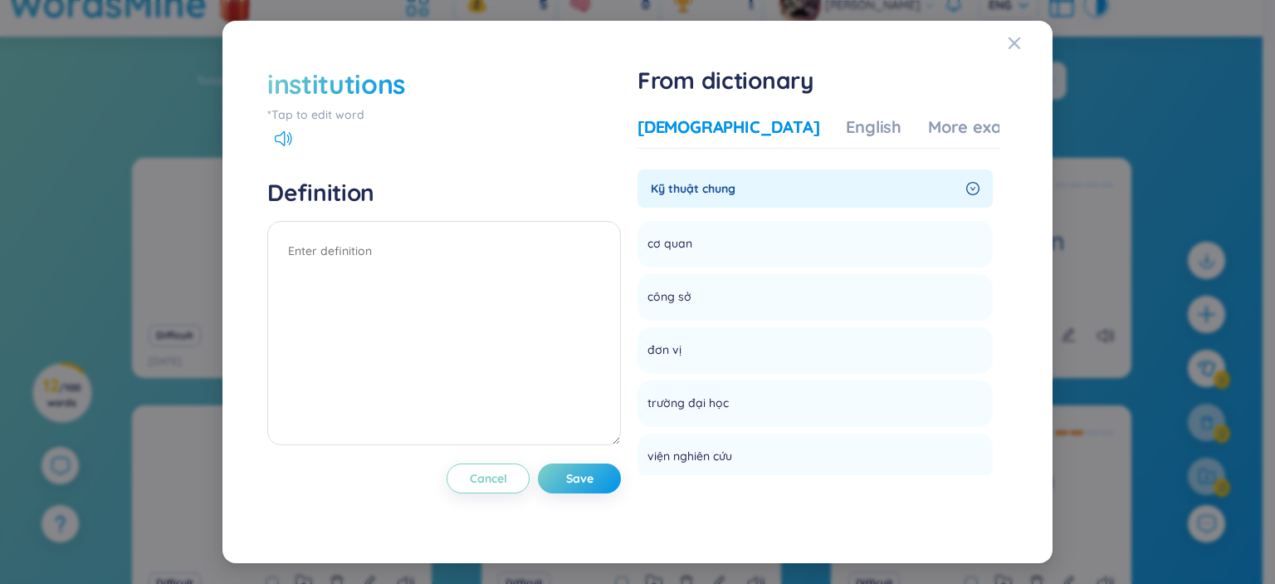
click at [890, 355] on li "đơn vị Add" at bounding box center [815, 350] width 355 height 46
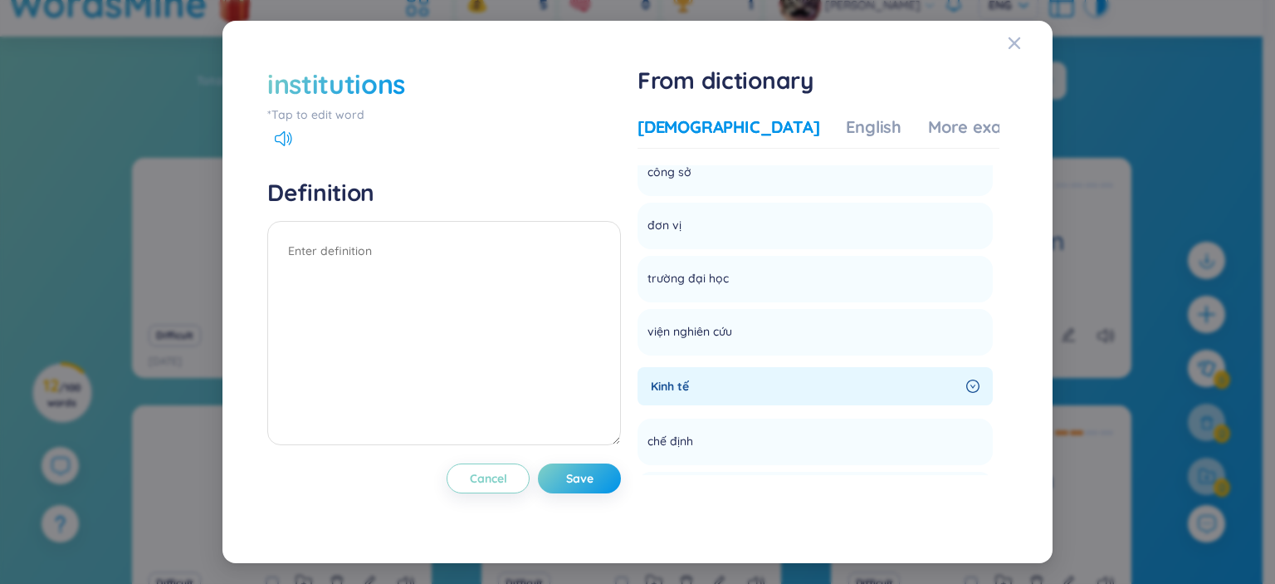
click at [892, 337] on li "viện nghiên cứu Add" at bounding box center [815, 332] width 355 height 46
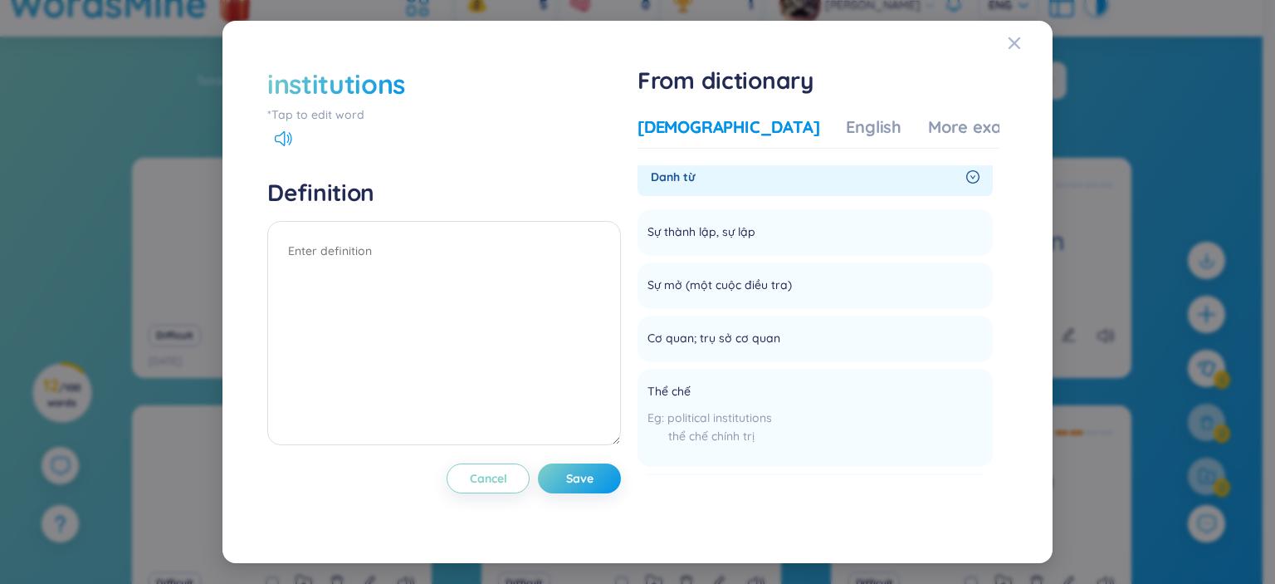
scroll to position [0, 0]
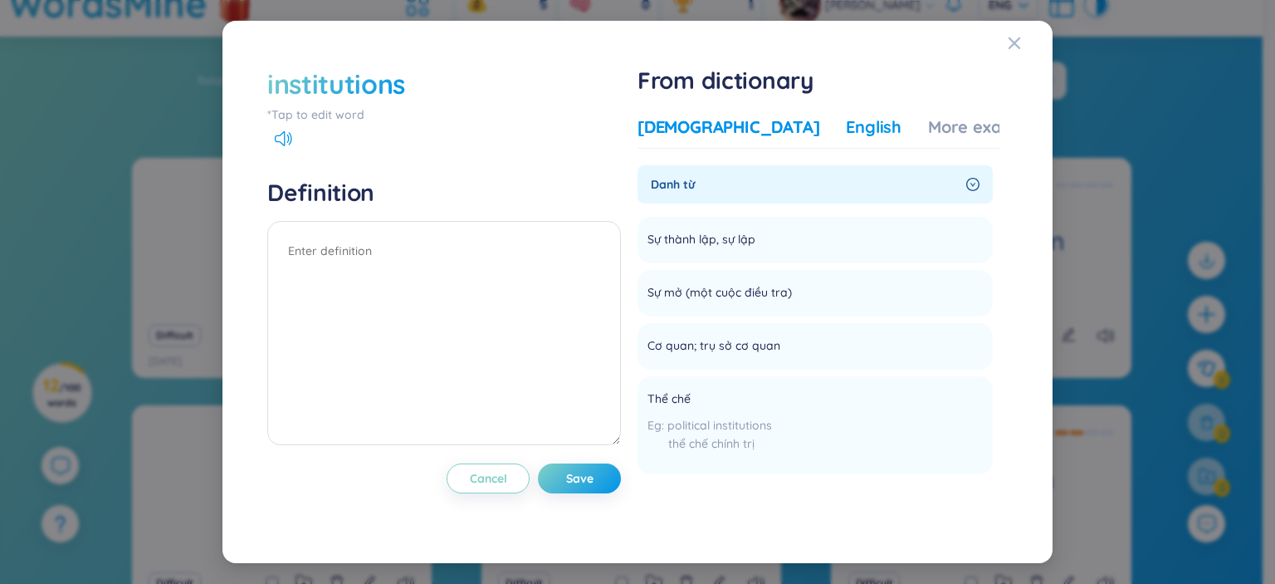
click at [846, 138] on div "English" at bounding box center [874, 126] width 56 height 23
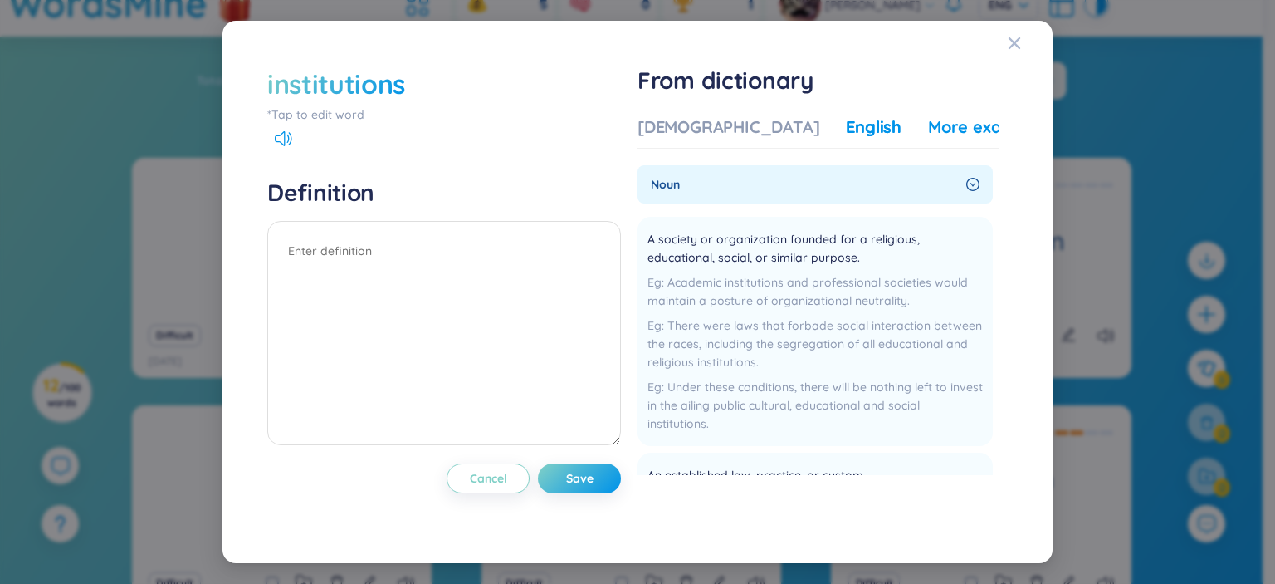
click at [951, 135] on div "More examples" at bounding box center [988, 126] width 120 height 23
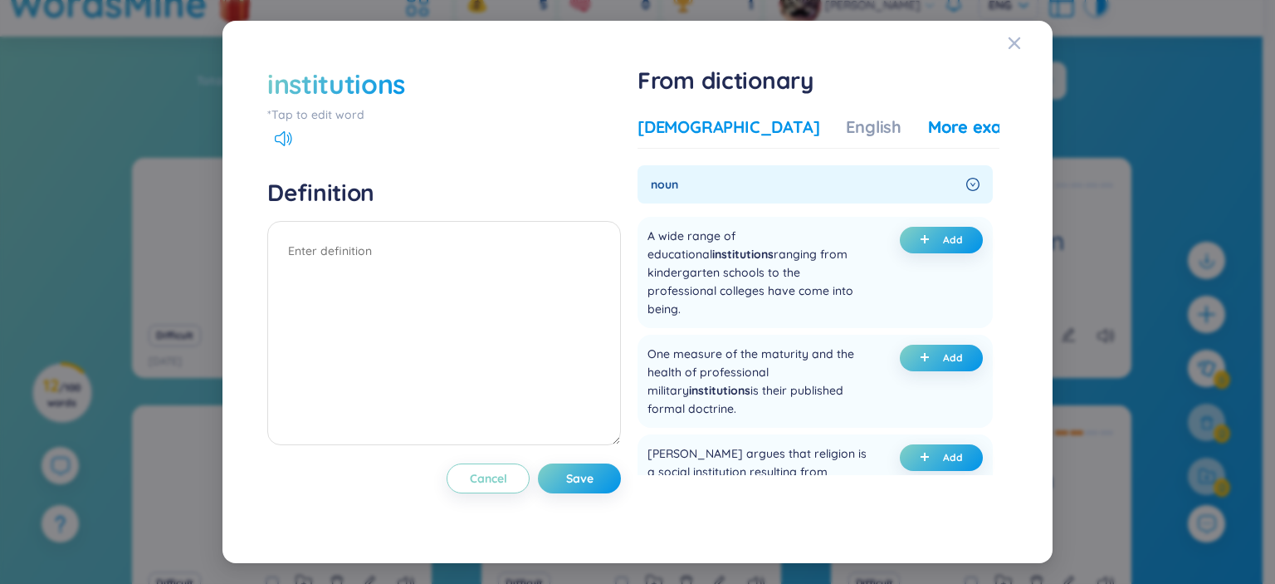
click at [712, 127] on div "Vietnamese" at bounding box center [729, 126] width 182 height 23
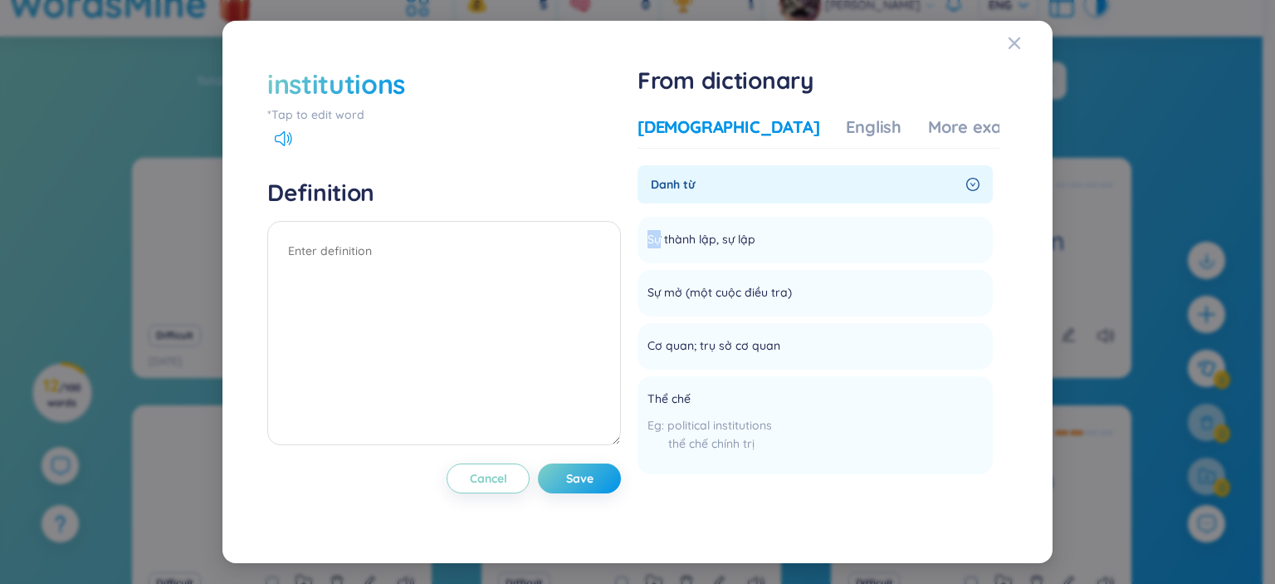
click at [772, 237] on icon at bounding box center [772, 237] width 0 height 0
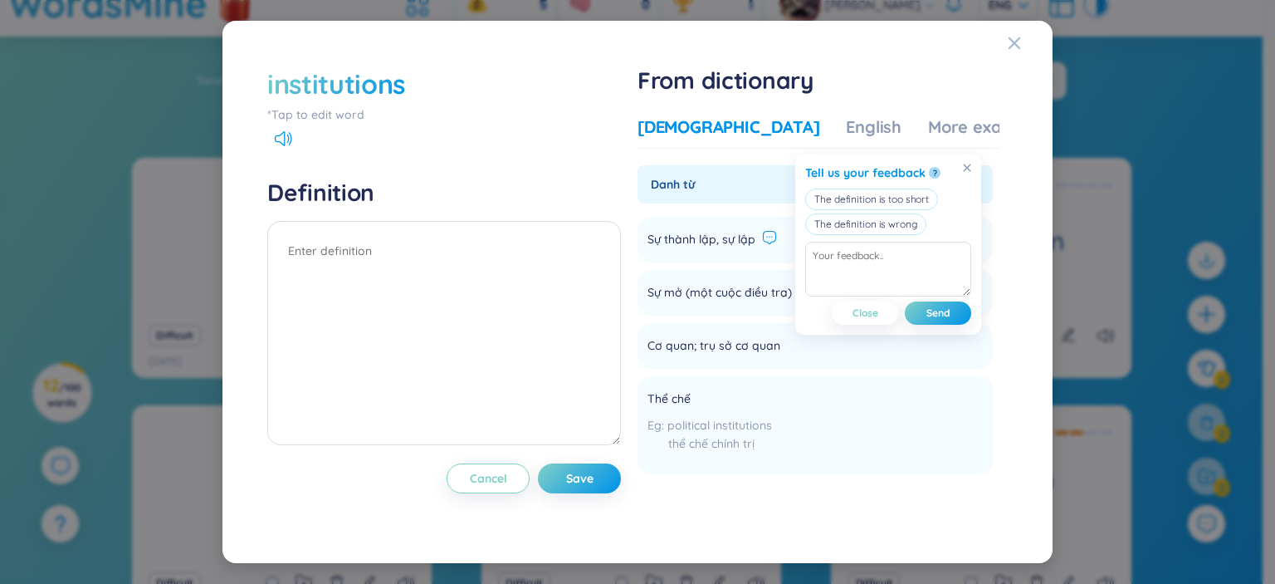
click at [768, 355] on span "Cơ quan; trụ sở cơ quan" at bounding box center [714, 346] width 133 height 20
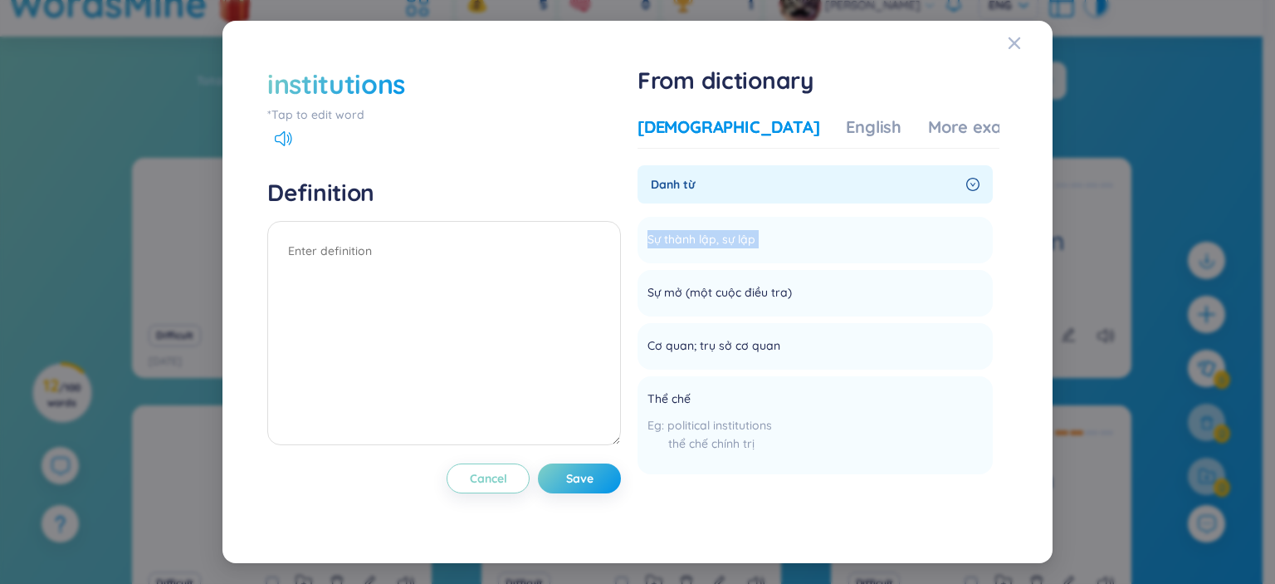
click at [829, 315] on li "Sự mở (một cuộc điều tra) Add" at bounding box center [815, 293] width 355 height 46
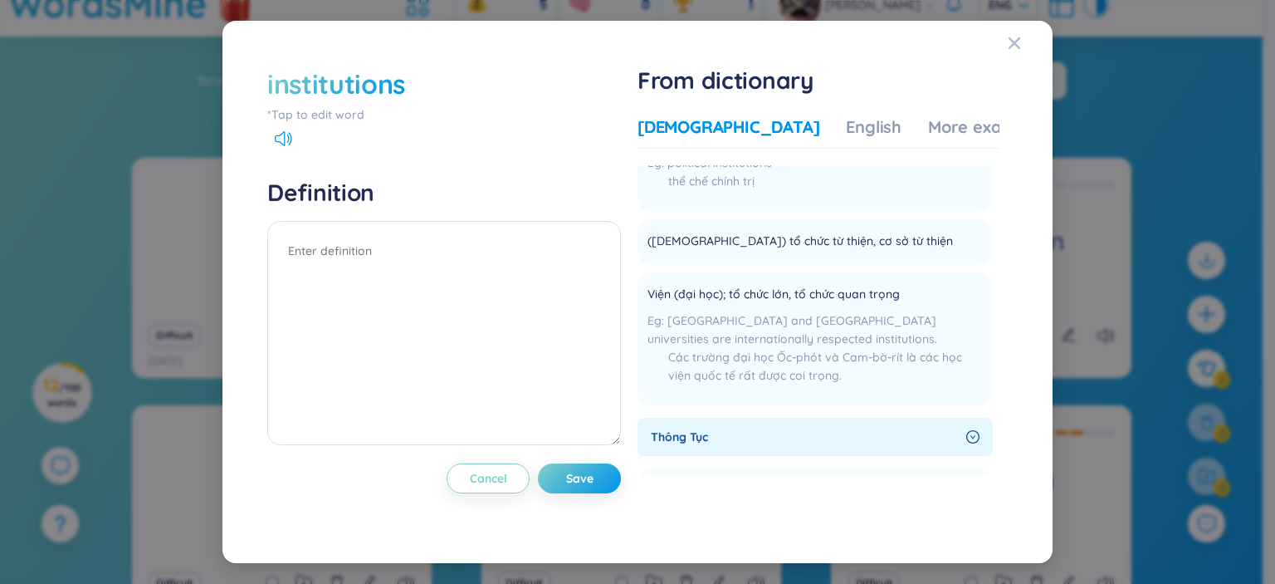
scroll to position [267, 0]
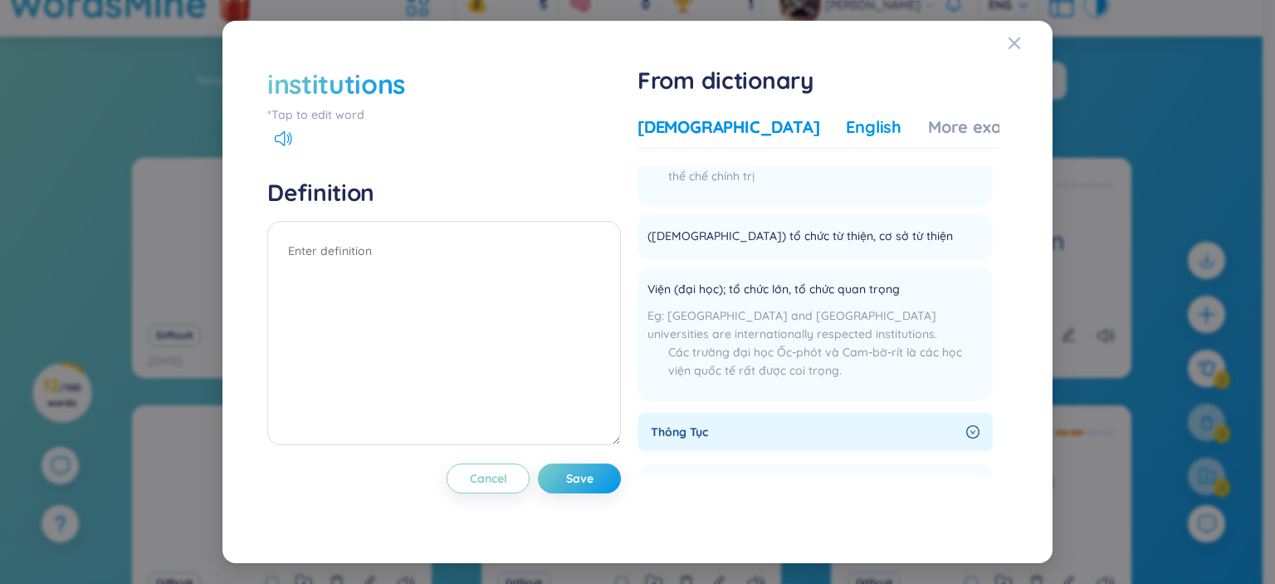
click at [846, 132] on div "English" at bounding box center [874, 126] width 56 height 23
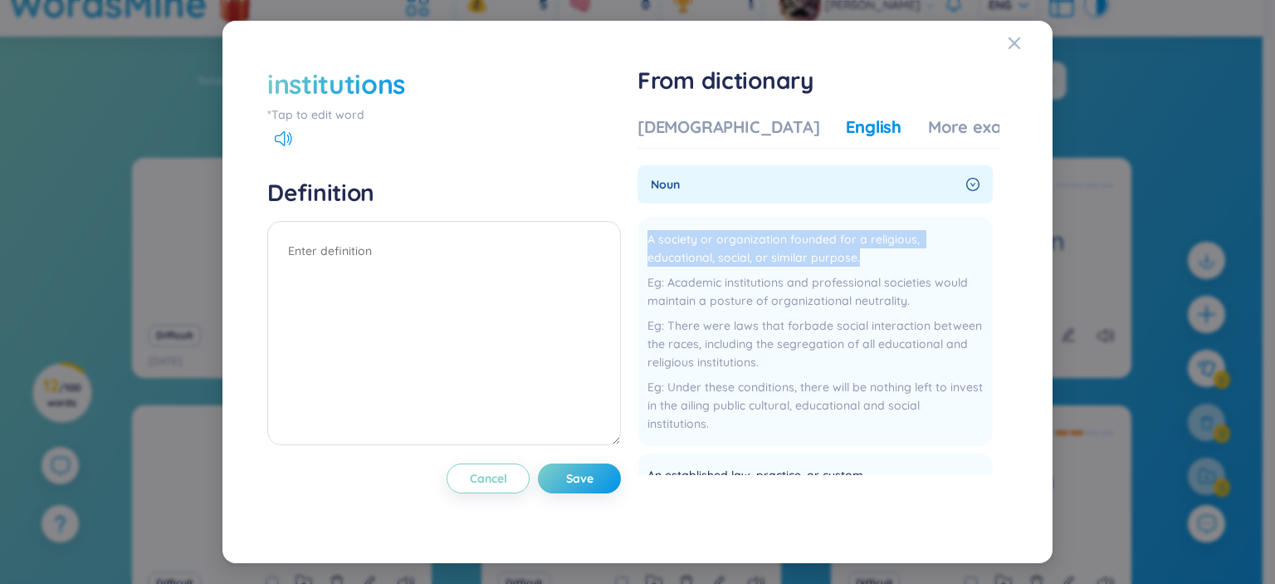
copy span "A society or organization founded for a religious, educational, social, or simi…"
click at [489, 245] on textarea at bounding box center [444, 333] width 354 height 224
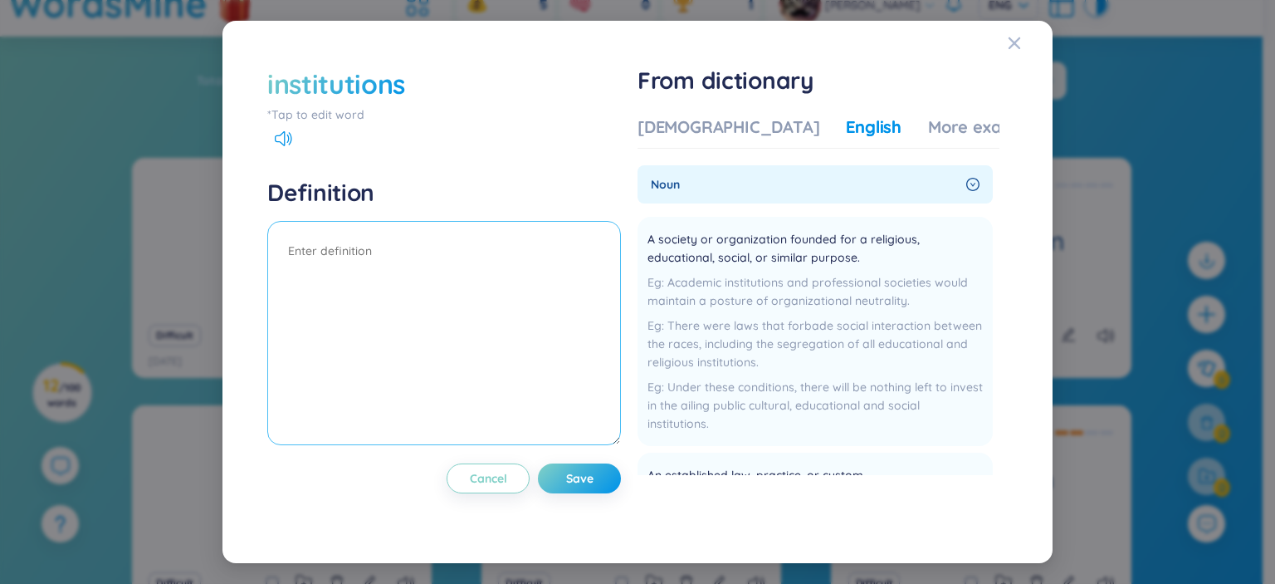
paste textarea "A society or organization founded for a religious, educational, social, or simi…"
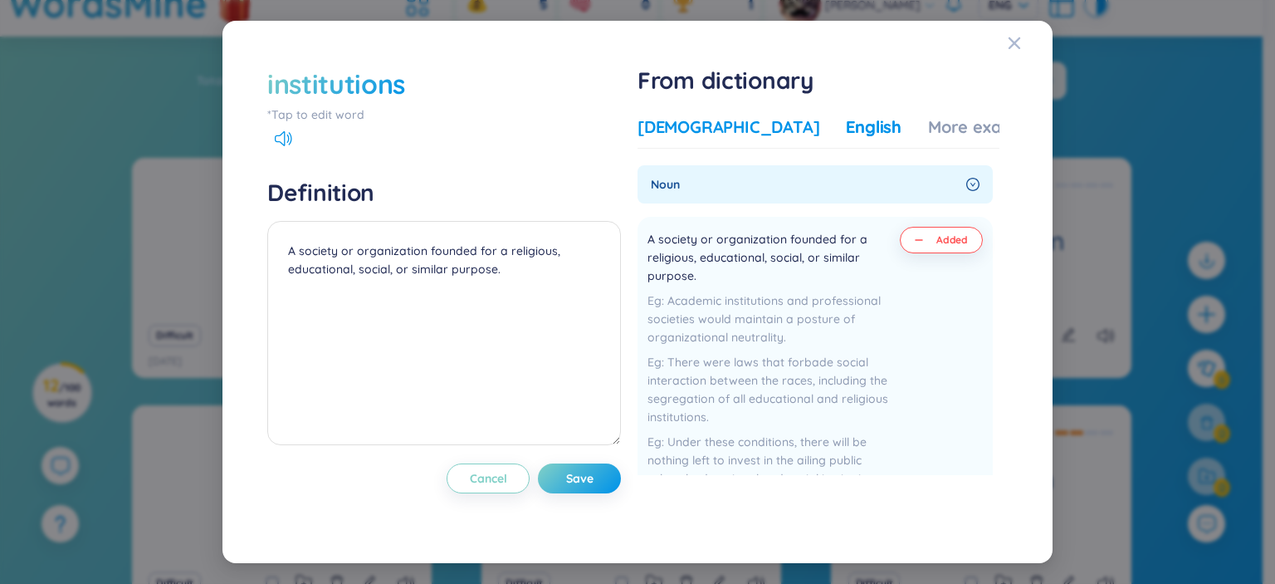
click at [718, 124] on div "Vietnamese" at bounding box center [729, 126] width 182 height 23
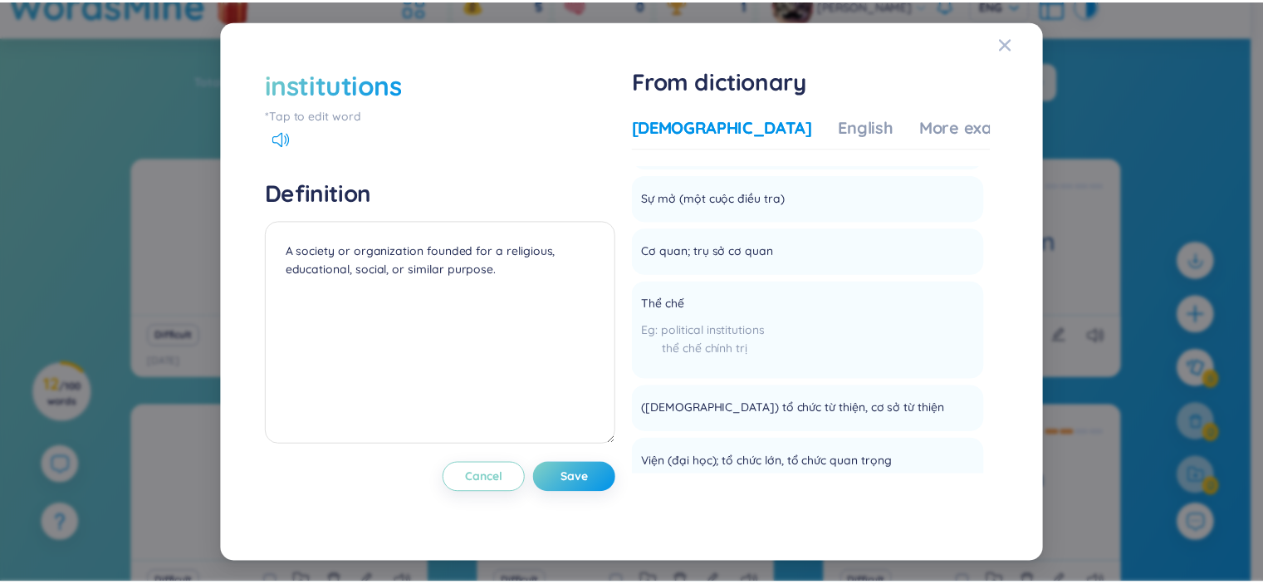
scroll to position [88, 0]
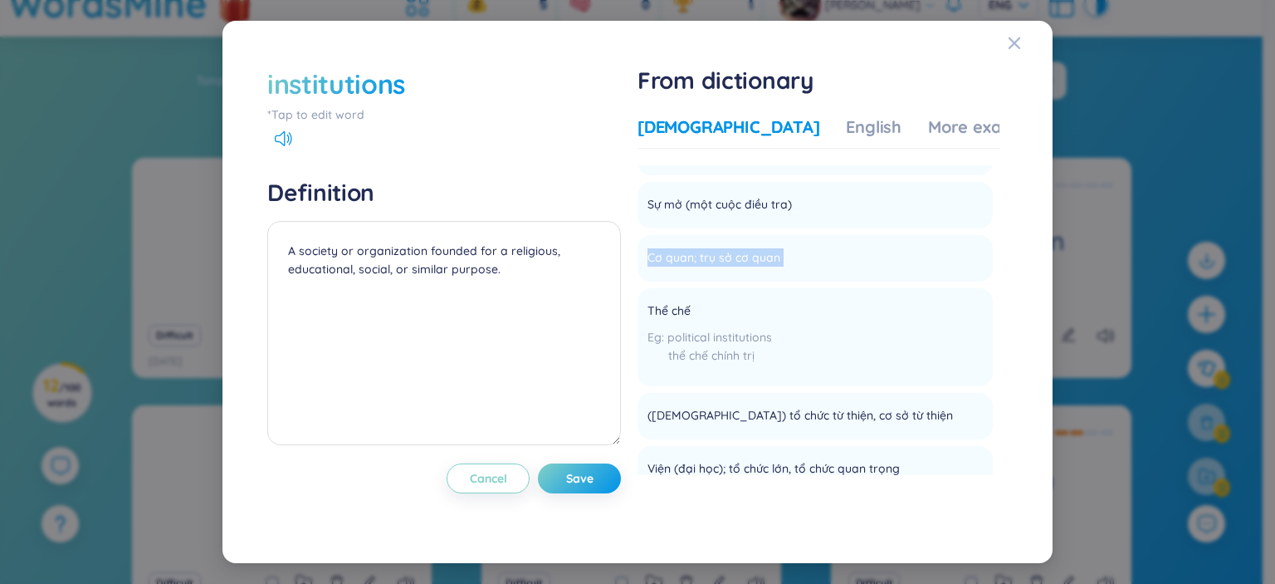
copy li "Cơ quan; trụ sở cơ quan Add"
click at [542, 266] on textarea "A society or organization founded for a religious, educational, social, or simi…" at bounding box center [444, 333] width 354 height 224
paste textarea "Cơ quan; trụ sở cơ quan"
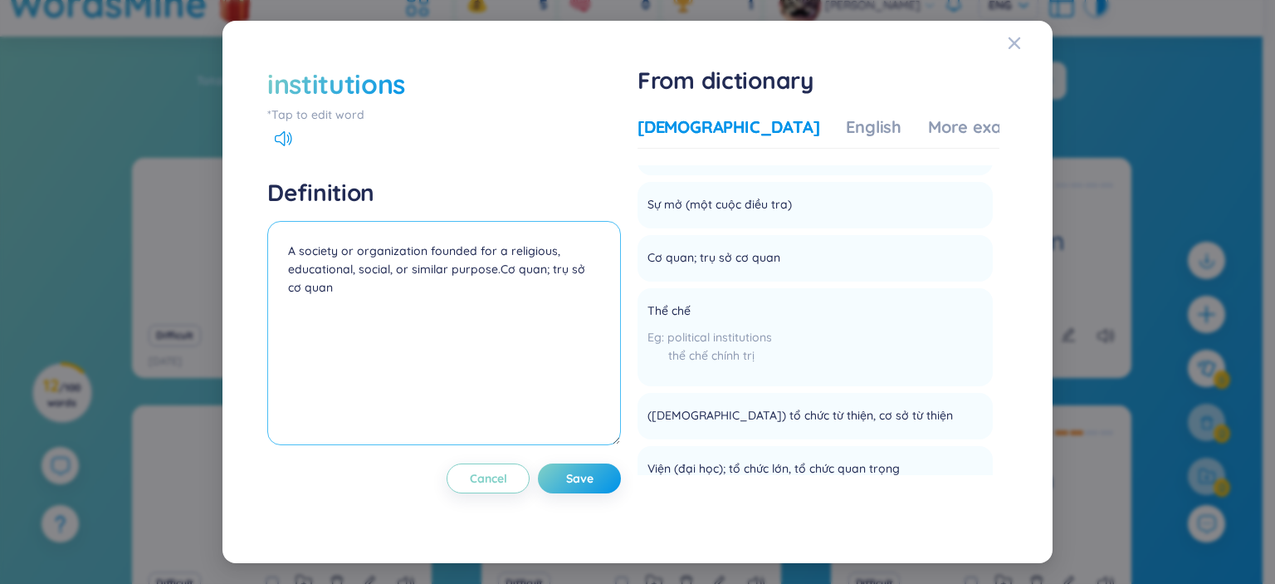
click at [494, 273] on textarea "A society or organization founded for a religious, educational, social, or simi…" at bounding box center [444, 333] width 354 height 224
click at [488, 270] on textarea "A society or organization founded for a religious, educational, social, or simi…" at bounding box center [444, 333] width 354 height 224
click at [589, 342] on textarea "A society or organization founded for a religious, educational, social, or simi…" at bounding box center [444, 333] width 354 height 224
click at [495, 270] on textarea "A society or organization founded for a religious, educational, social, or simi…" at bounding box center [444, 333] width 354 height 224
click at [478, 308] on textarea "A society or organization founded for a religious, educational, social, or simi…" at bounding box center [444, 333] width 354 height 224
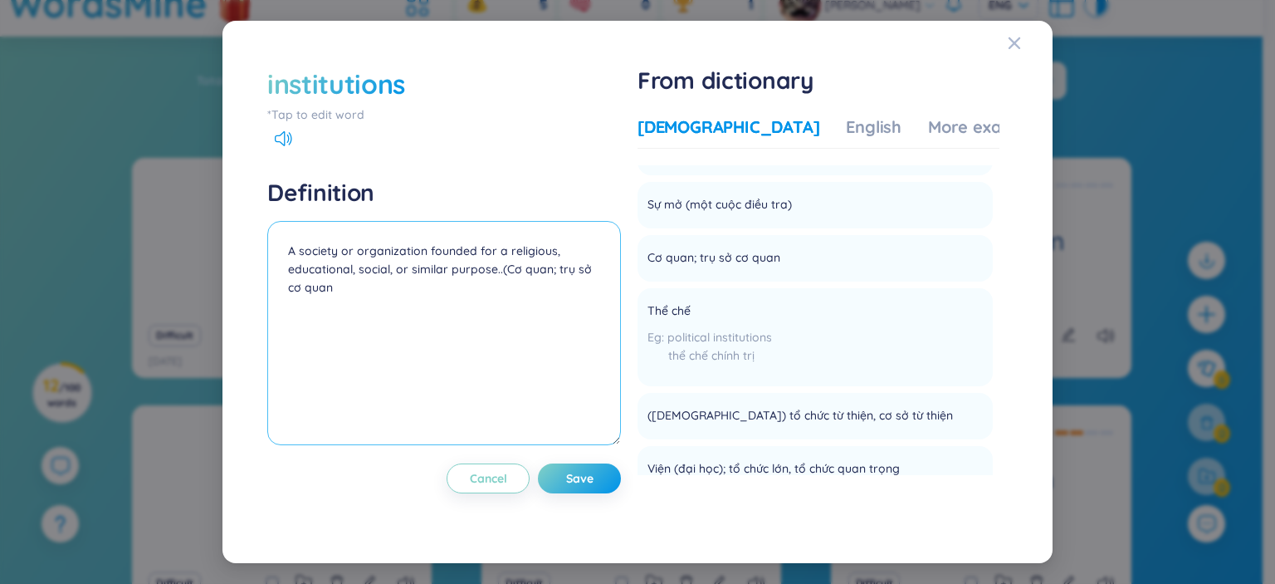
click at [317, 281] on textarea "A society or organization founded for a religious, educational, social, or simi…" at bounding box center [444, 333] width 354 height 224
click at [601, 309] on textarea "A society or organization founded for a religious, educational, social, or simi…" at bounding box center [444, 333] width 354 height 224
type textarea "A society or organization founded for a religious, educational, social, or simi…"
click at [608, 472] on button "Save" at bounding box center [579, 478] width 83 height 30
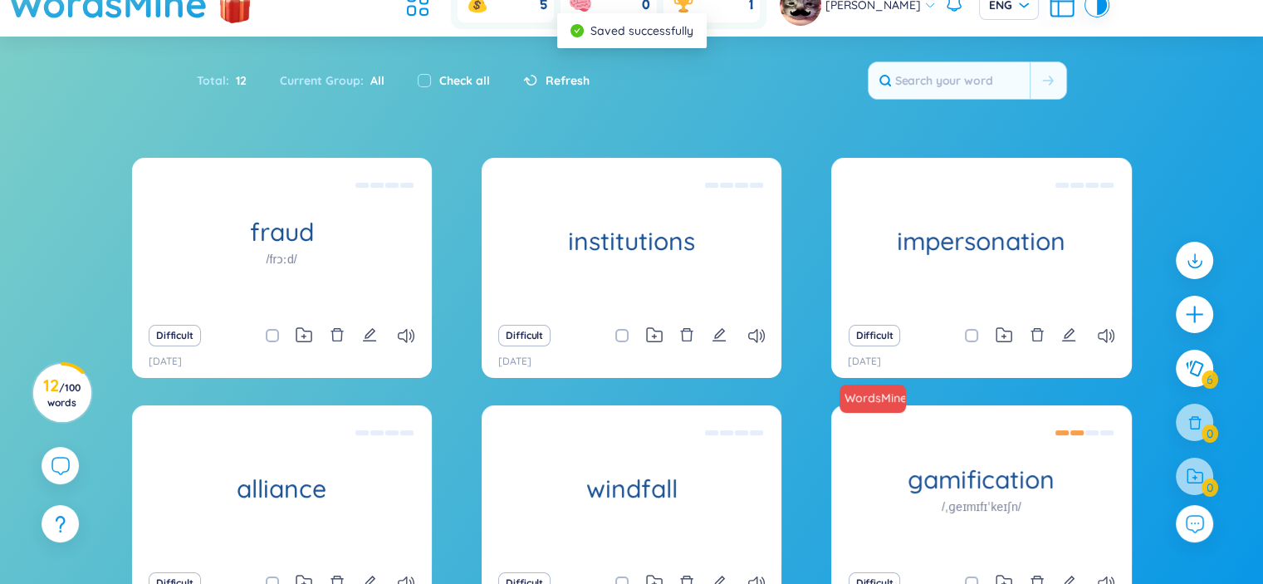
click at [337, 220] on h1 "fraud" at bounding box center [282, 231] width 300 height 29
click at [369, 327] on icon "edit" at bounding box center [369, 334] width 15 height 15
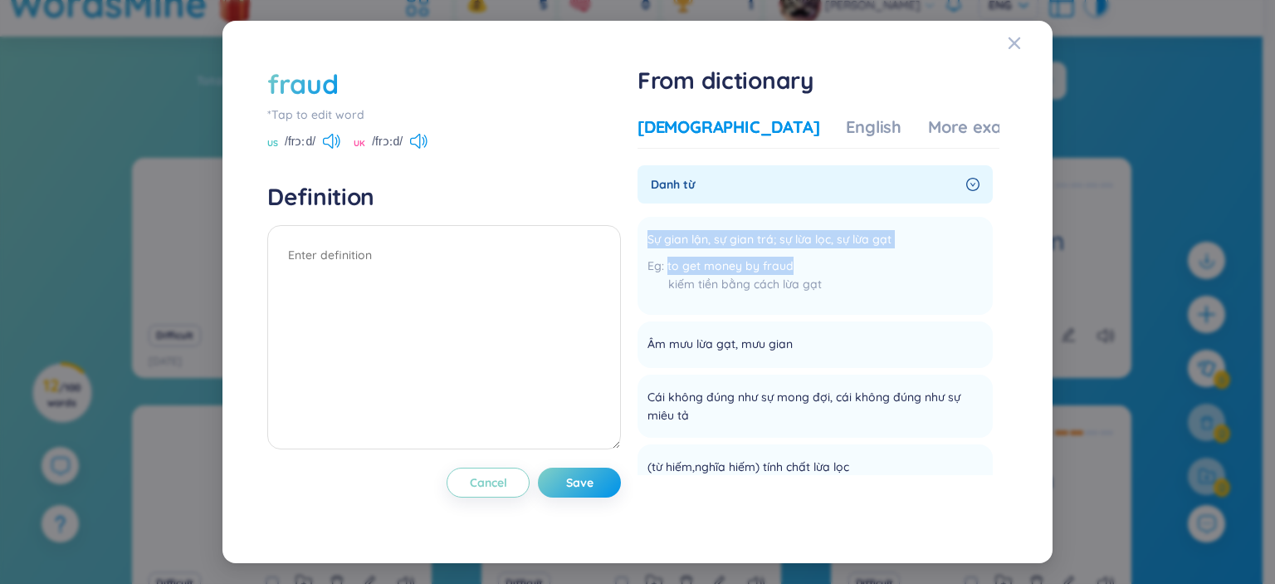
copy div "Sự gian lận, sự gian trá; sự lừa lọc, sự lừa gạt to get money by fraud"
click at [472, 276] on textarea at bounding box center [444, 337] width 354 height 224
paste textarea "Sự gian lận, sự gian trá; sự lừa lọc, sự lừa gạt to get money by fraud"
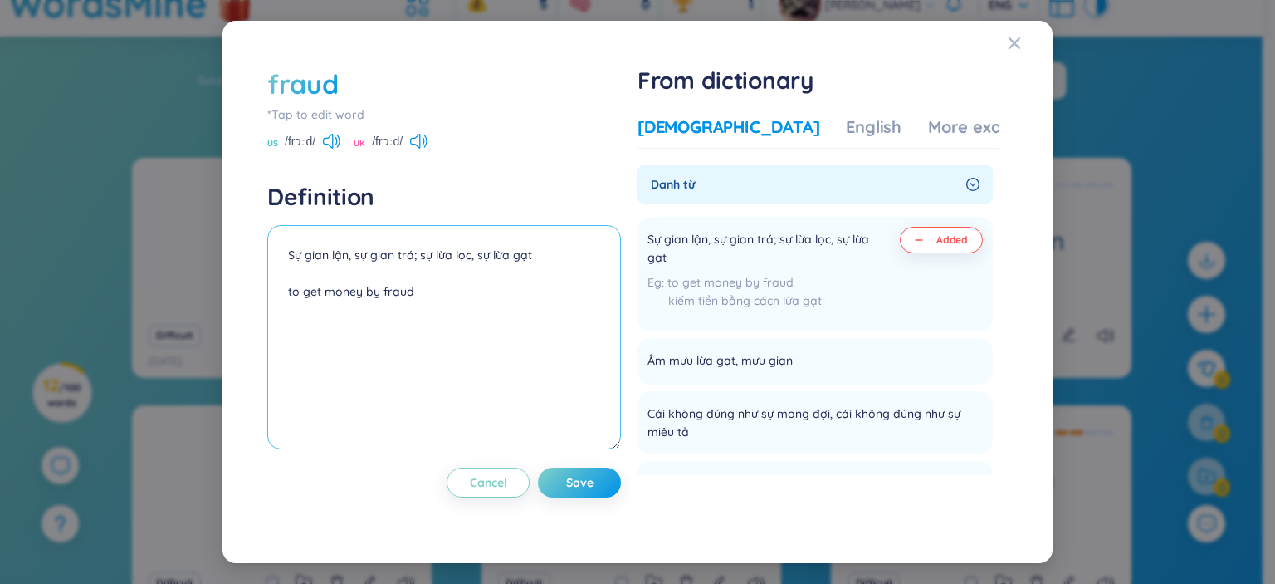
type textarea "Sự gian lận, sự gian trá; sự lừa lọc, sự lừa gạt to get money by fraud"
click at [598, 472] on button "Save" at bounding box center [579, 482] width 83 height 30
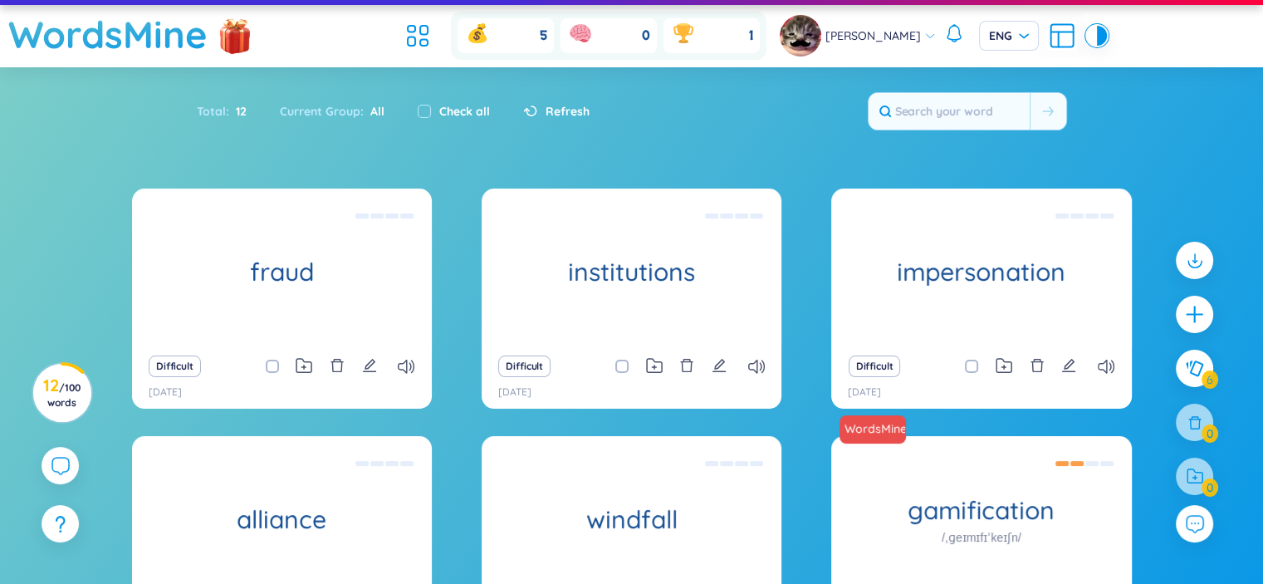
scroll to position [0, 0]
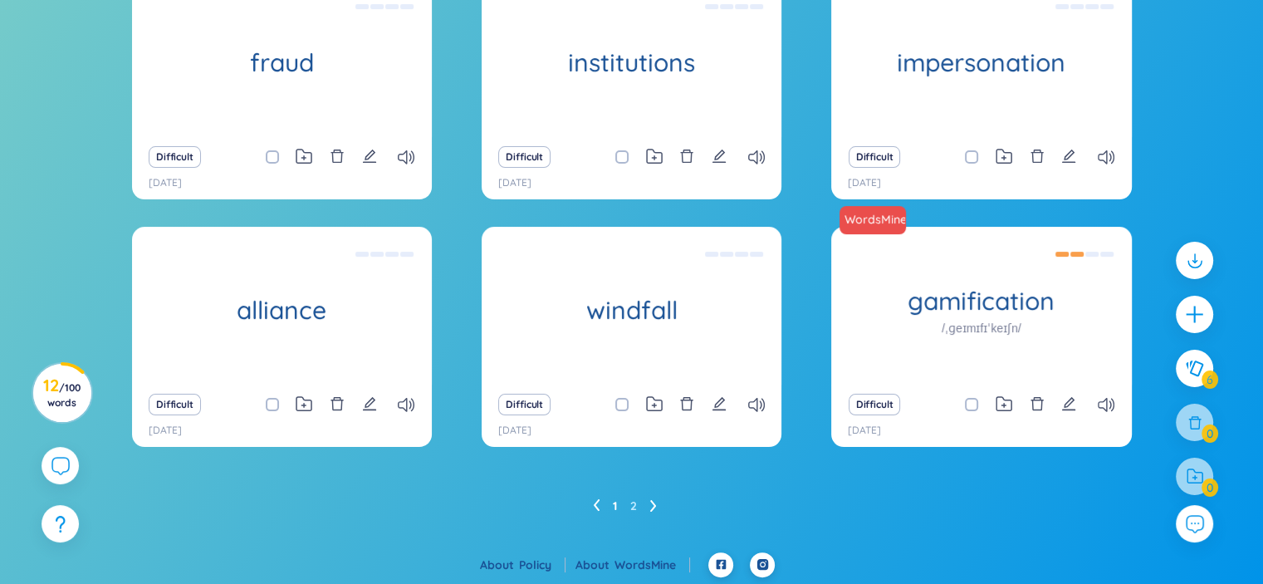
click at [1196, 371] on icon at bounding box center [1194, 368] width 18 height 17
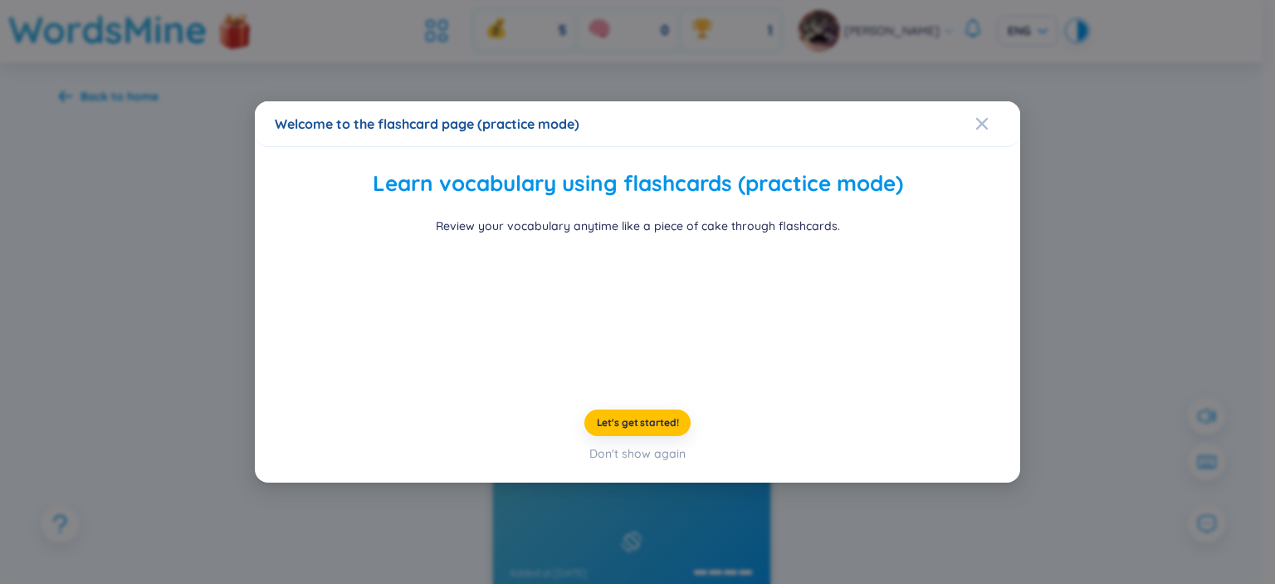
click at [1178, 339] on div "Welcome to the flashcard page (practice mode) Learn vocabulary using flashcards…" at bounding box center [637, 292] width 1275 height 584
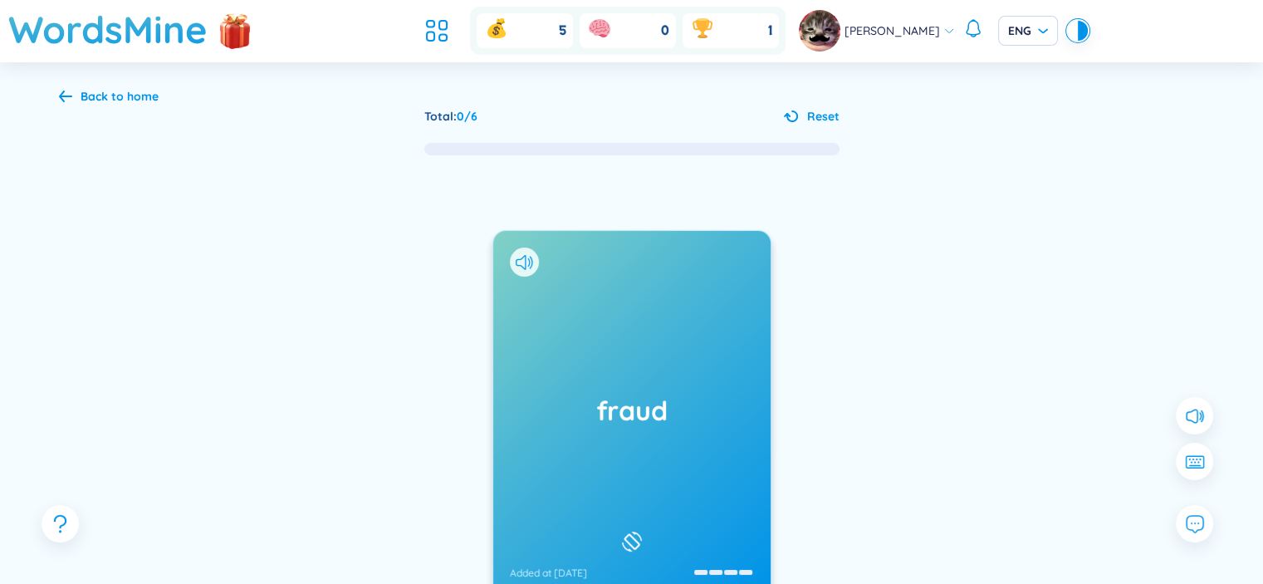
click at [672, 22] on div "0" at bounding box center [627, 30] width 96 height 35
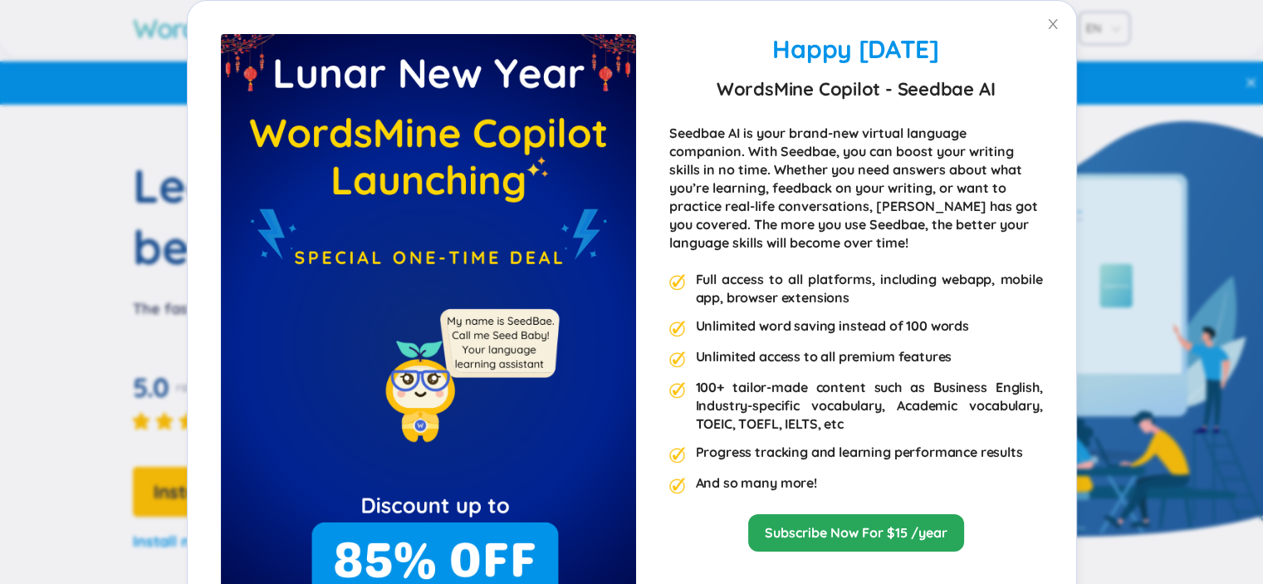
click at [1206, 86] on div "Happy [DATE] WordsMine Copilot - Seedbae AI Seedbae AI is your brand-new virtua…" at bounding box center [631, 292] width 1263 height 584
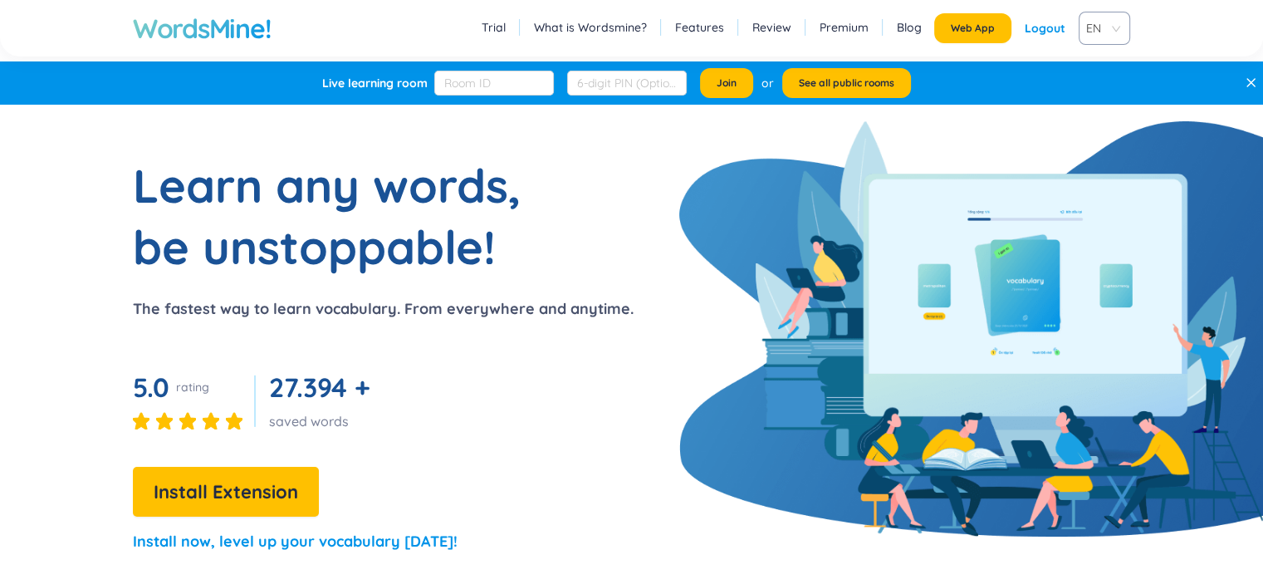
click at [1039, 27] on div "Logout" at bounding box center [1044, 28] width 41 height 30
click at [1046, 26] on link "Login" at bounding box center [1049, 28] width 31 height 30
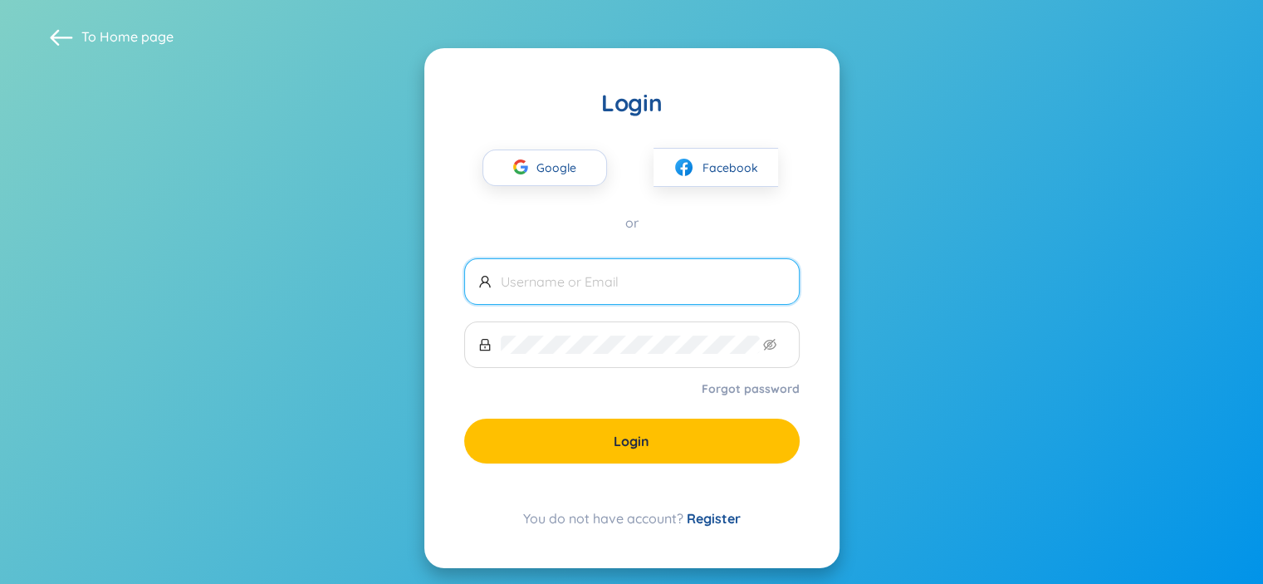
click at [555, 150] on span "Google" at bounding box center [560, 167] width 48 height 35
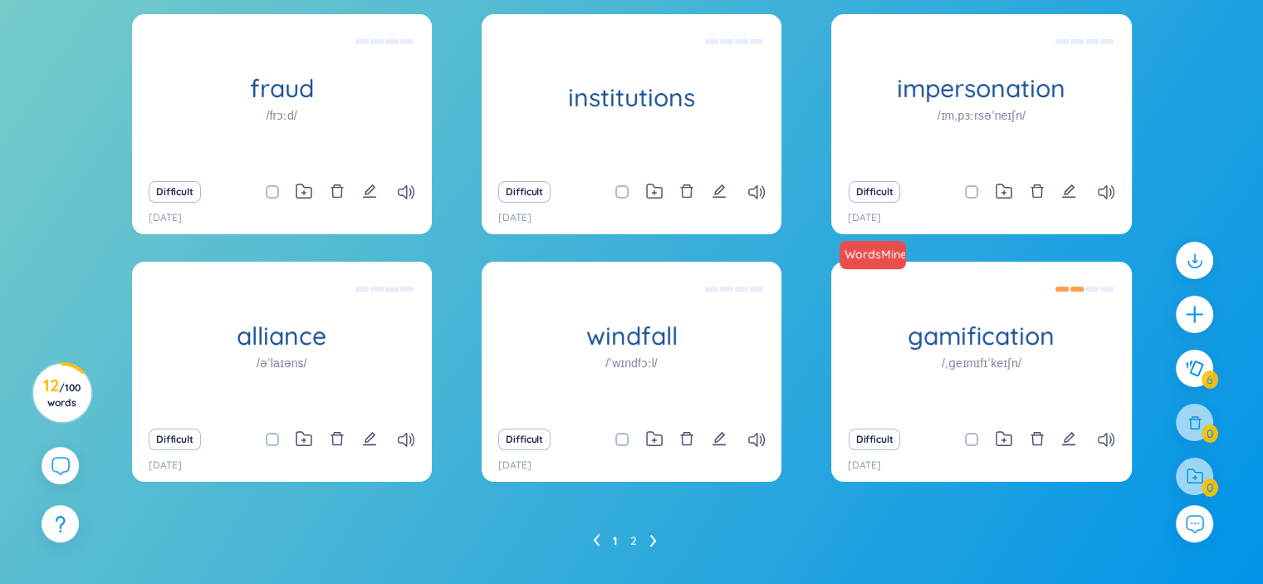
scroll to position [205, 0]
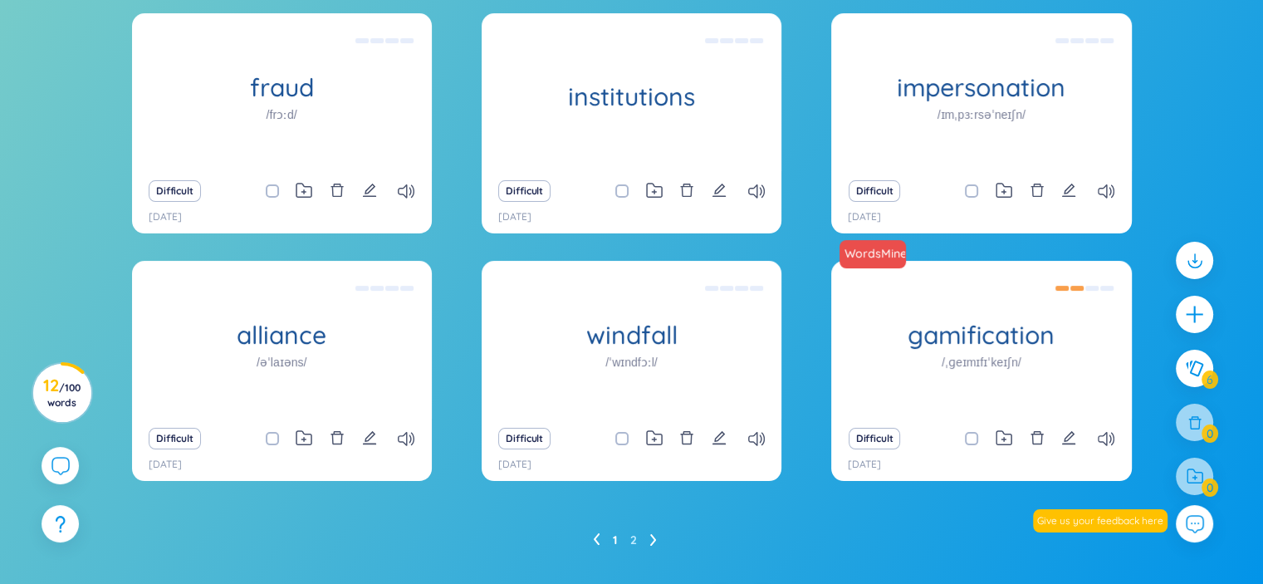
click at [681, 353] on div "windfall /ˈwɪndfɔːl/" at bounding box center [631, 340] width 300 height 158
click at [374, 330] on h1 "alliance" at bounding box center [282, 334] width 300 height 29
click at [395, 349] on div "Sự liên minh, khối liên minh khối đồng minh to enter into alliance with; to for…" at bounding box center [281, 339] width 283 height 149
click at [1048, 88] on h1 "impersonation" at bounding box center [981, 87] width 300 height 29
click at [1094, 88] on div "Sự mạo nhận danh nghĩa người khác" at bounding box center [980, 91] width 283 height 149
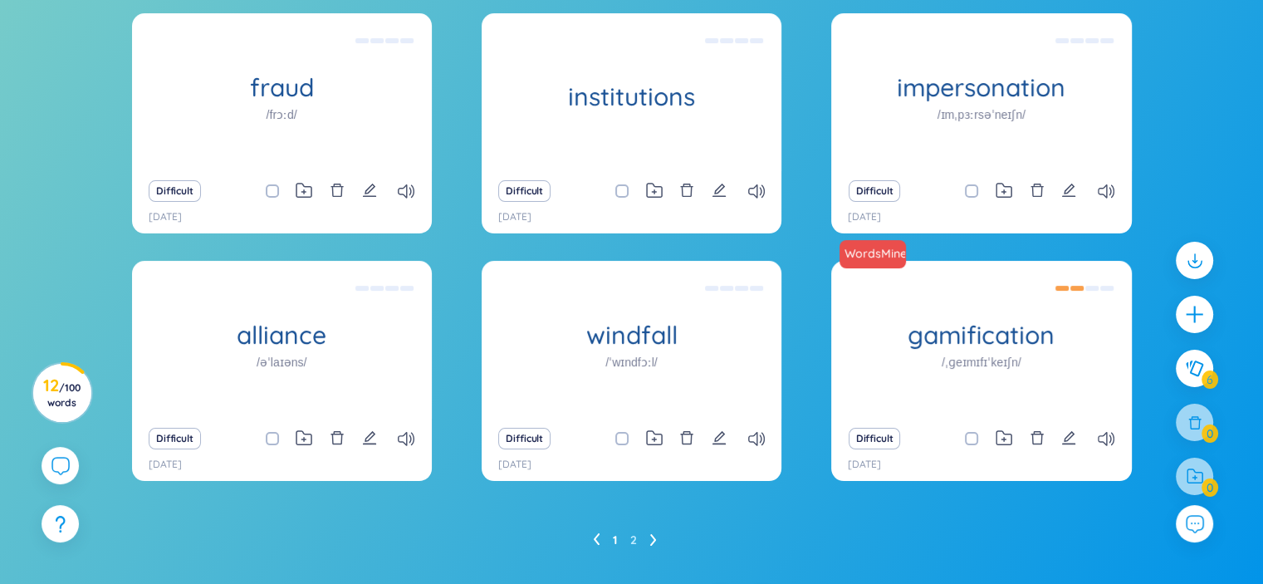
click at [714, 107] on h1 "institutions" at bounding box center [631, 96] width 300 height 29
click at [154, 48] on div "fraud /frɔːd/" at bounding box center [282, 92] width 300 height 158
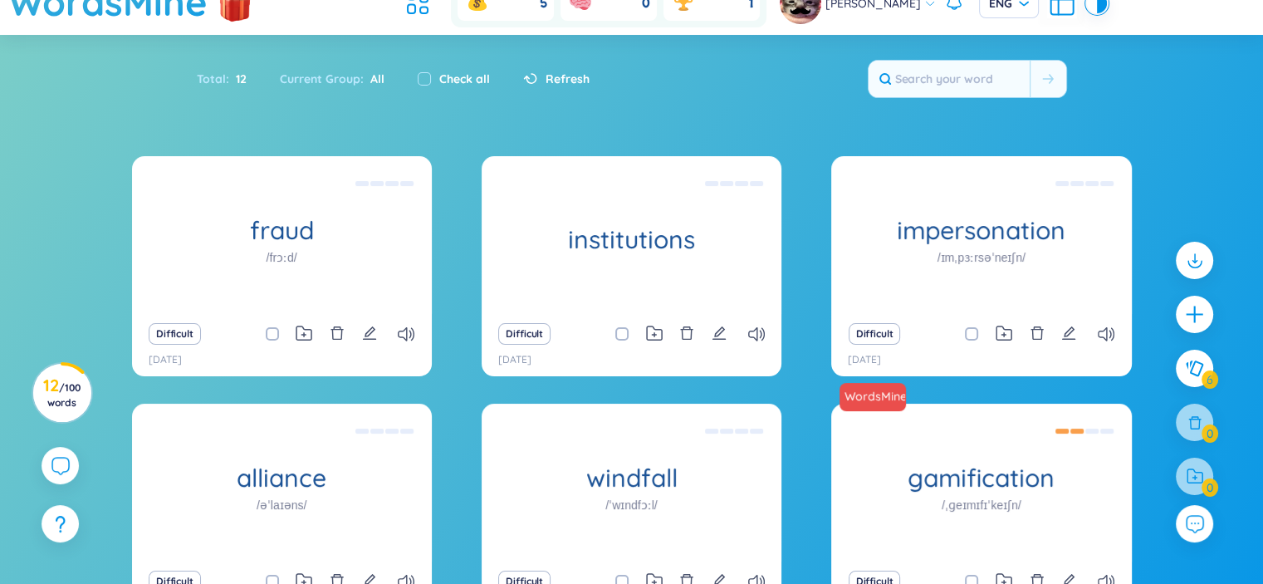
scroll to position [42, 0]
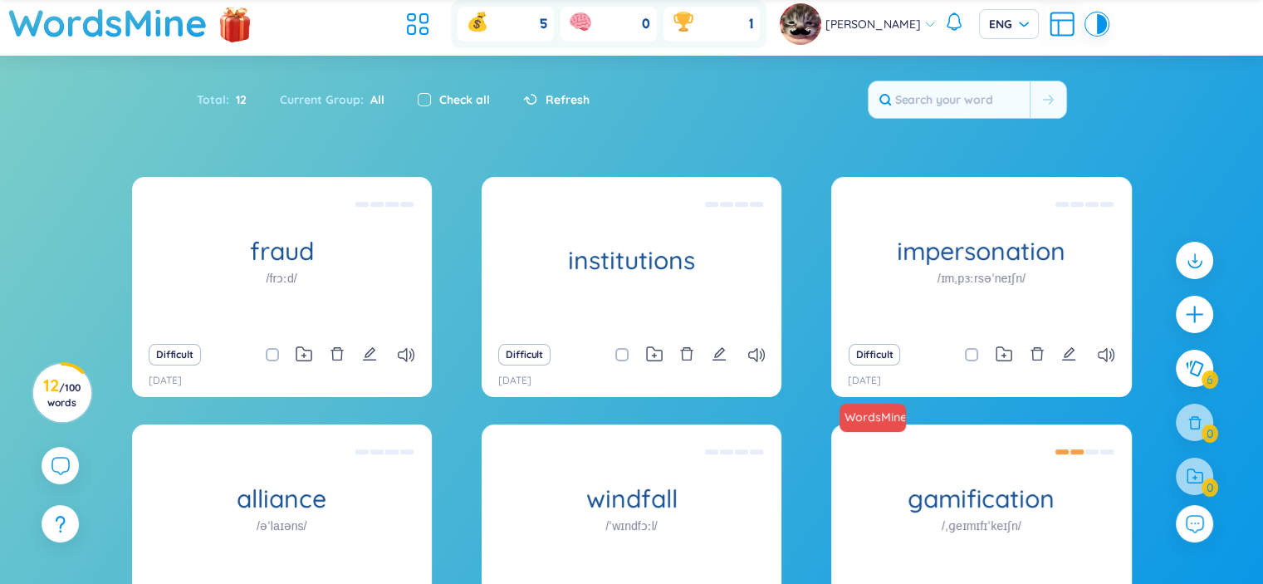
click at [419, 96] on input "checkbox" at bounding box center [424, 99] width 13 height 13
checkbox input "true"
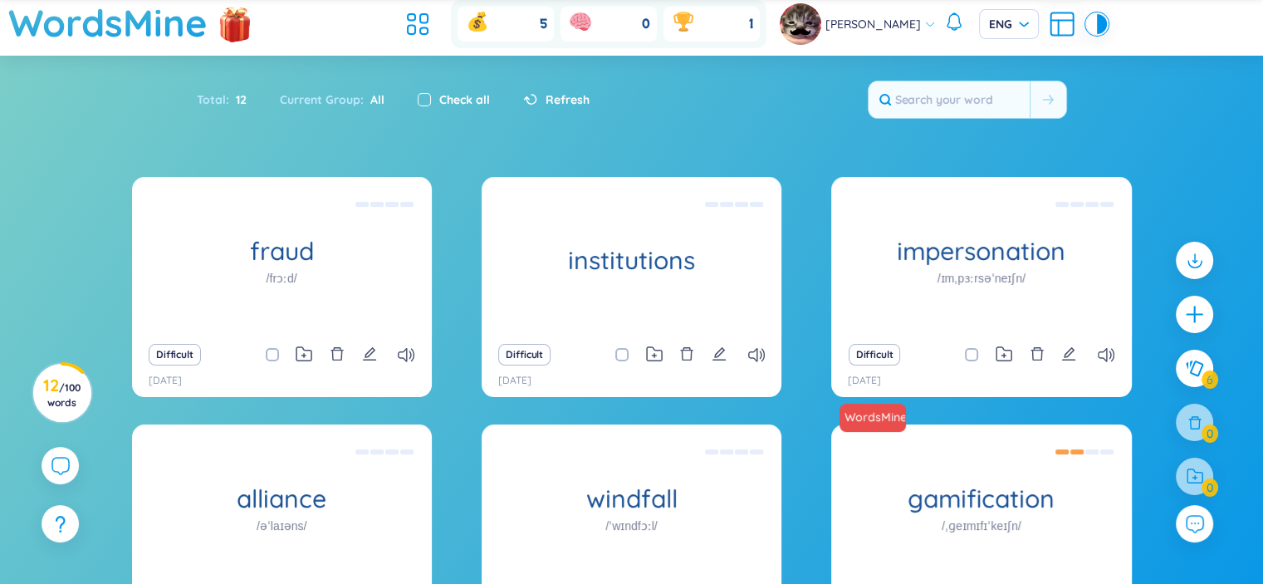
checkbox input "true"
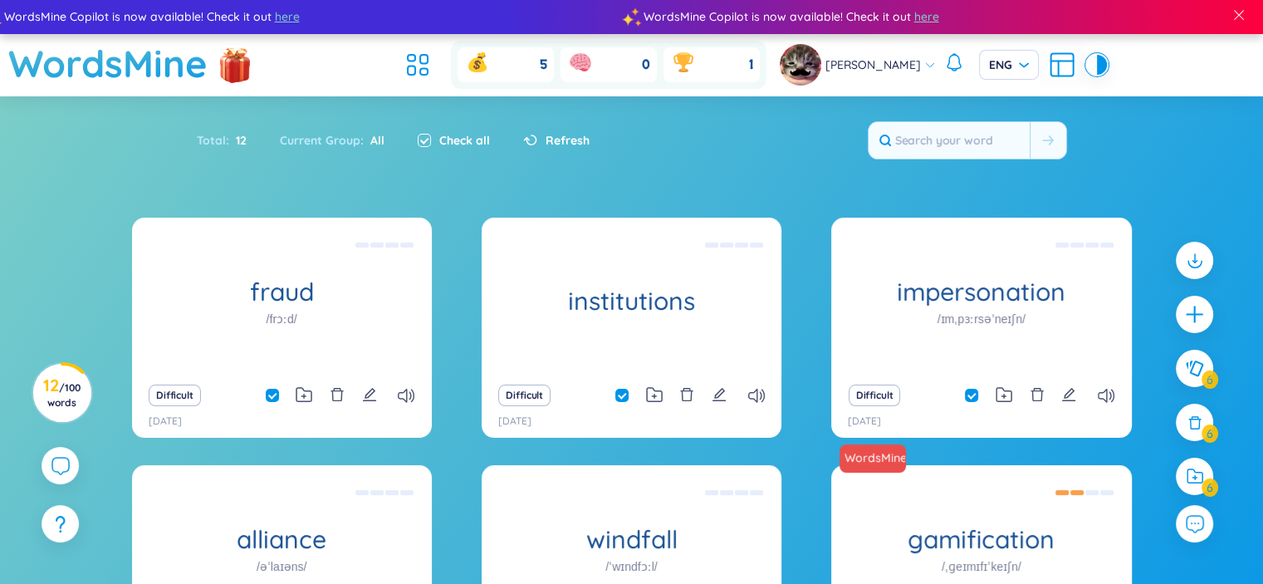
scroll to position [0, 0]
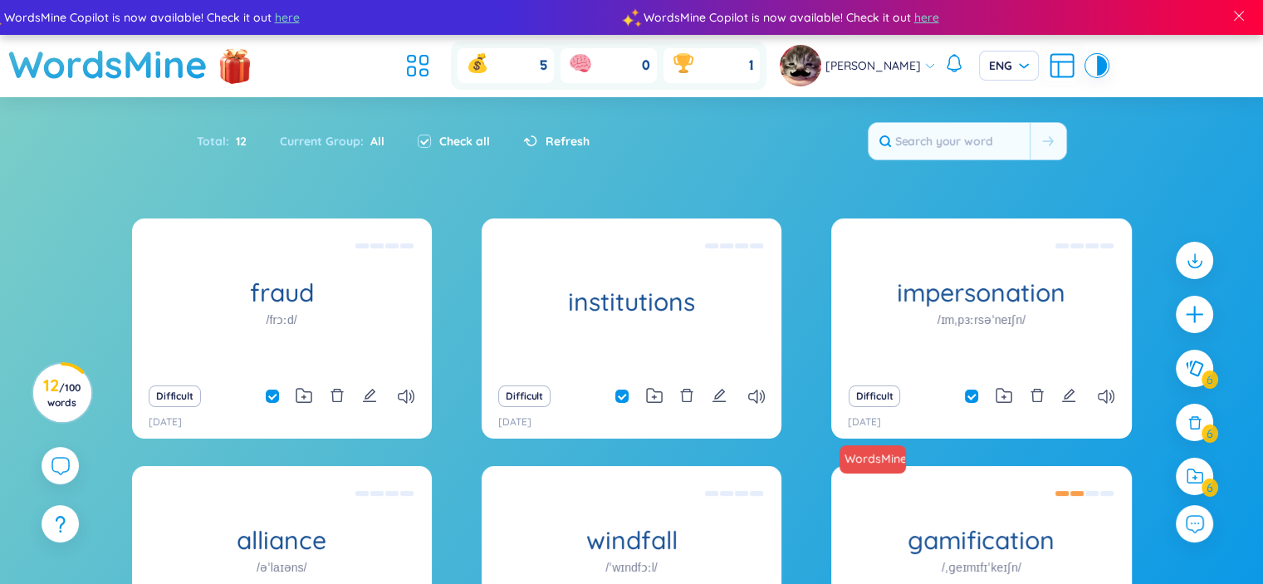
click at [1097, 71] on div at bounding box center [1102, 66] width 10 height 20
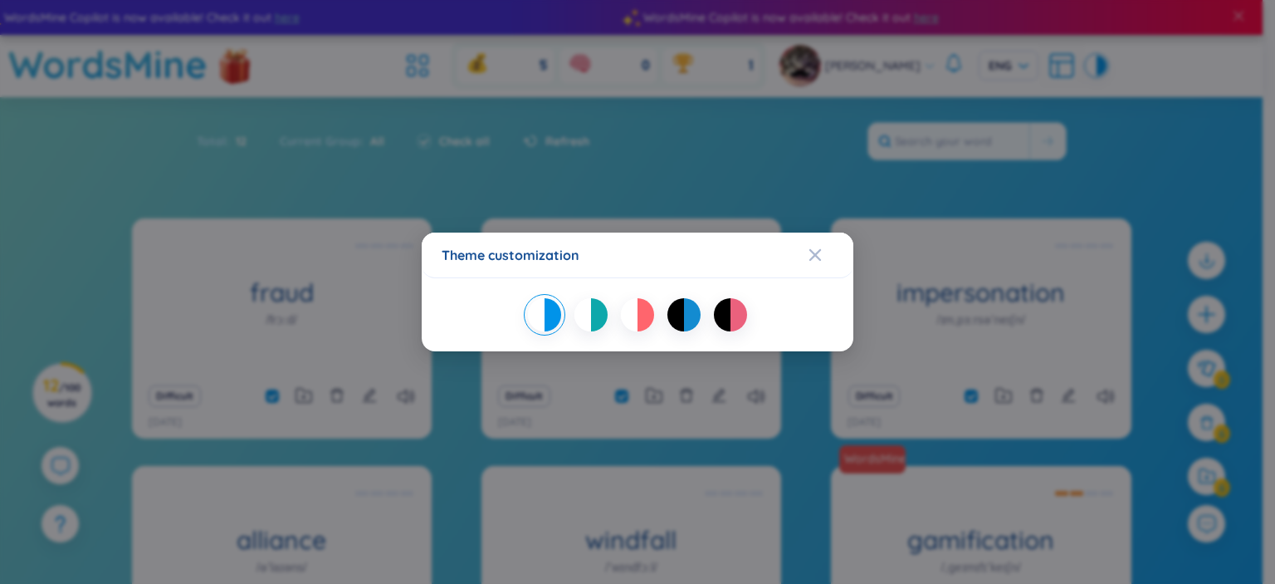
click at [648, 315] on div at bounding box center [646, 314] width 17 height 33
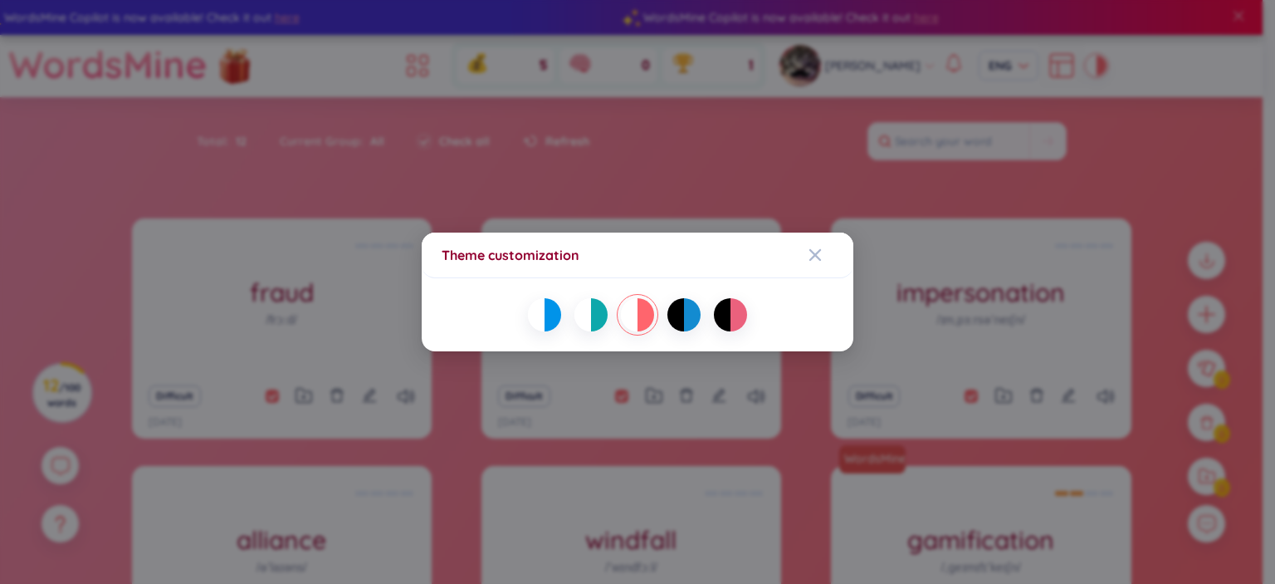
click at [600, 324] on div at bounding box center [599, 314] width 17 height 33
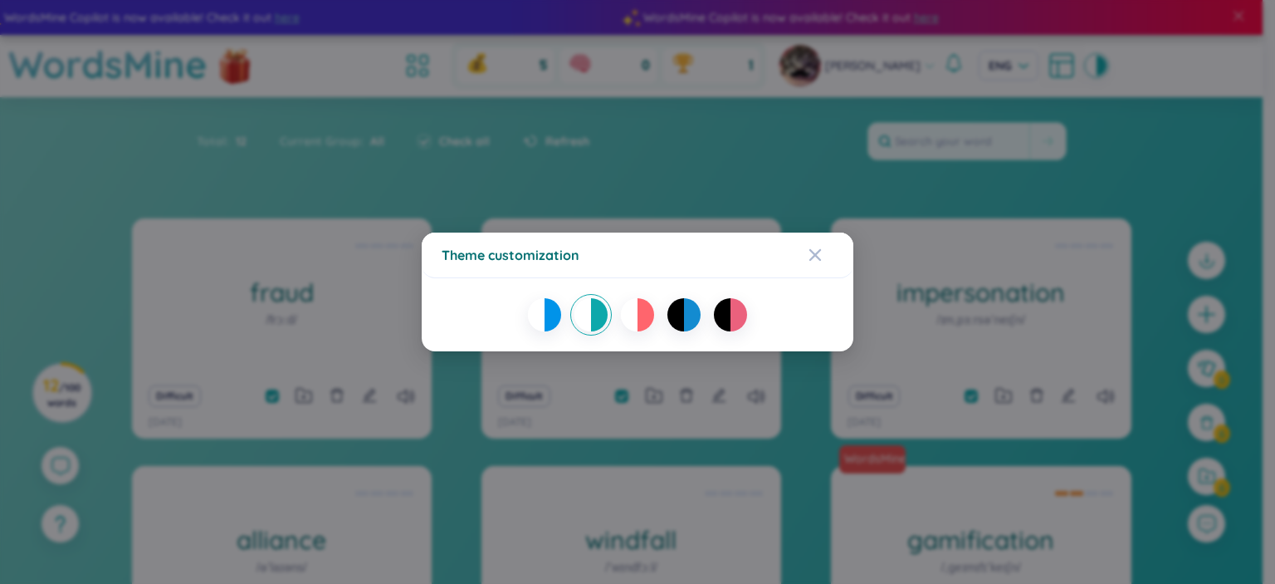
click at [727, 324] on div at bounding box center [722, 314] width 17 height 33
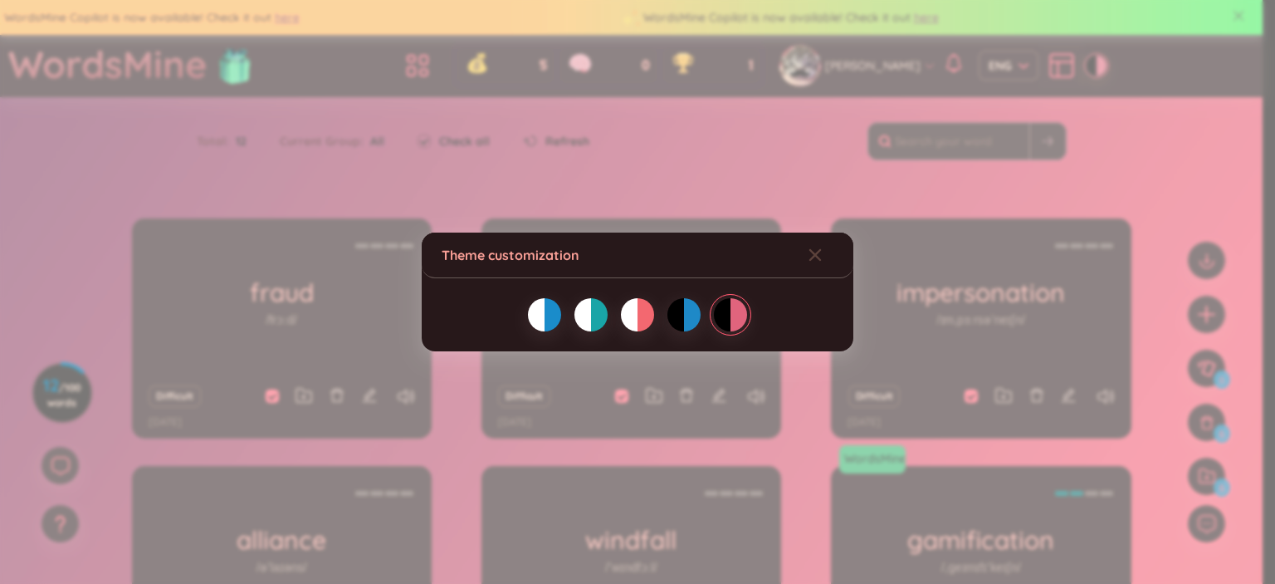
click at [541, 321] on div at bounding box center [536, 314] width 17 height 33
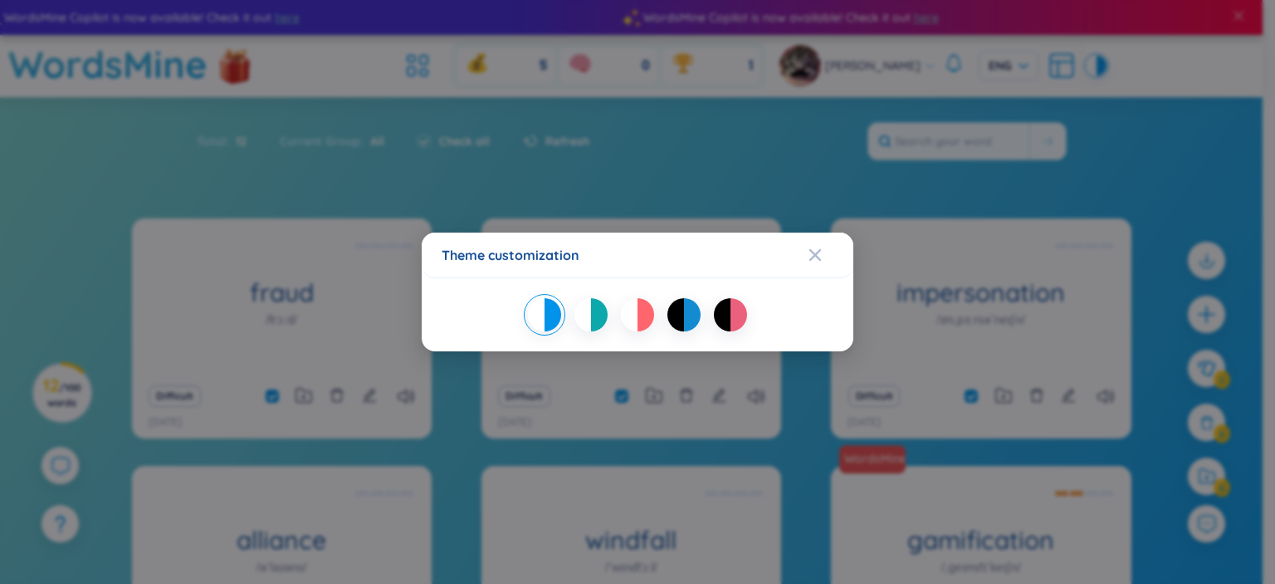
click at [664, 169] on div "Theme customization" at bounding box center [637, 292] width 1275 height 584
